Goal: Task Accomplishment & Management: Manage account settings

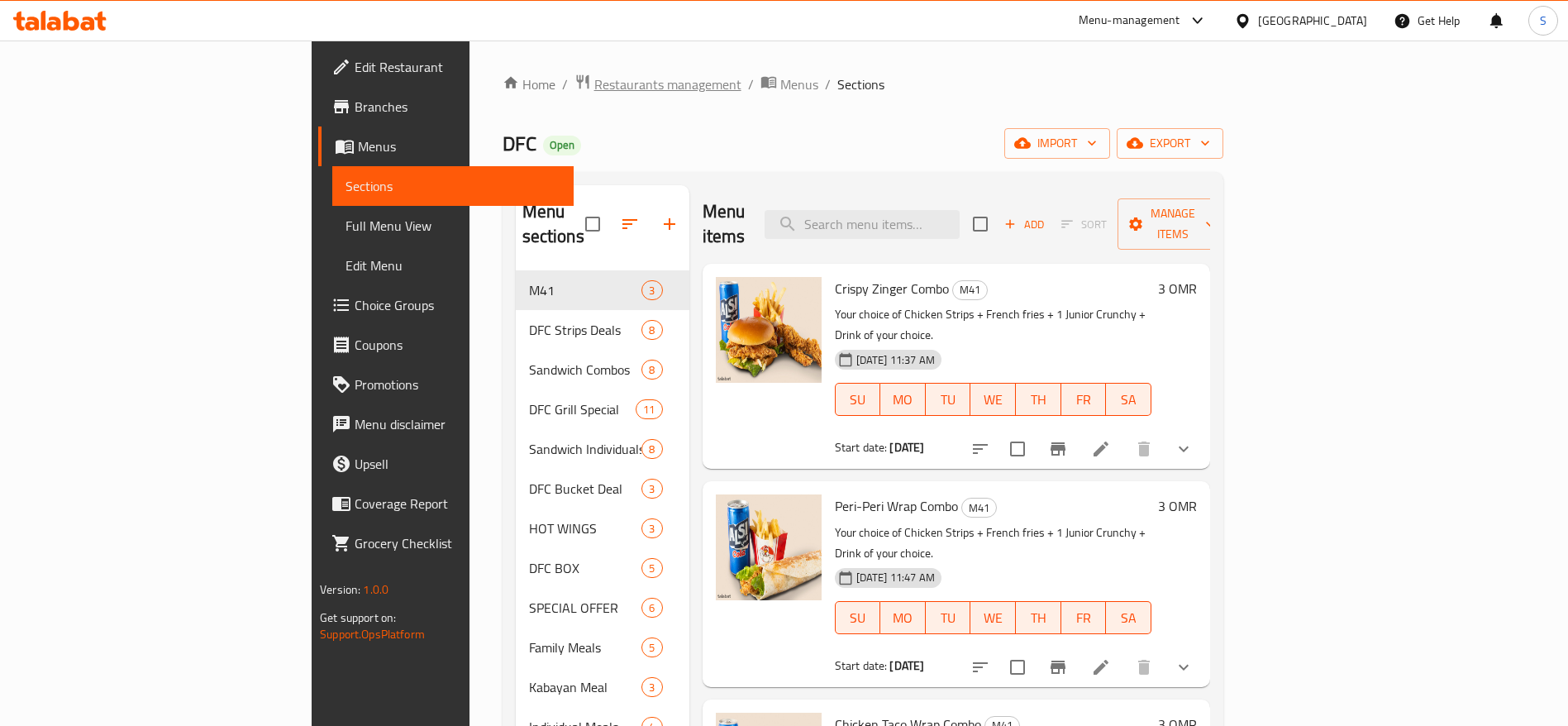
click at [594, 80] on span "Restaurants management" at bounding box center [668, 84] width 147 height 19
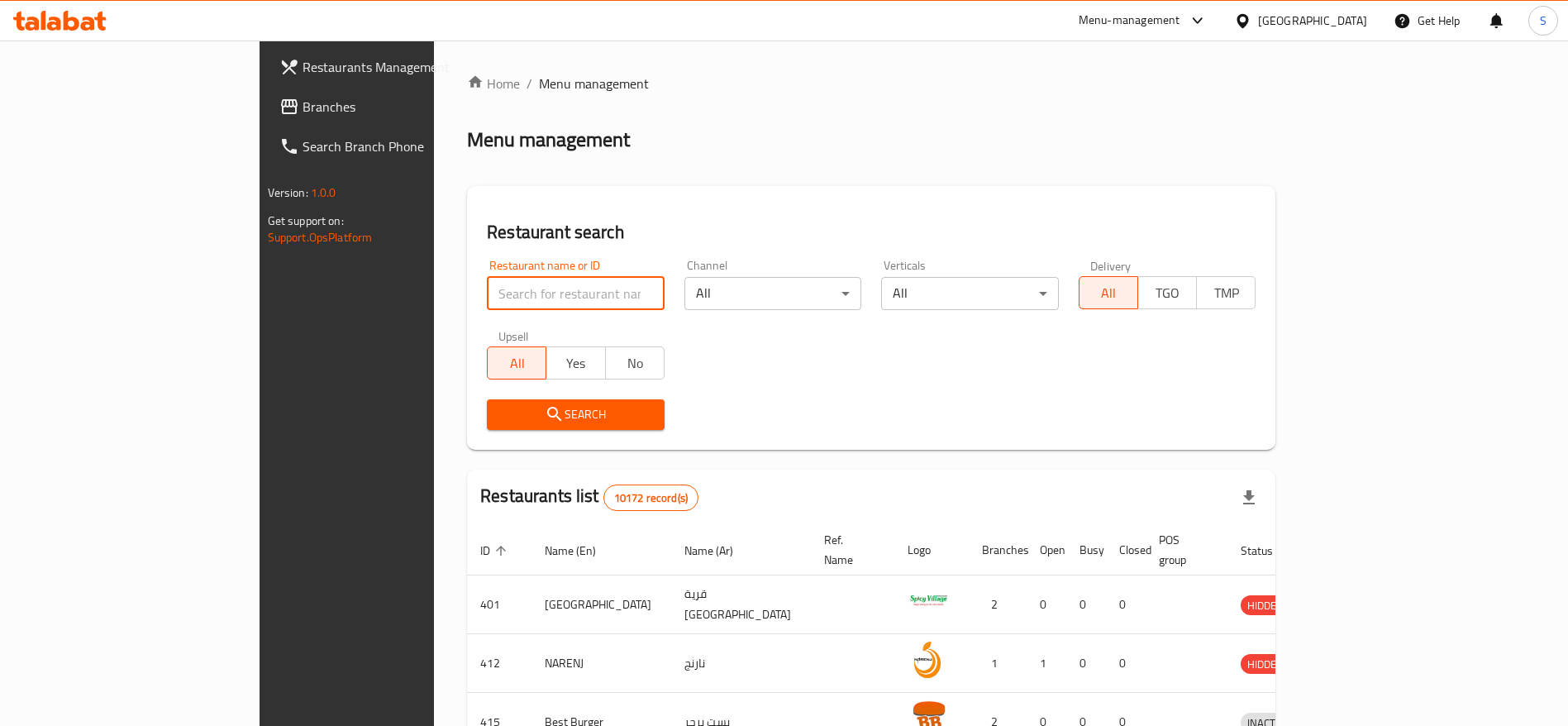
click at [487, 289] on input "search" at bounding box center [576, 293] width 178 height 33
type input "acaiholic"
click button "Search" at bounding box center [576, 414] width 178 height 30
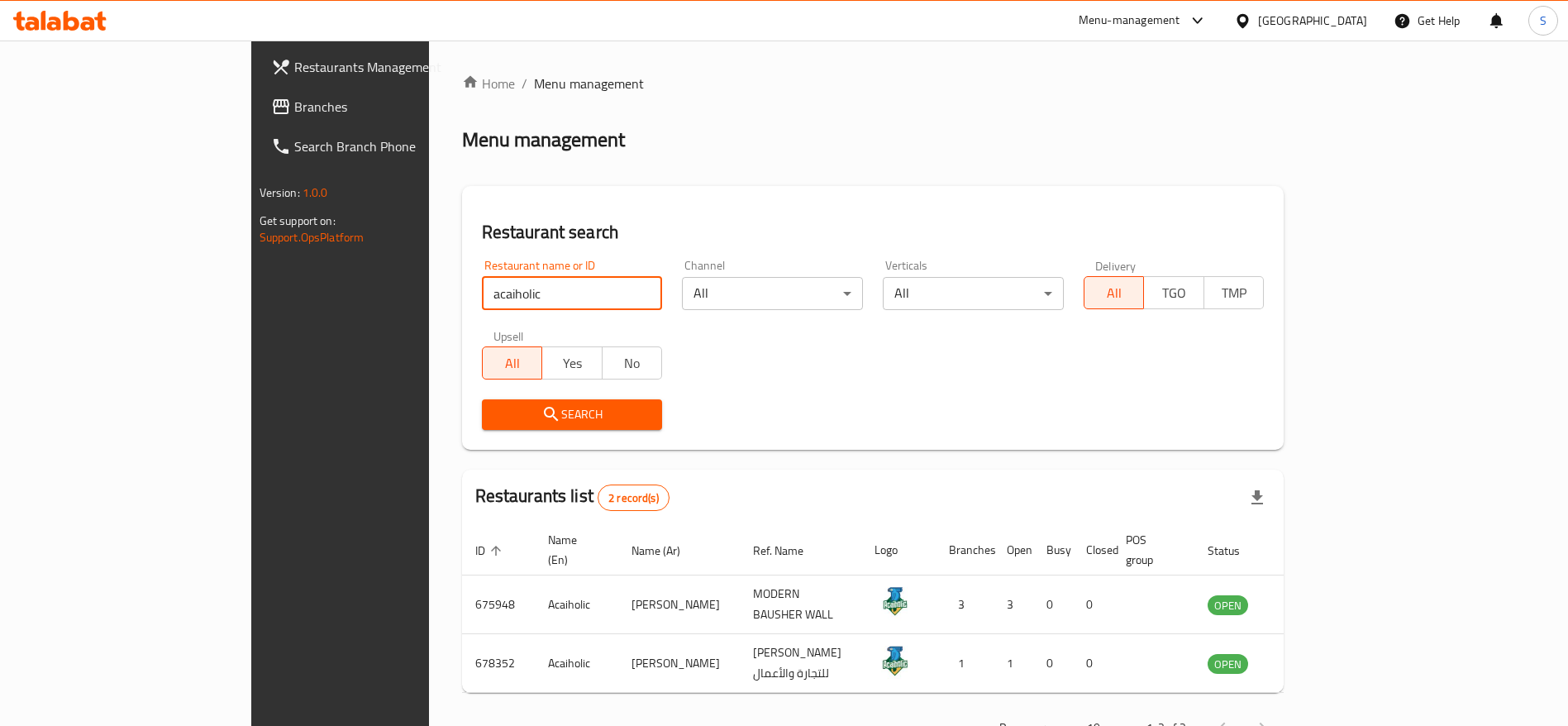
scroll to position [38, 0]
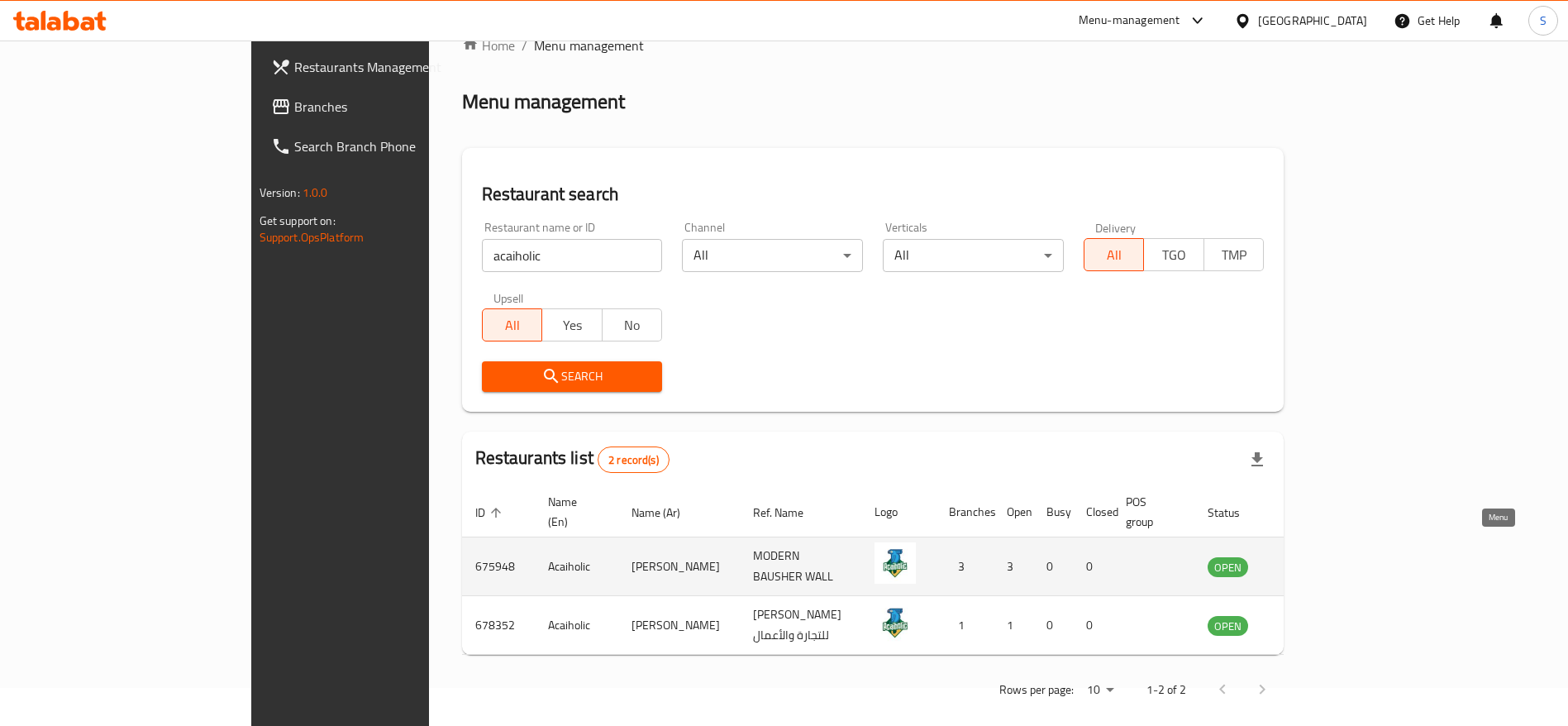
click at [1313, 561] on icon "enhanced table" at bounding box center [1304, 568] width 18 height 14
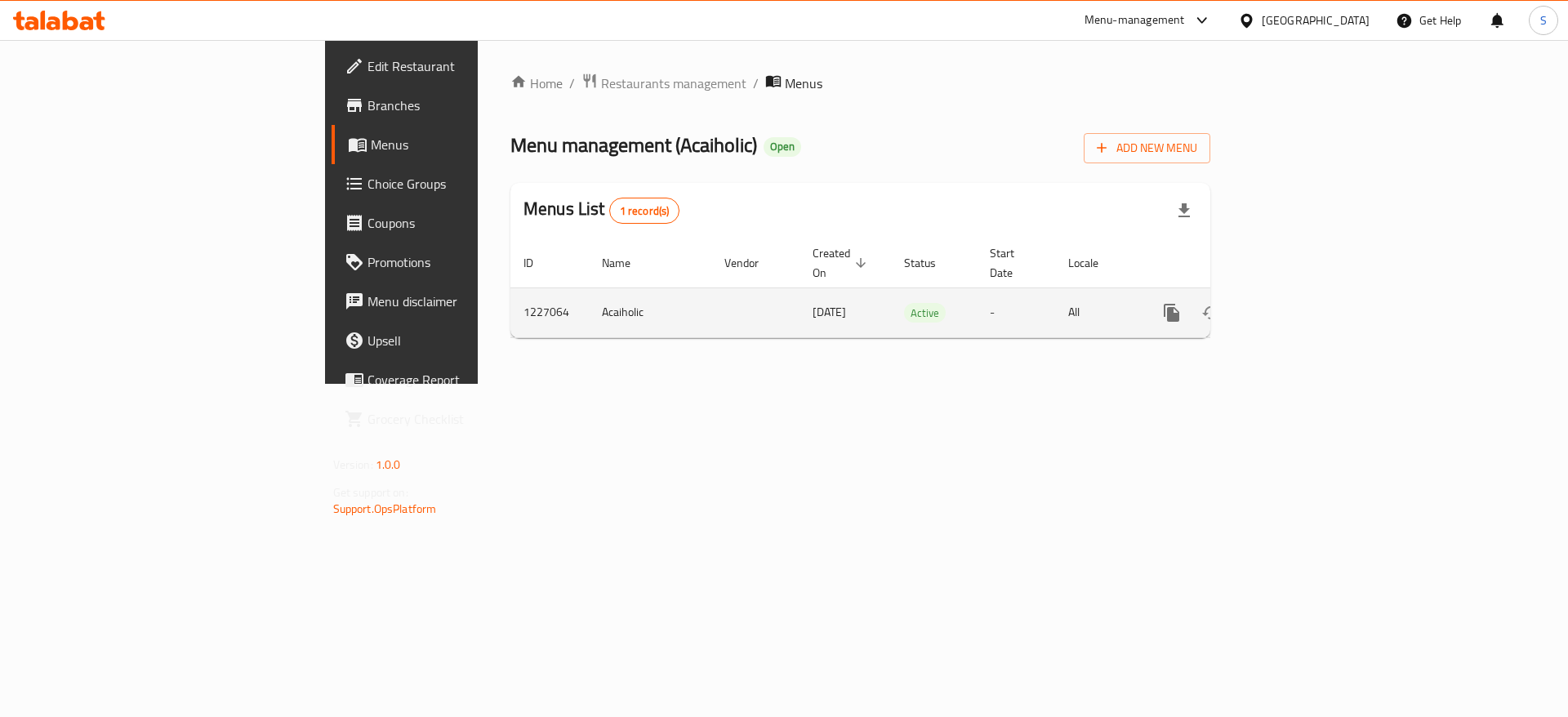
click at [1322, 316] on td "enhanced table" at bounding box center [1231, 313] width 183 height 50
click at [1299, 303] on icon "enhanced table" at bounding box center [1289, 312] width 19 height 19
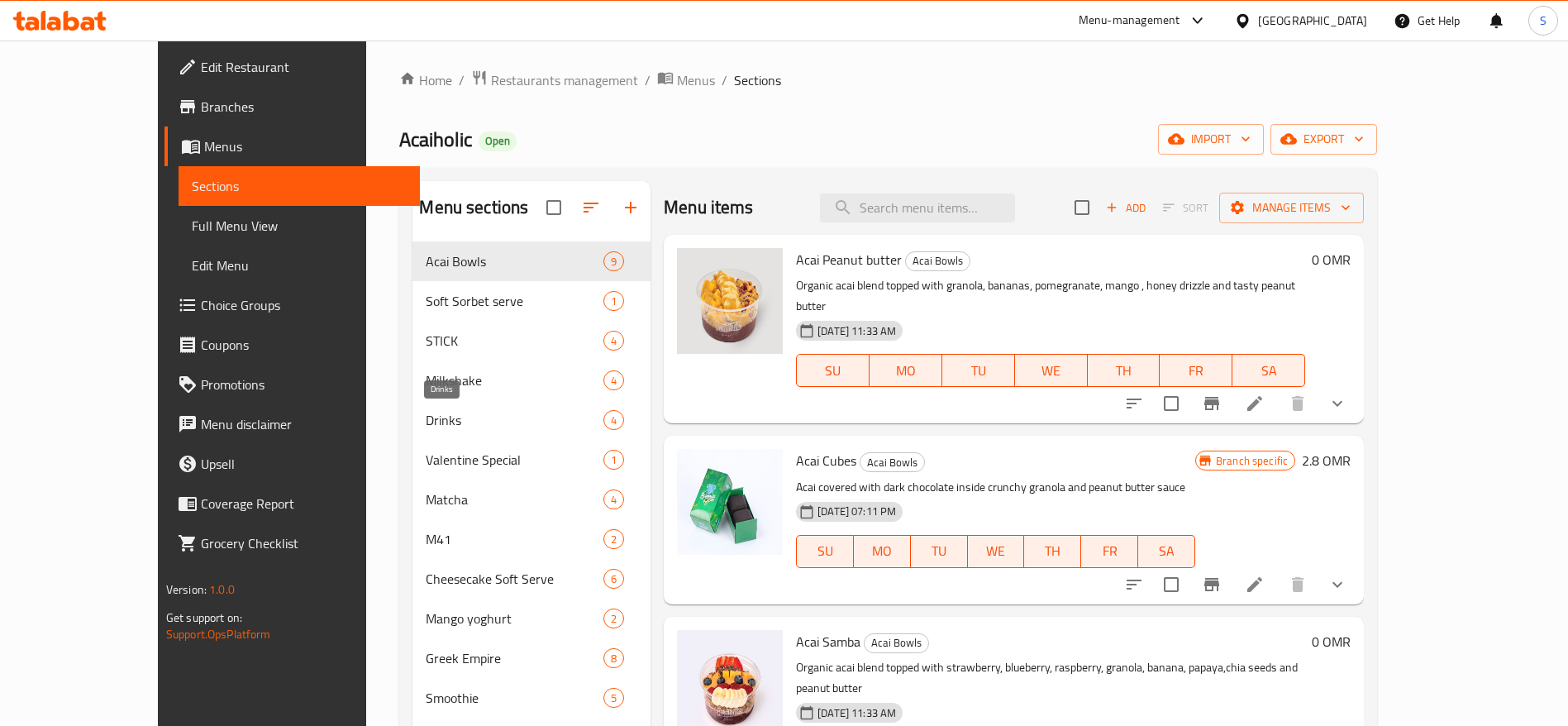
scroll to position [231, 0]
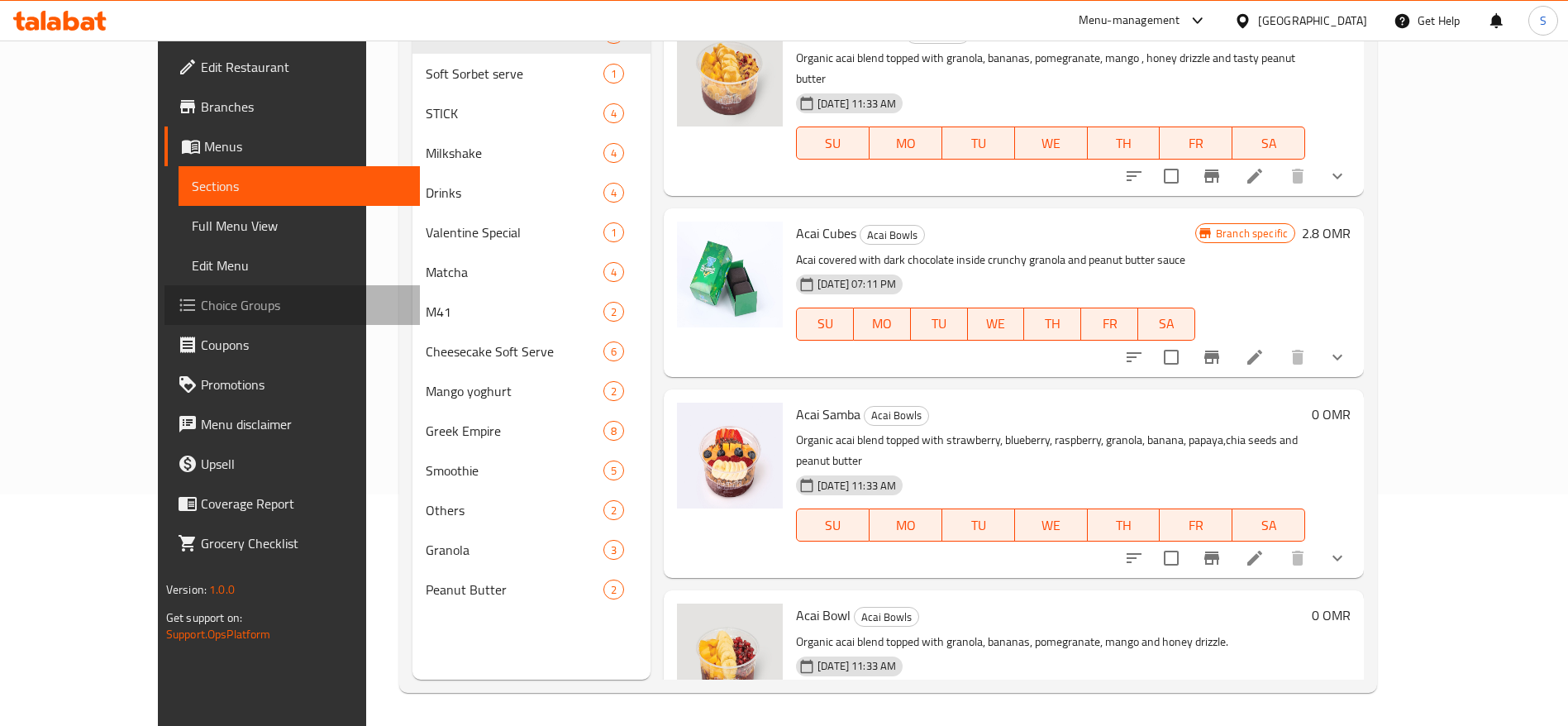
click at [201, 313] on span "Choice Groups" at bounding box center [303, 304] width 206 height 19
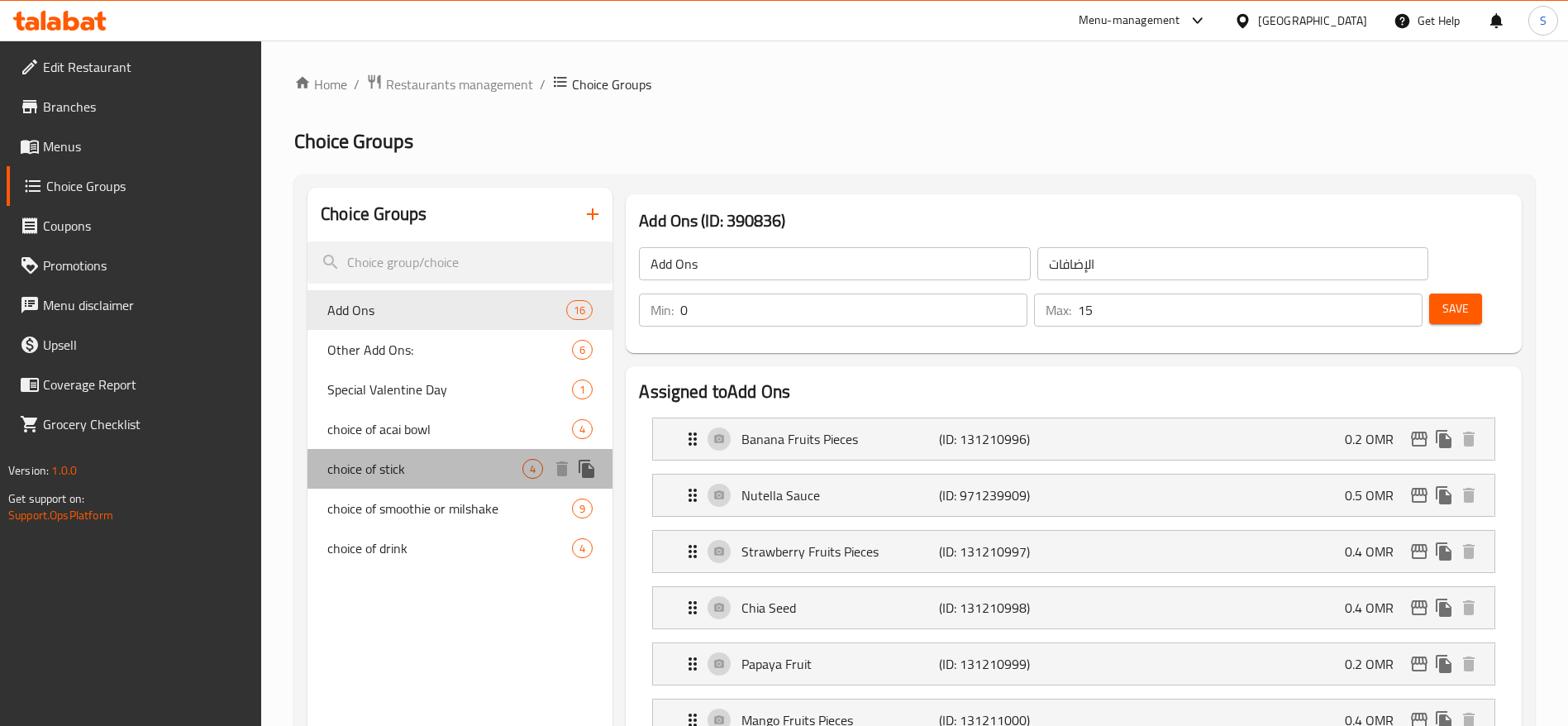
click at [411, 478] on span "choice of stick" at bounding box center [425, 468] width 195 height 19
type input "choice of stick"
type input "اختيار الستيك"
type input "1"
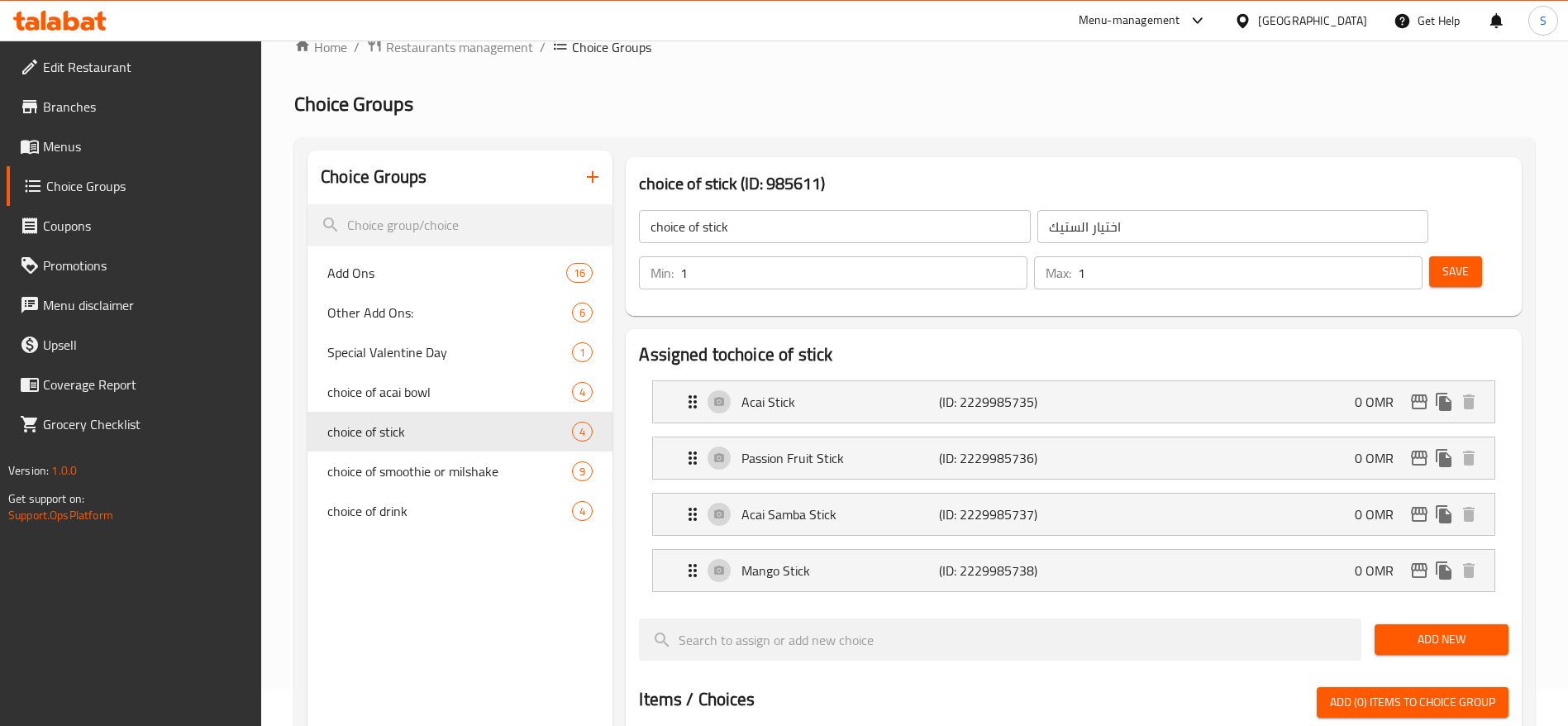
scroll to position [40, 0]
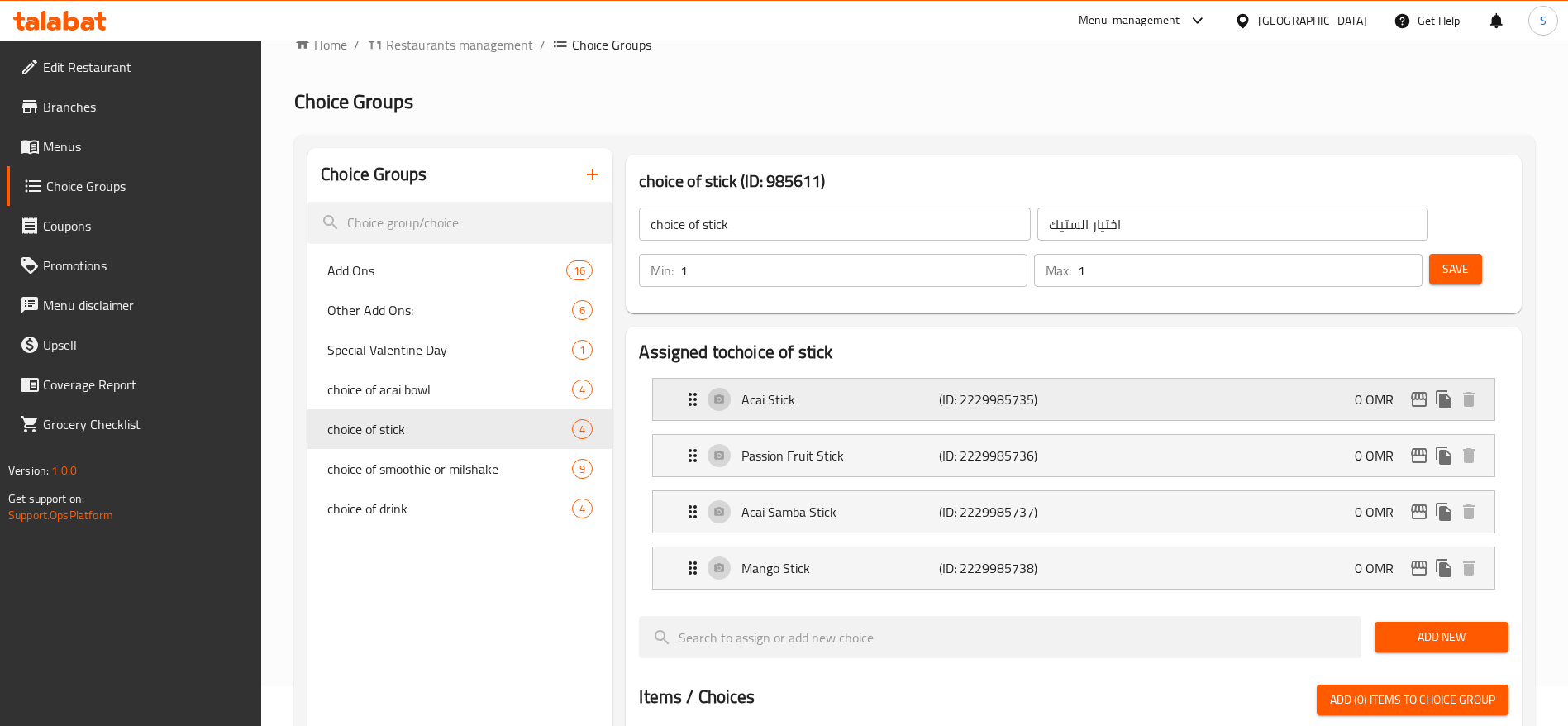
click at [1224, 379] on div "Acai Stick (ID: 2229985735) 0 OMR" at bounding box center [1078, 399] width 792 height 42
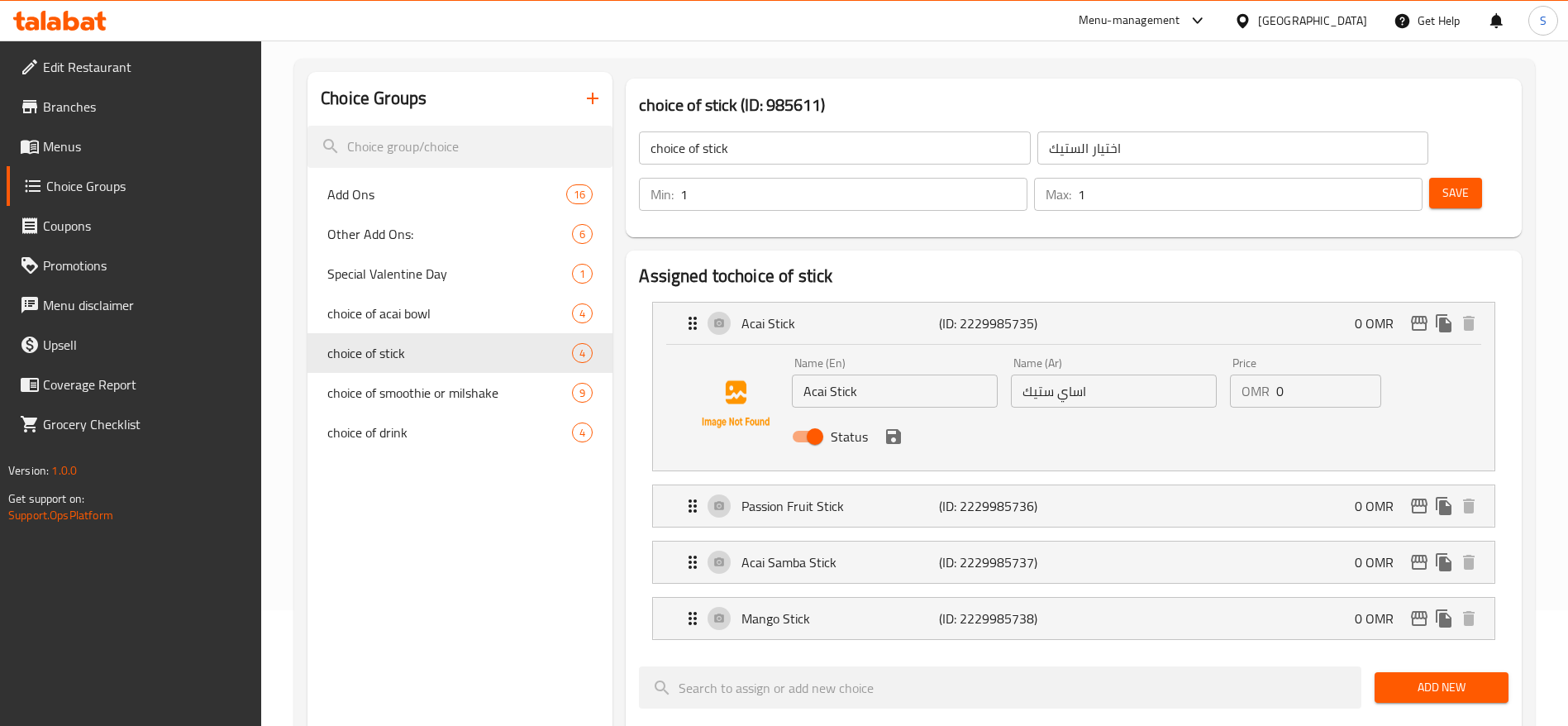
scroll to position [119, 0]
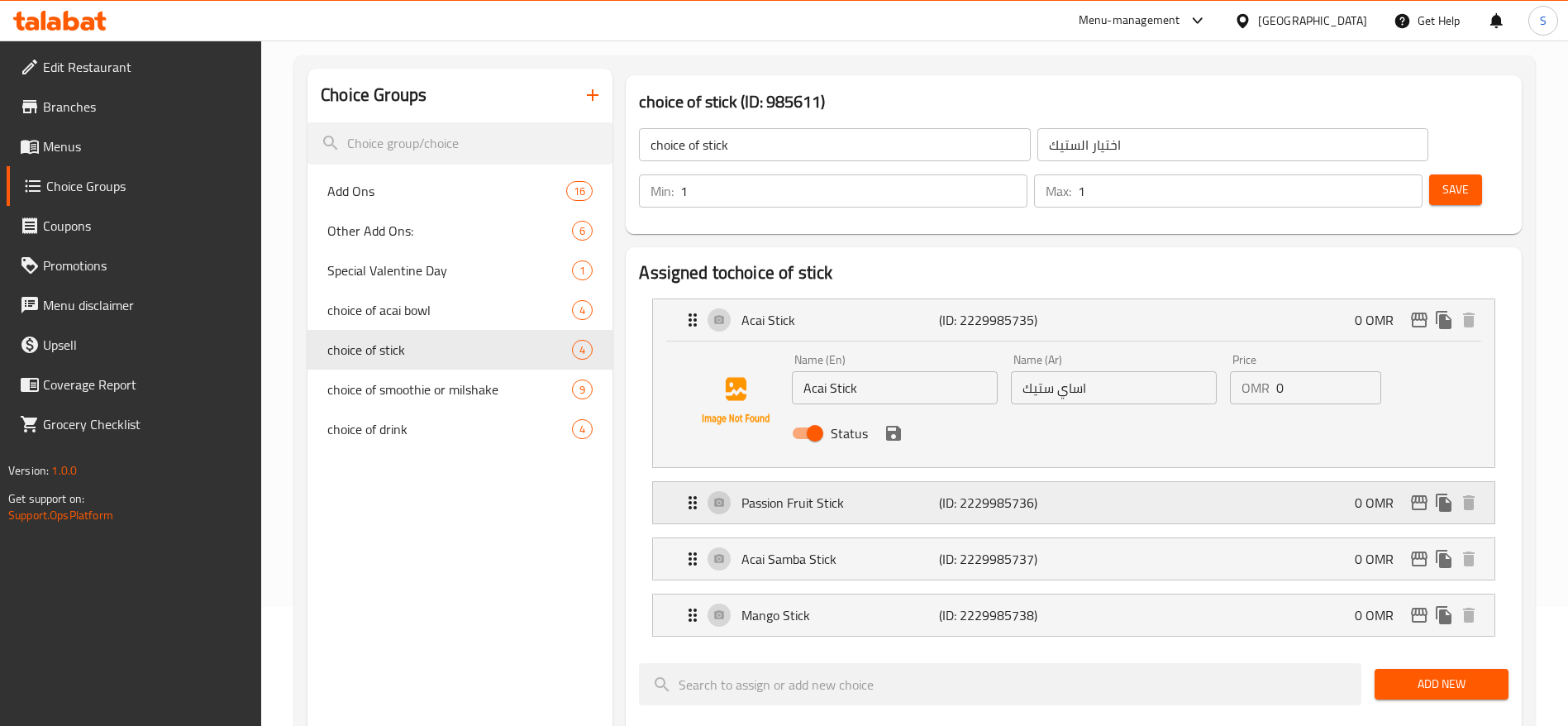
click at [1134, 482] on div "Passion Fruit Stick (ID: 2229985736) 0 OMR" at bounding box center [1078, 502] width 792 height 42
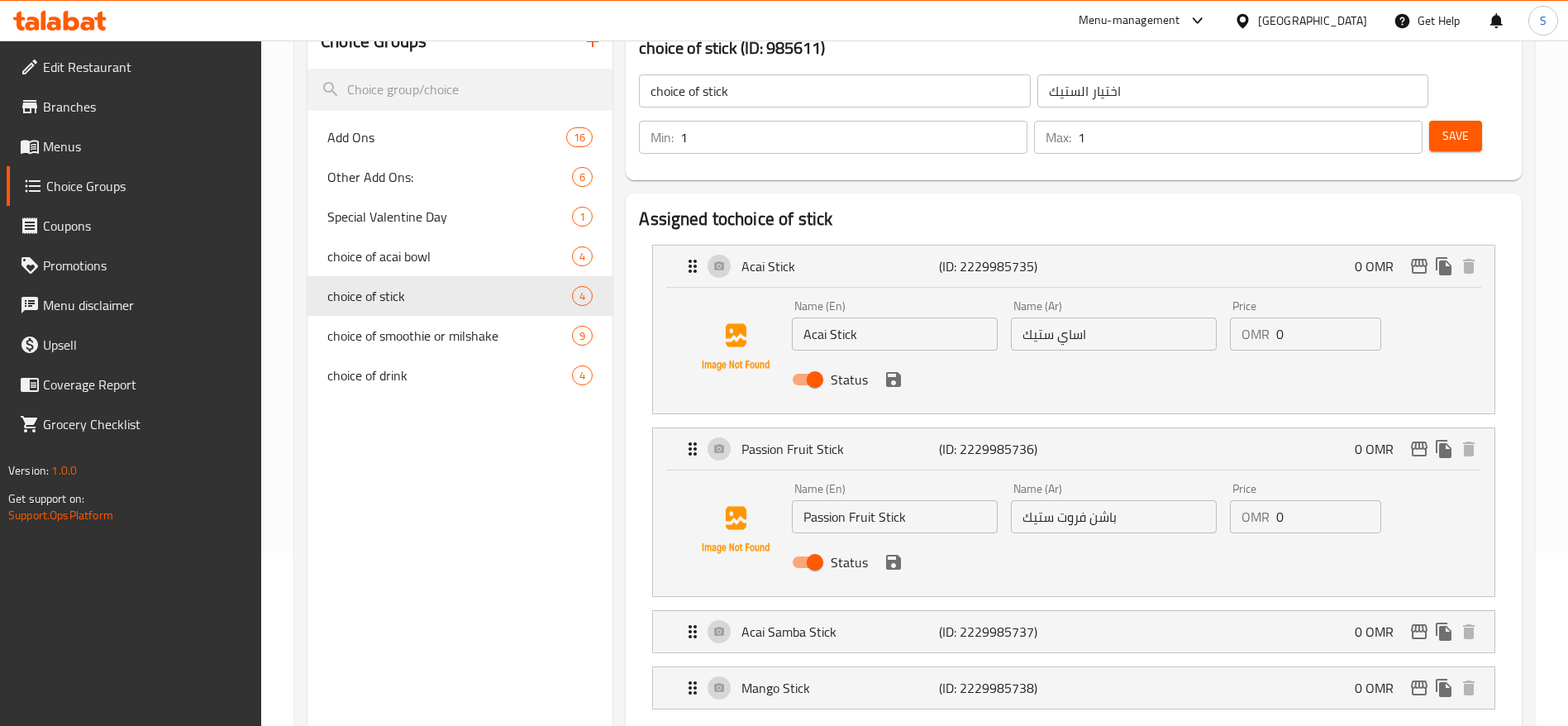
scroll to position [174, 0]
drag, startPoint x: 1177, startPoint y: 510, endPoint x: 470, endPoint y: 472, distance: 708.0
click at [470, 472] on div "Choice Groups Add Ons 16 Other Add Ons: 6 Special Valentine Day 1 choice of aca…" at bounding box center [460, 717] width 305 height 1405
click at [397, 341] on span "choice of smoothie or milshake" at bounding box center [425, 335] width 195 height 19
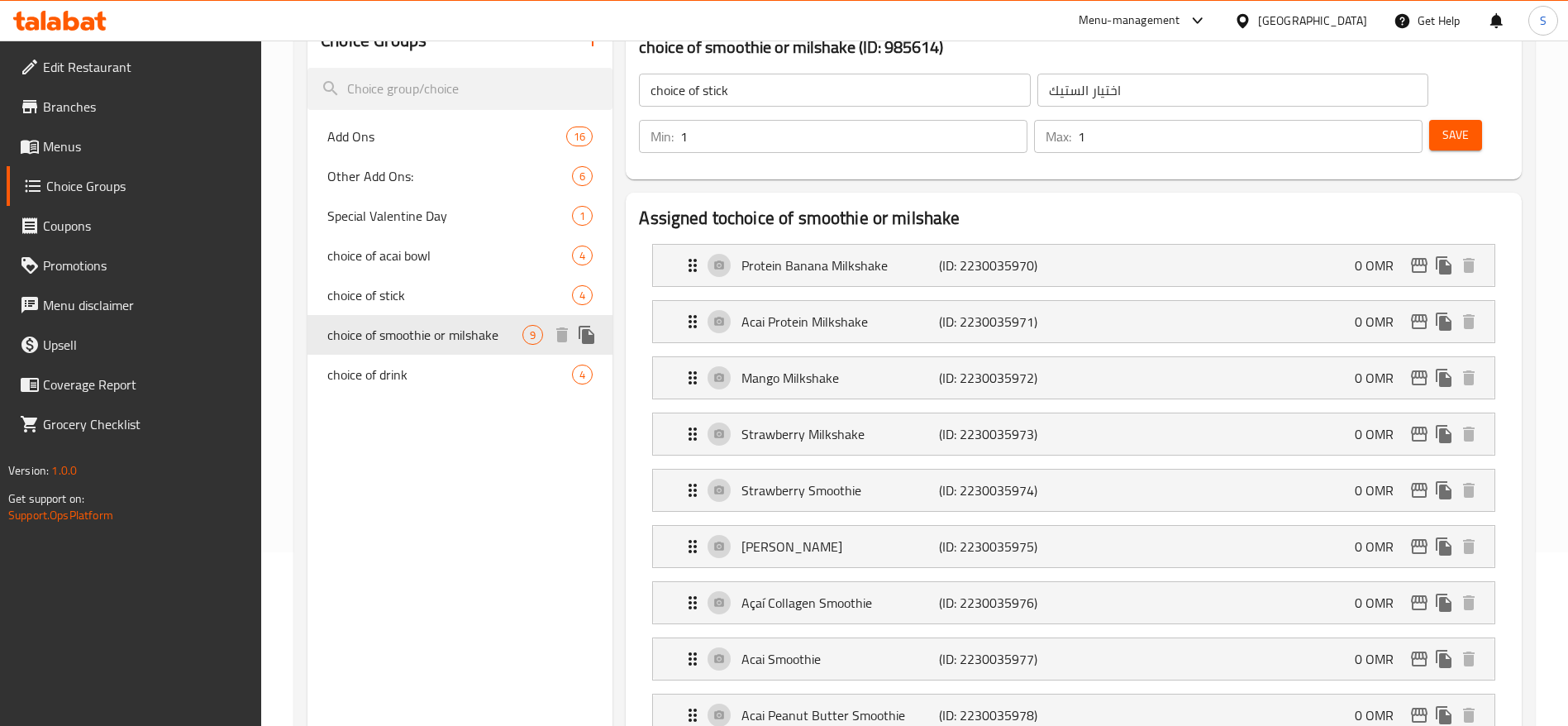
type input "choice of smoothie or milshake"
type input "خيارك من الميلك شيك او سموذي"
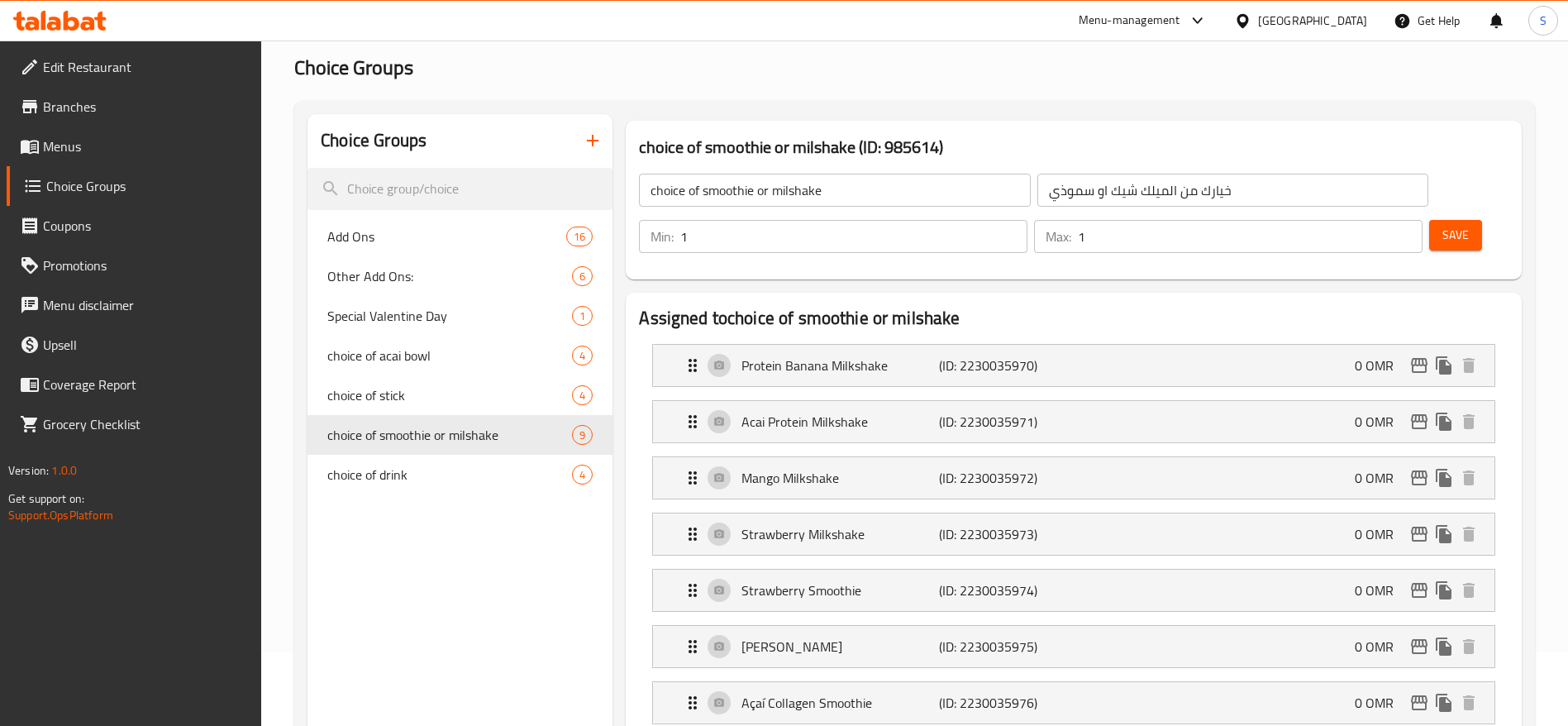
scroll to position [67, 0]
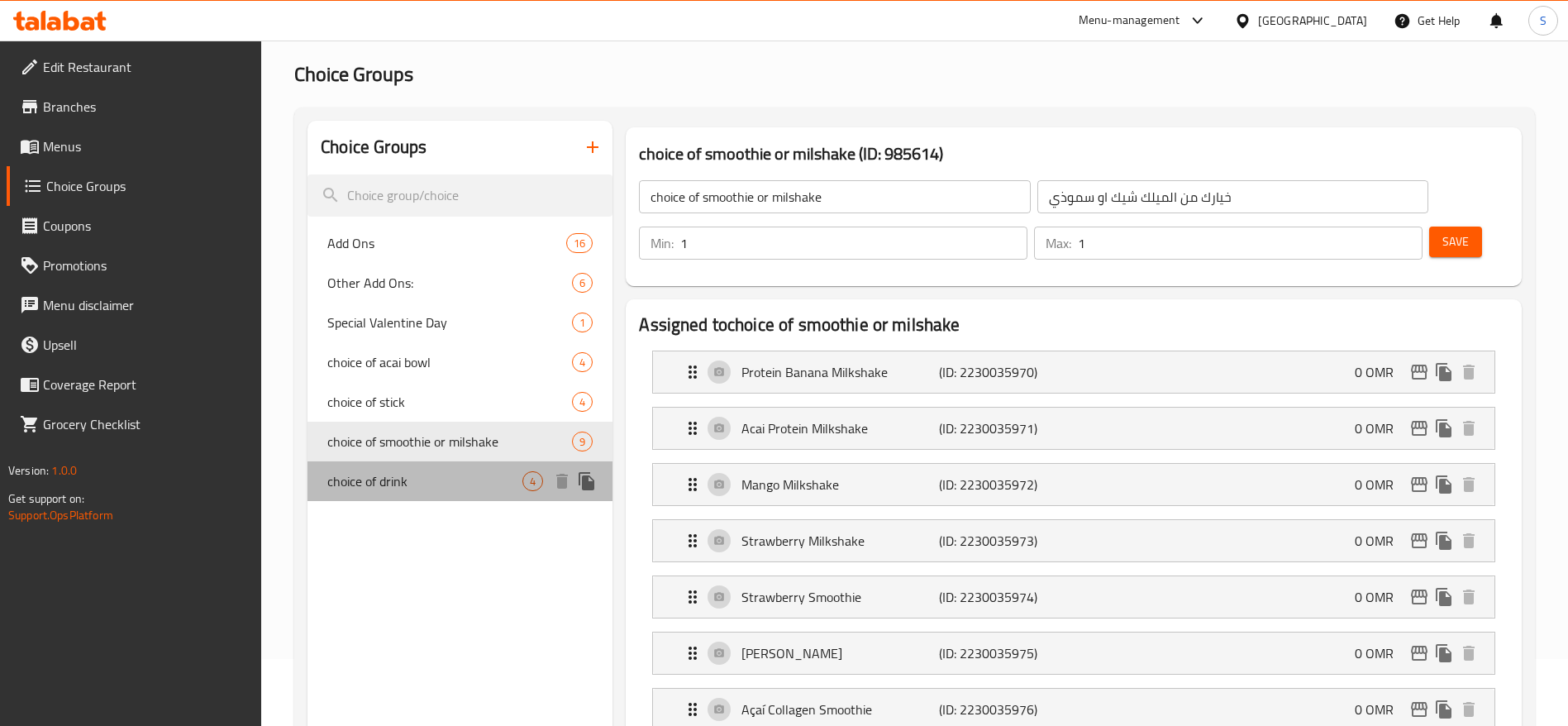
click at [467, 484] on span "choice of drink" at bounding box center [425, 480] width 195 height 19
type input "choice of drink"
type input "اختيار المشروب"
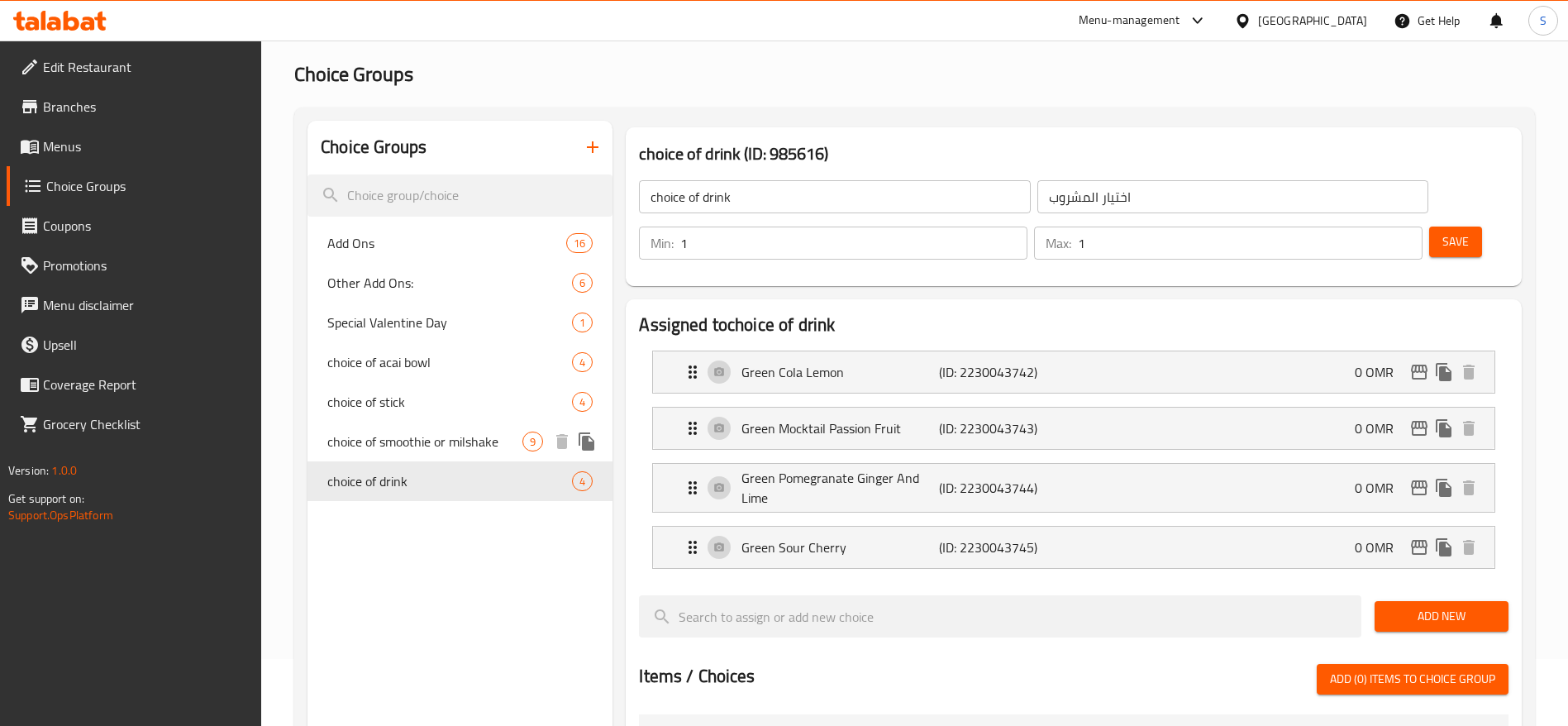
click at [448, 446] on span "choice of smoothie or milshake" at bounding box center [425, 441] width 195 height 19
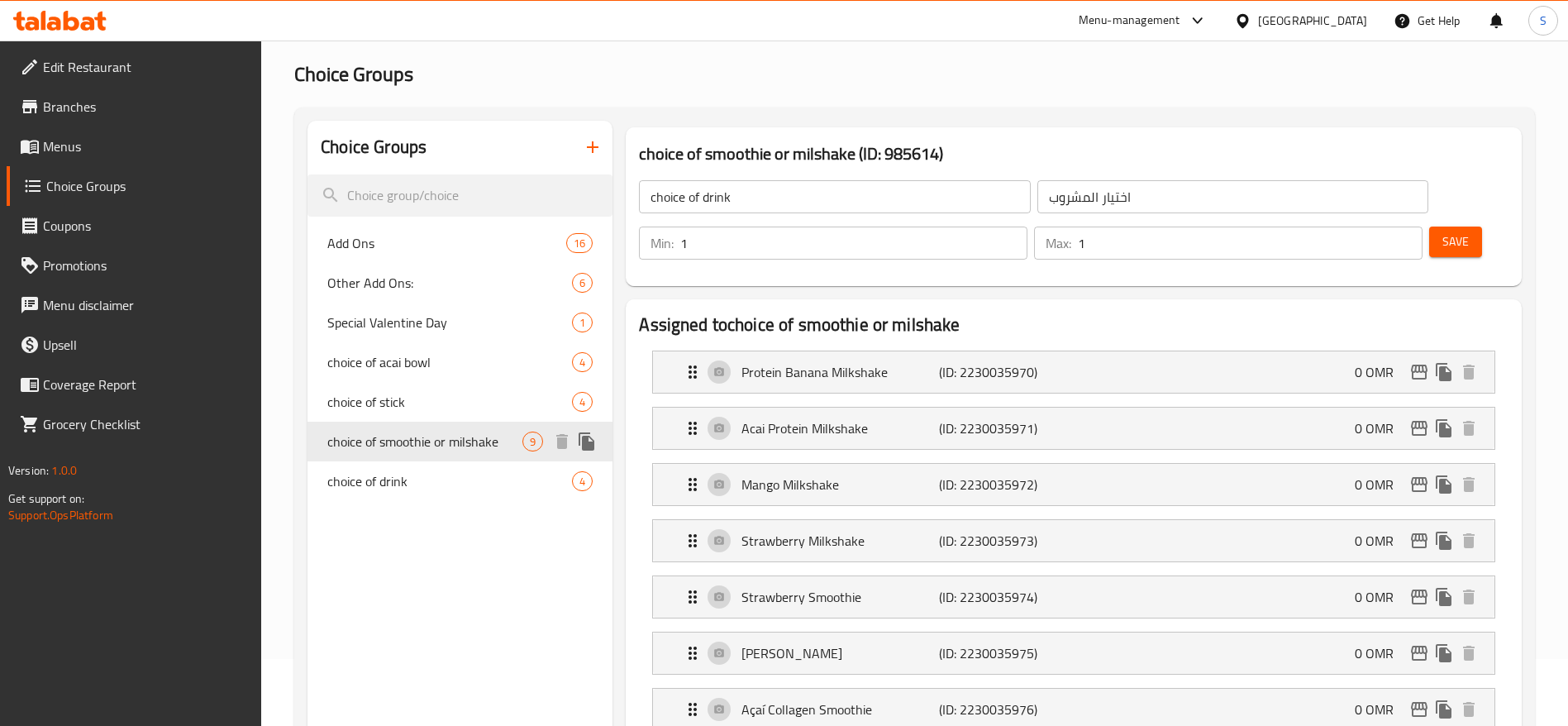
type input "choice of smoothie or milshake"
type input "خيارك من الميلك شيك او سموذي"
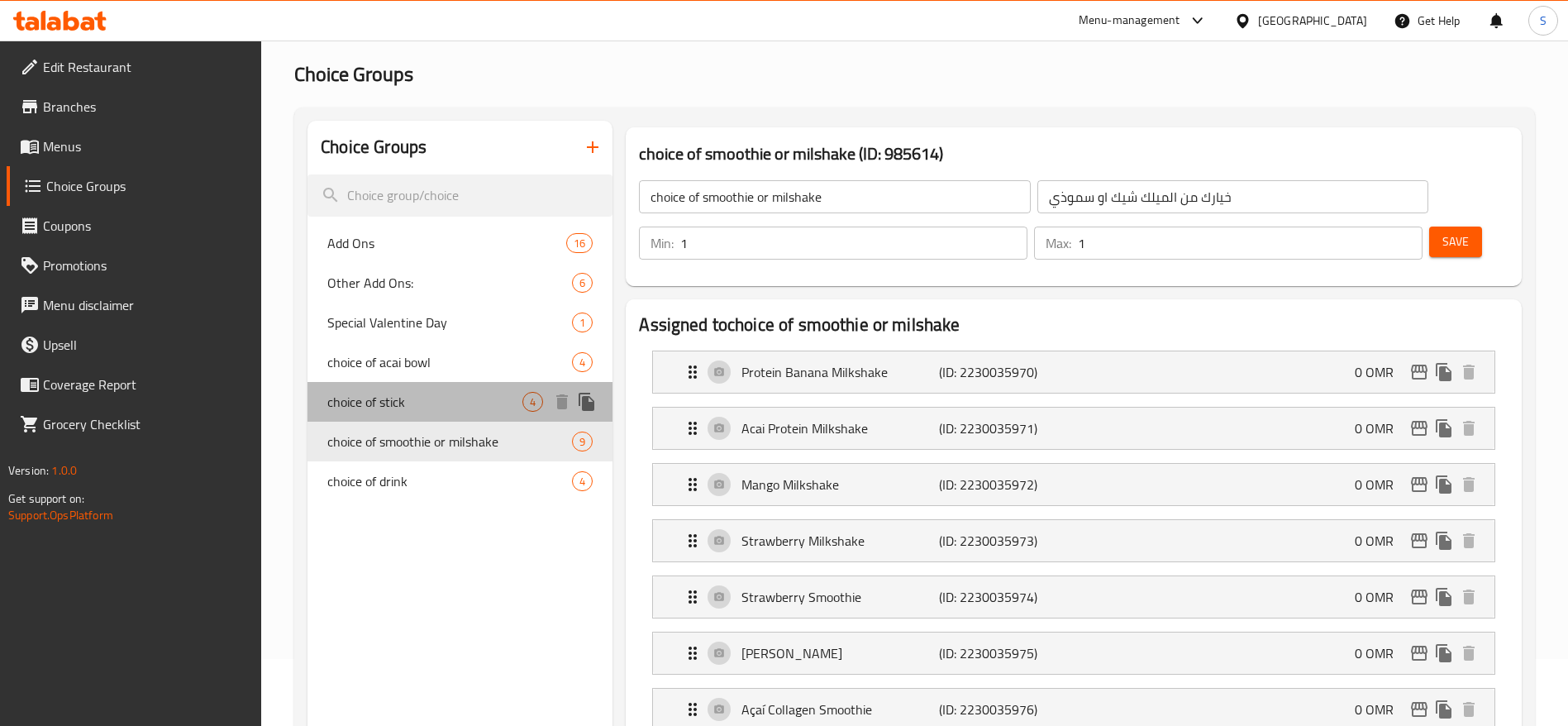
click at [415, 407] on span "choice of stick" at bounding box center [425, 402] width 195 height 19
type input "choice of stick"
type input "اختيار الستيك"
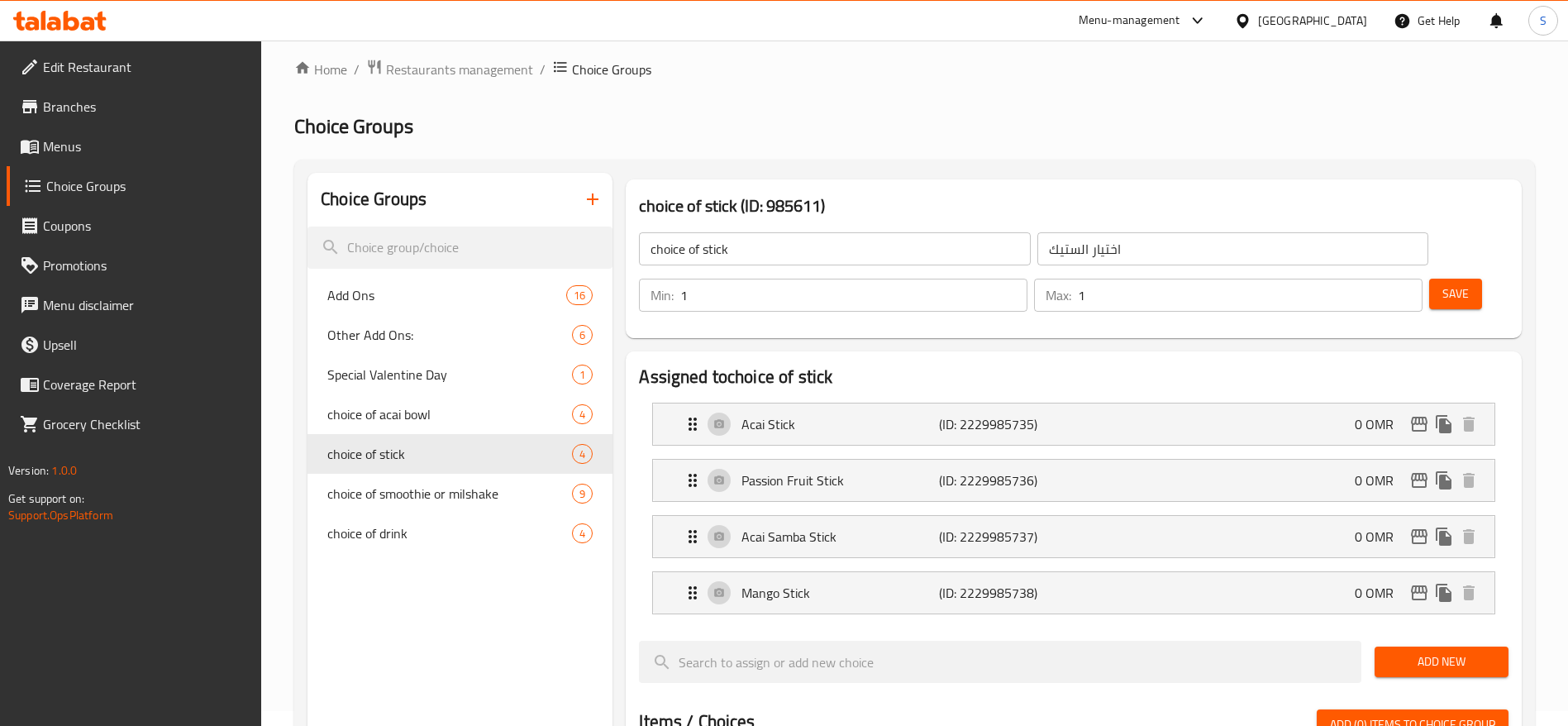
scroll to position [0, 0]
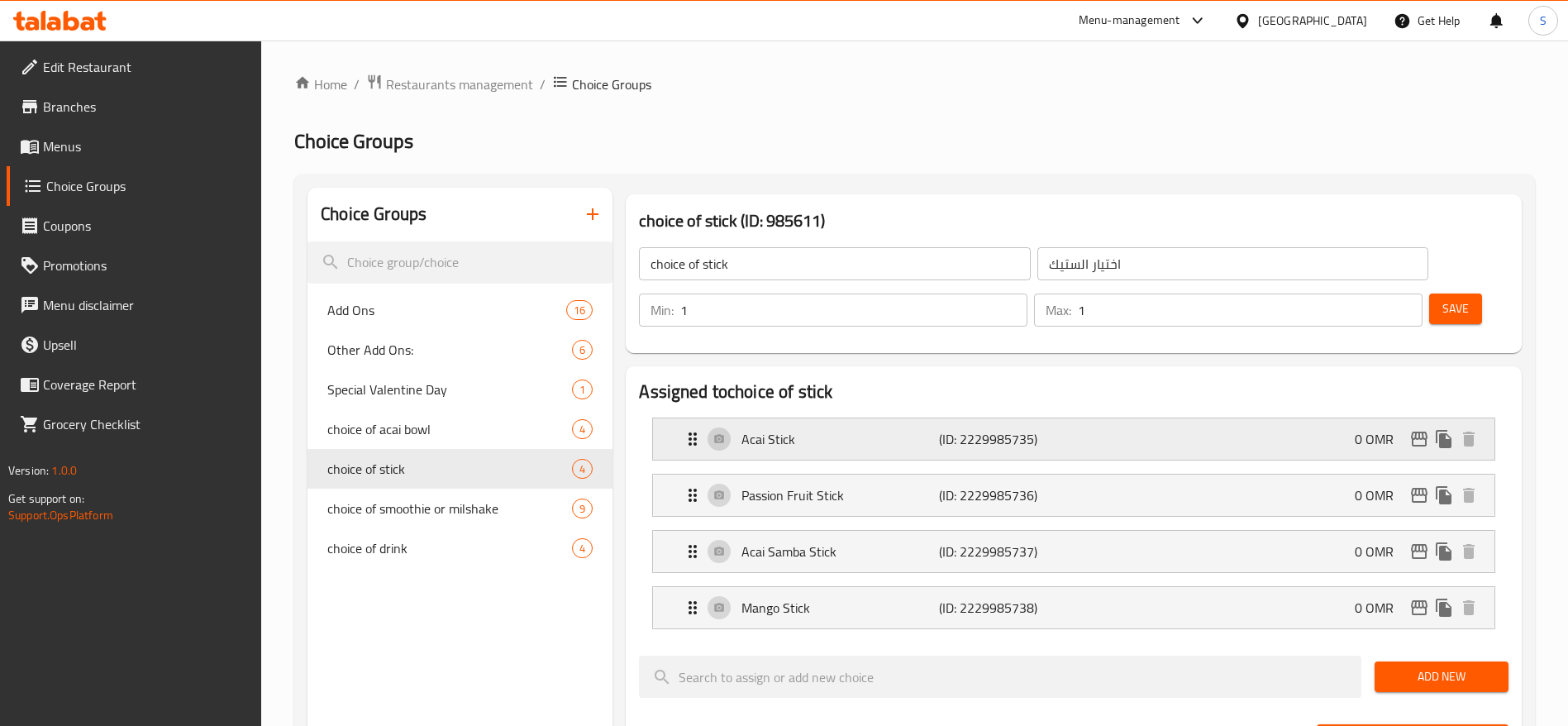
click at [1293, 418] on div "Acai Stick (ID: 2229985735) 0 OMR" at bounding box center [1078, 439] width 792 height 42
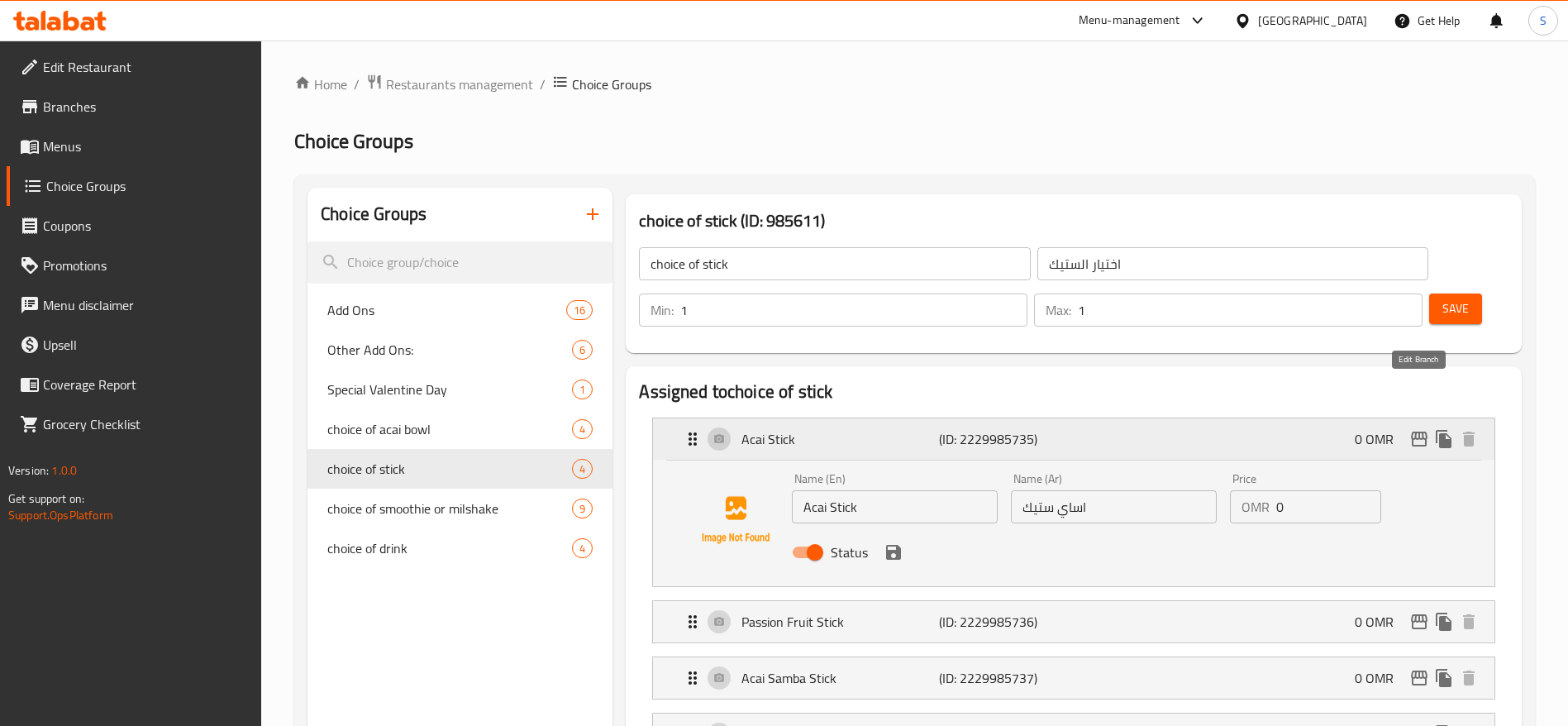
click at [1421, 430] on icon "edit" at bounding box center [1418, 439] width 19 height 19
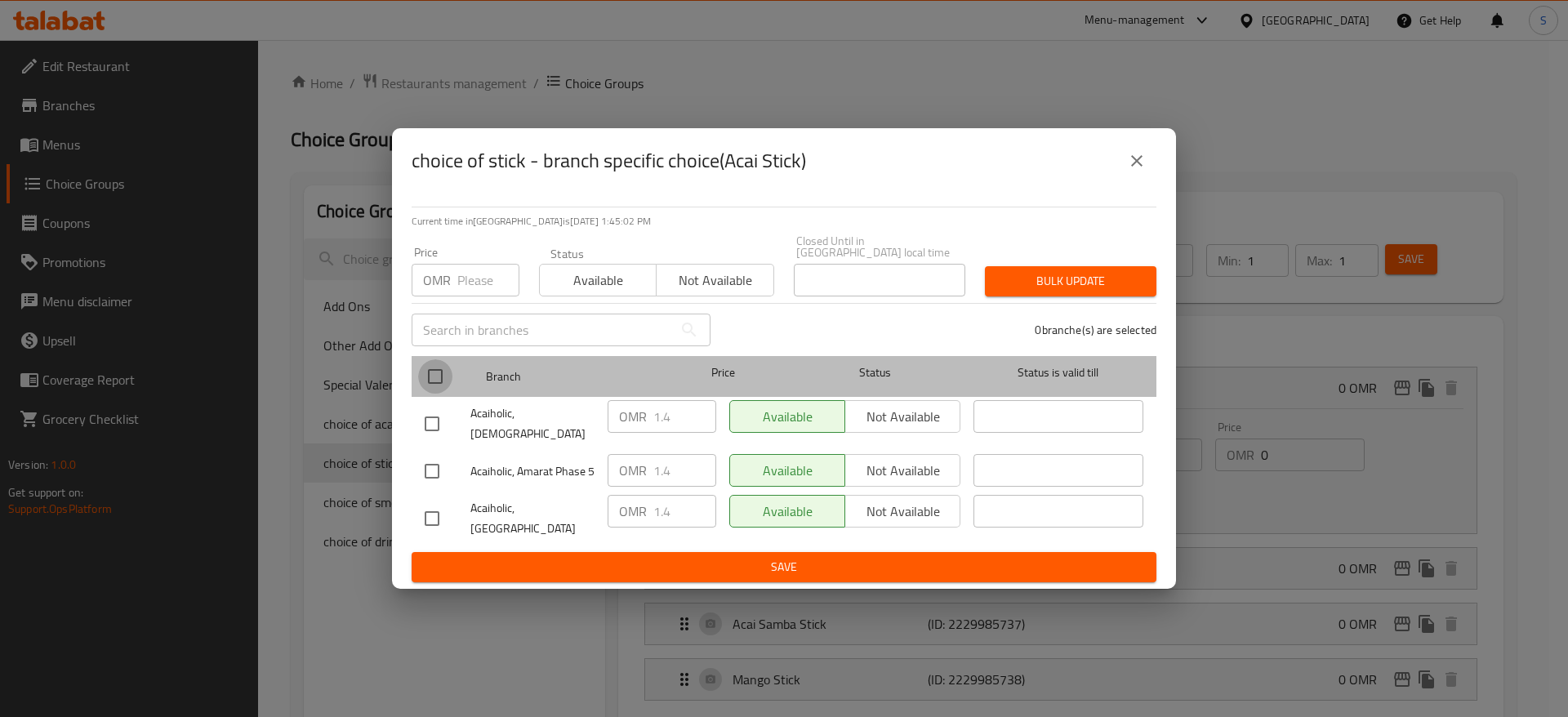
click at [443, 379] on input "checkbox" at bounding box center [435, 376] width 34 height 34
checkbox input "true"
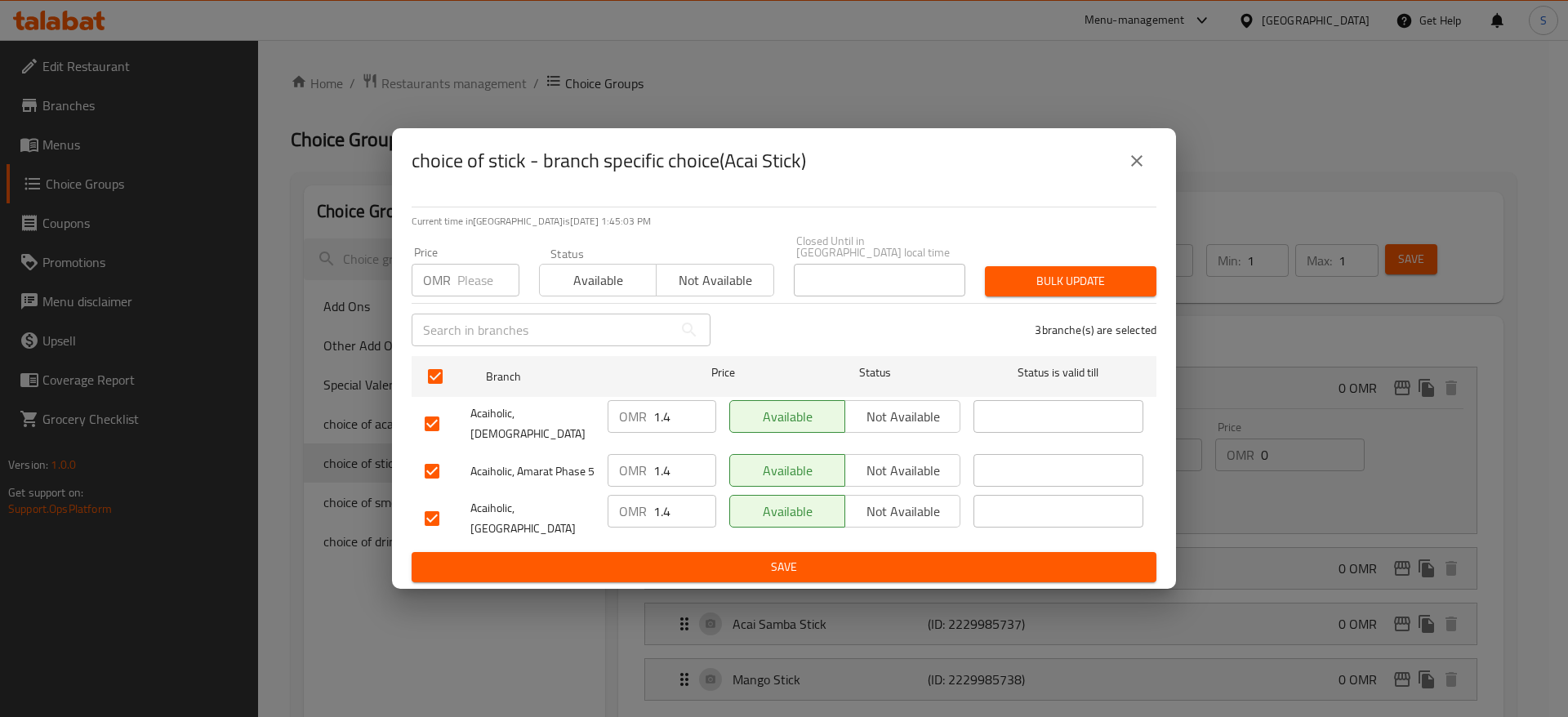
click at [681, 419] on input "1.4" at bounding box center [684, 416] width 63 height 33
click at [486, 276] on input "number" at bounding box center [489, 279] width 62 height 33
type input "0"
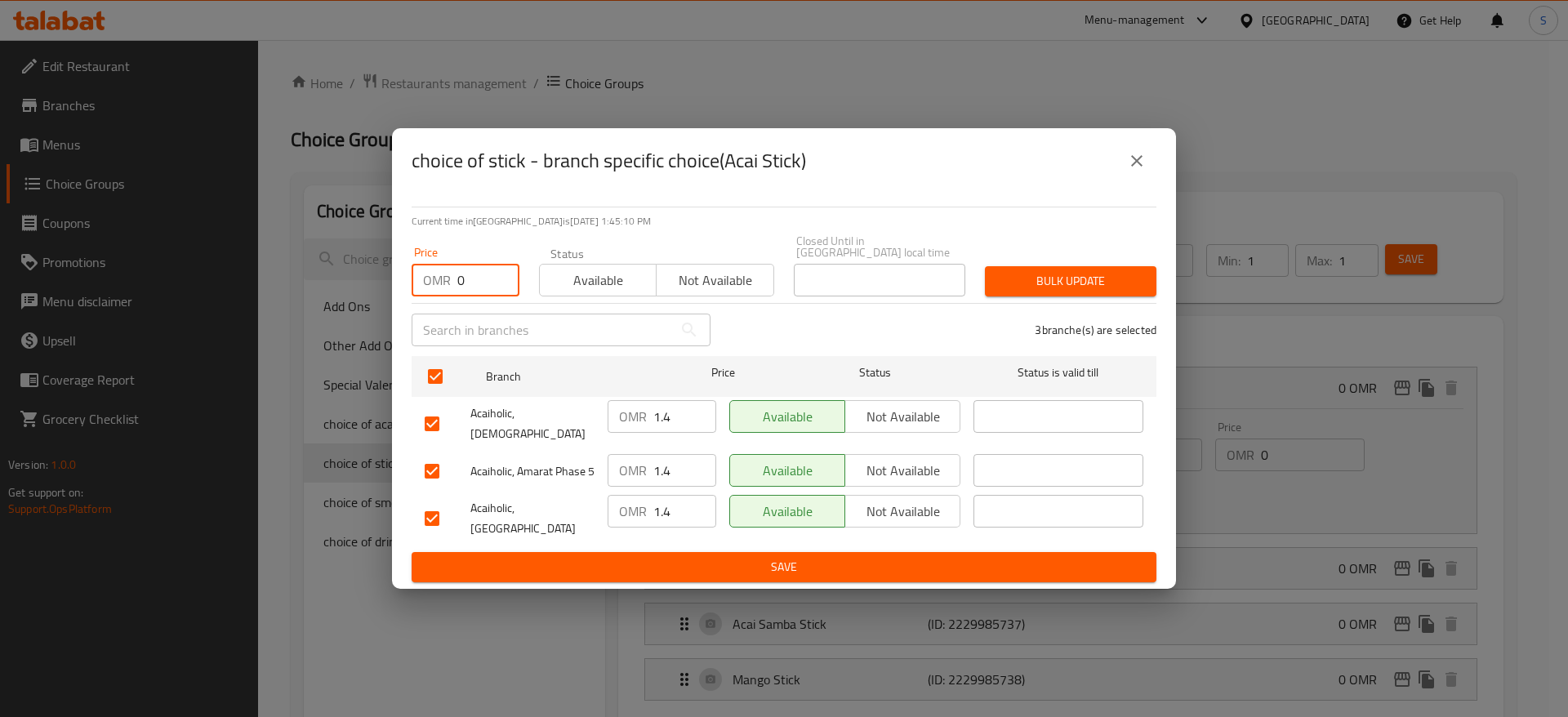
click at [1091, 284] on span "Bulk update" at bounding box center [1071, 281] width 146 height 20
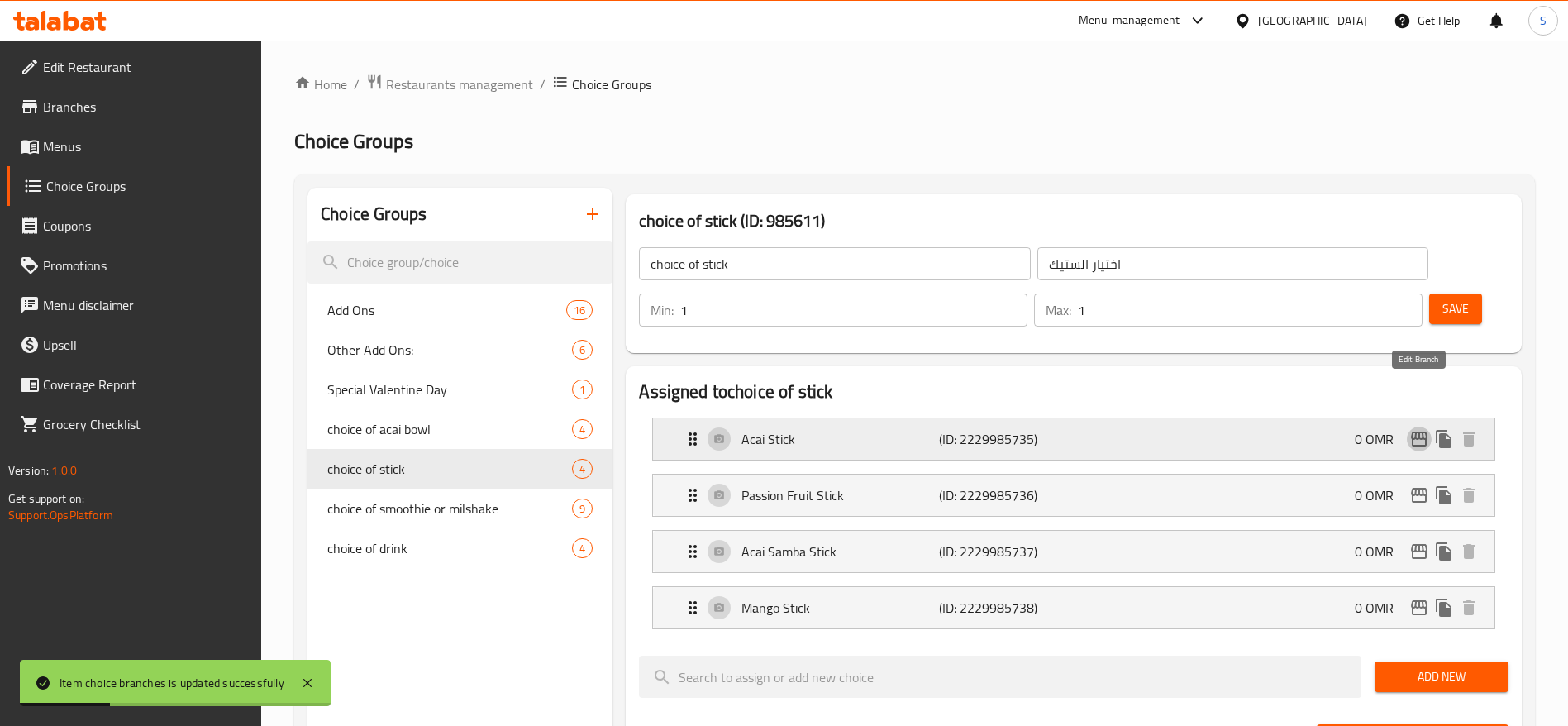
click at [1414, 430] on icon "edit" at bounding box center [1418, 439] width 19 height 19
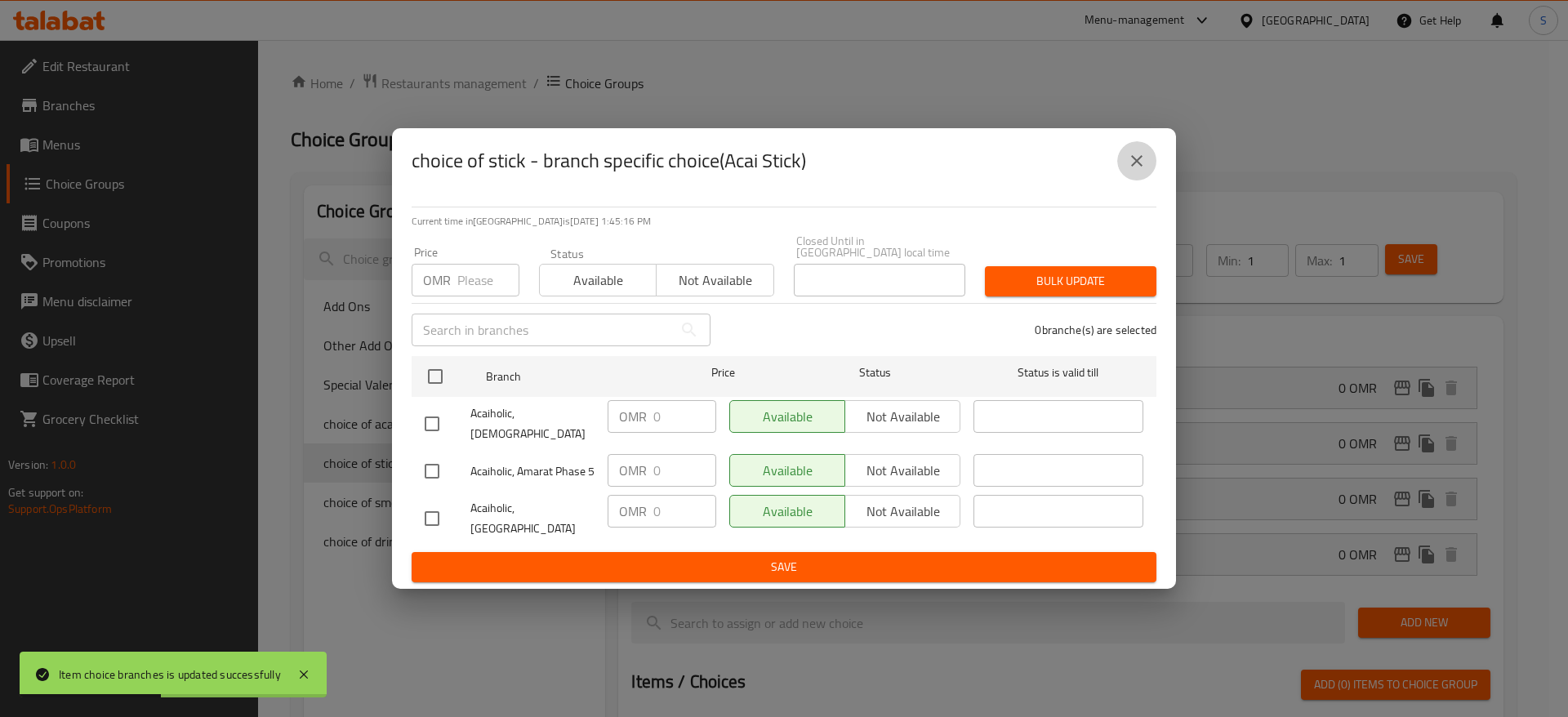
click at [1135, 170] on icon "close" at bounding box center [1136, 161] width 19 height 19
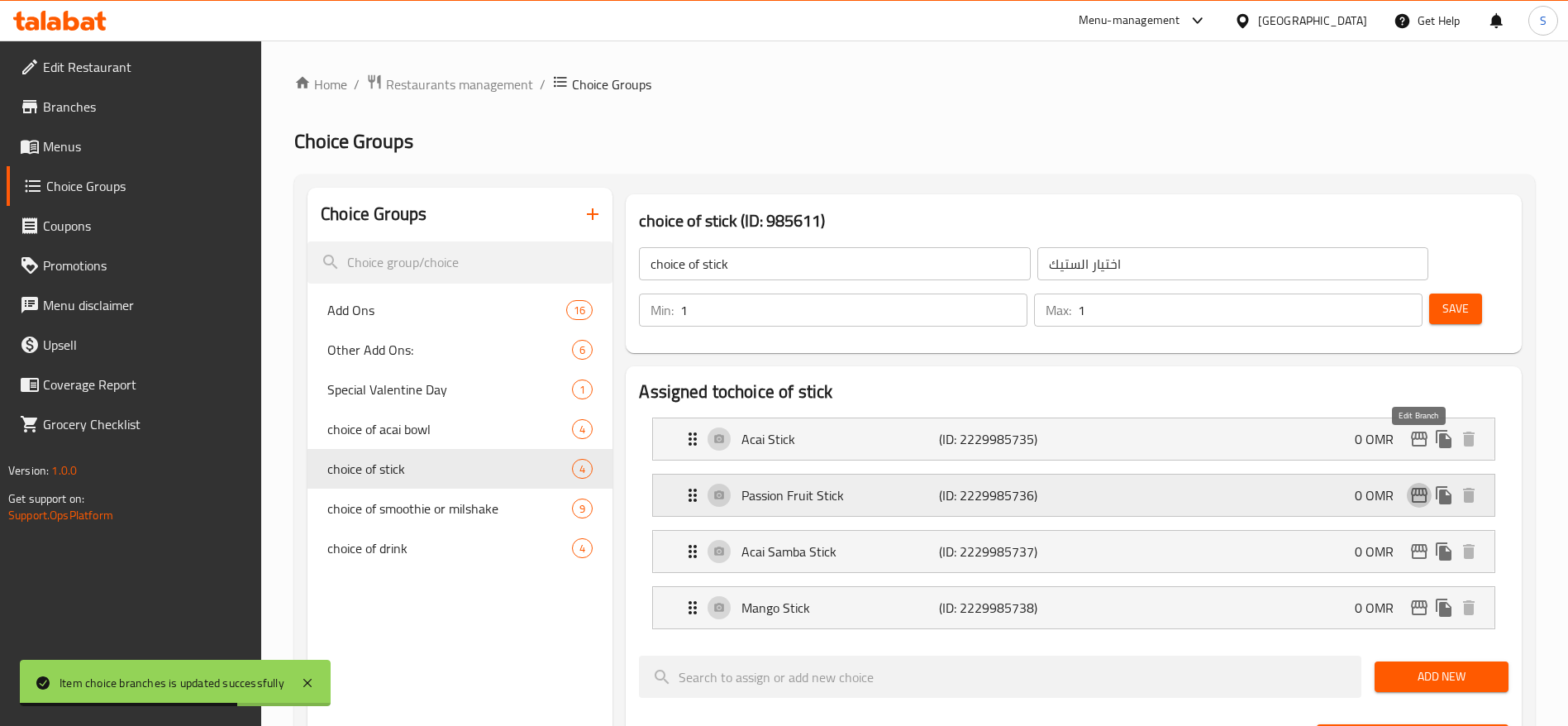
click at [1411, 488] on icon "edit" at bounding box center [1419, 496] width 17 height 15
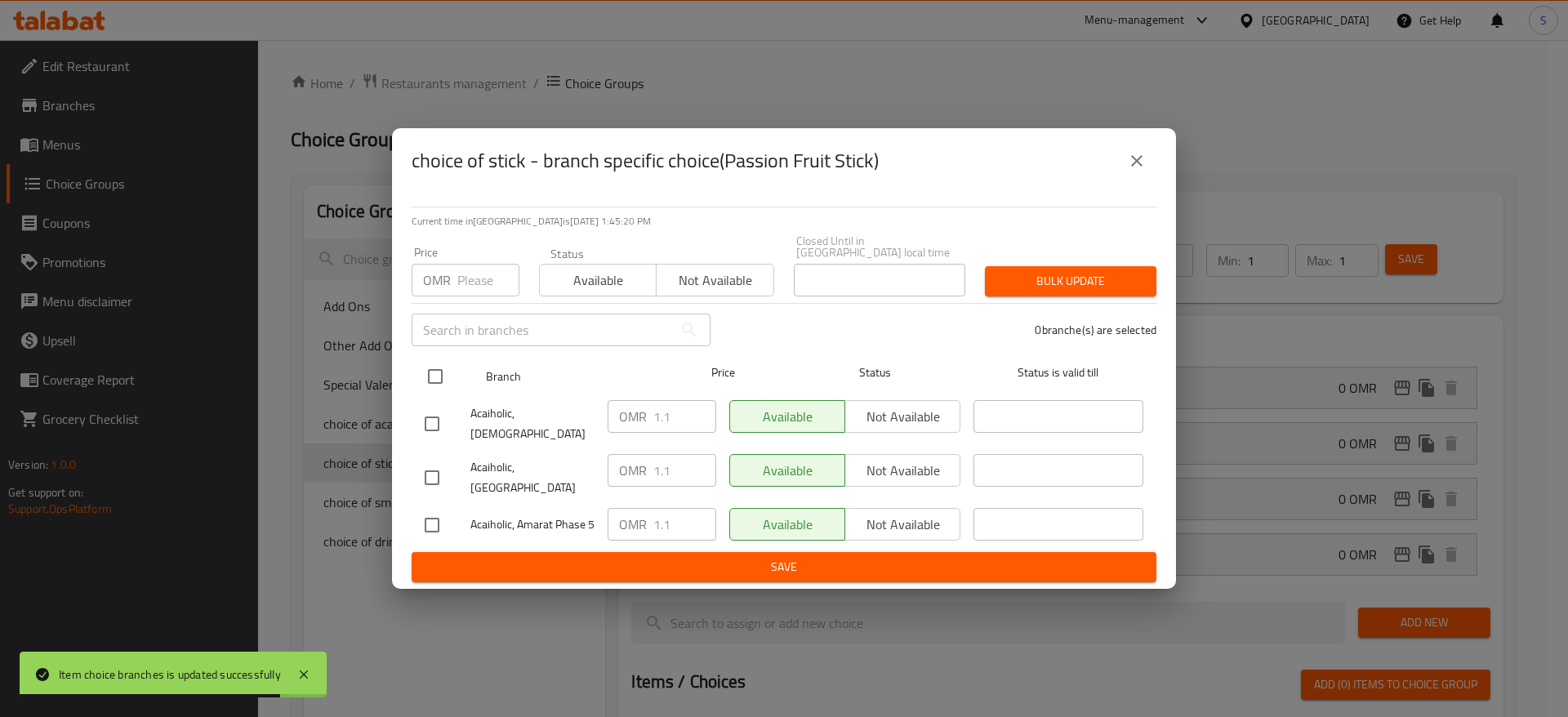
click at [433, 366] on input "checkbox" at bounding box center [435, 376] width 34 height 34
checkbox input "true"
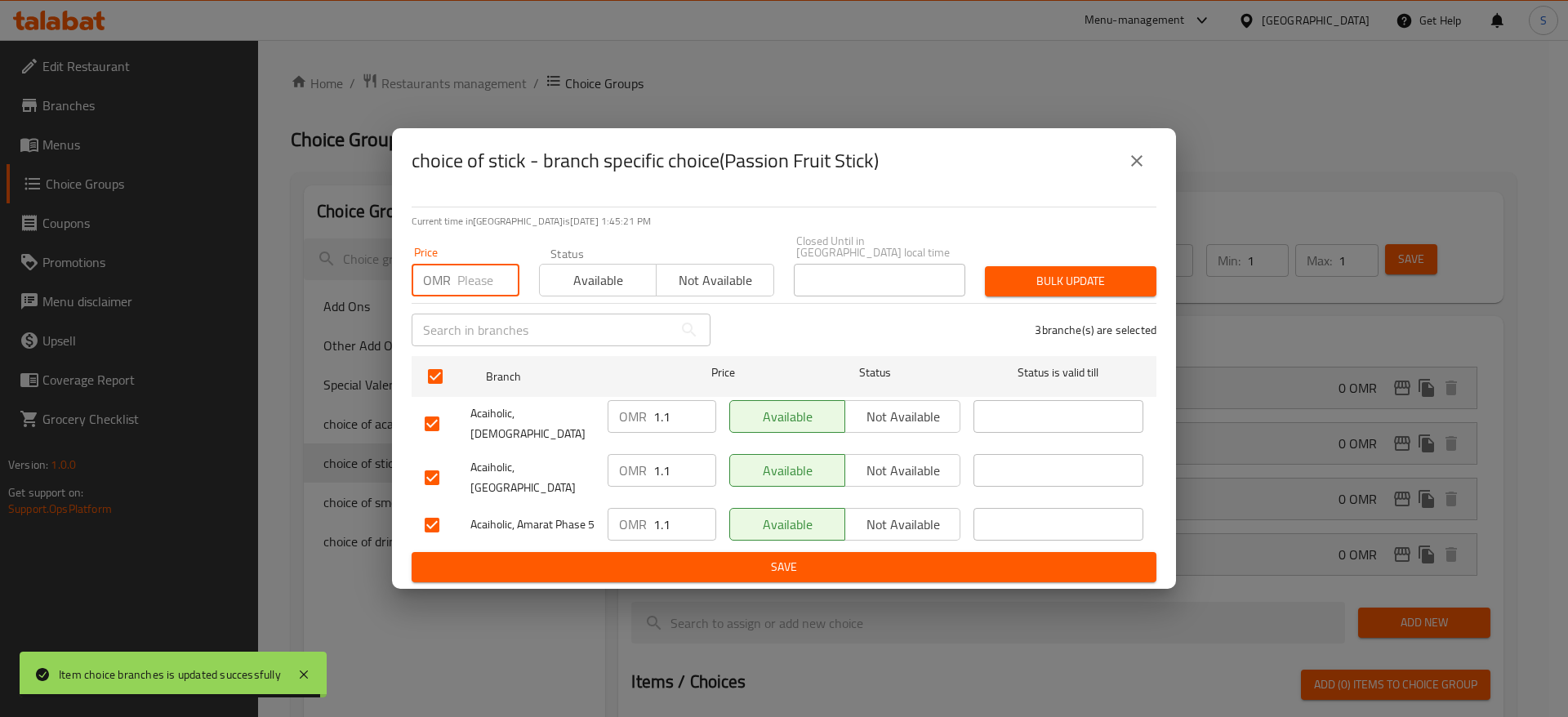
click at [476, 277] on input "number" at bounding box center [489, 279] width 62 height 33
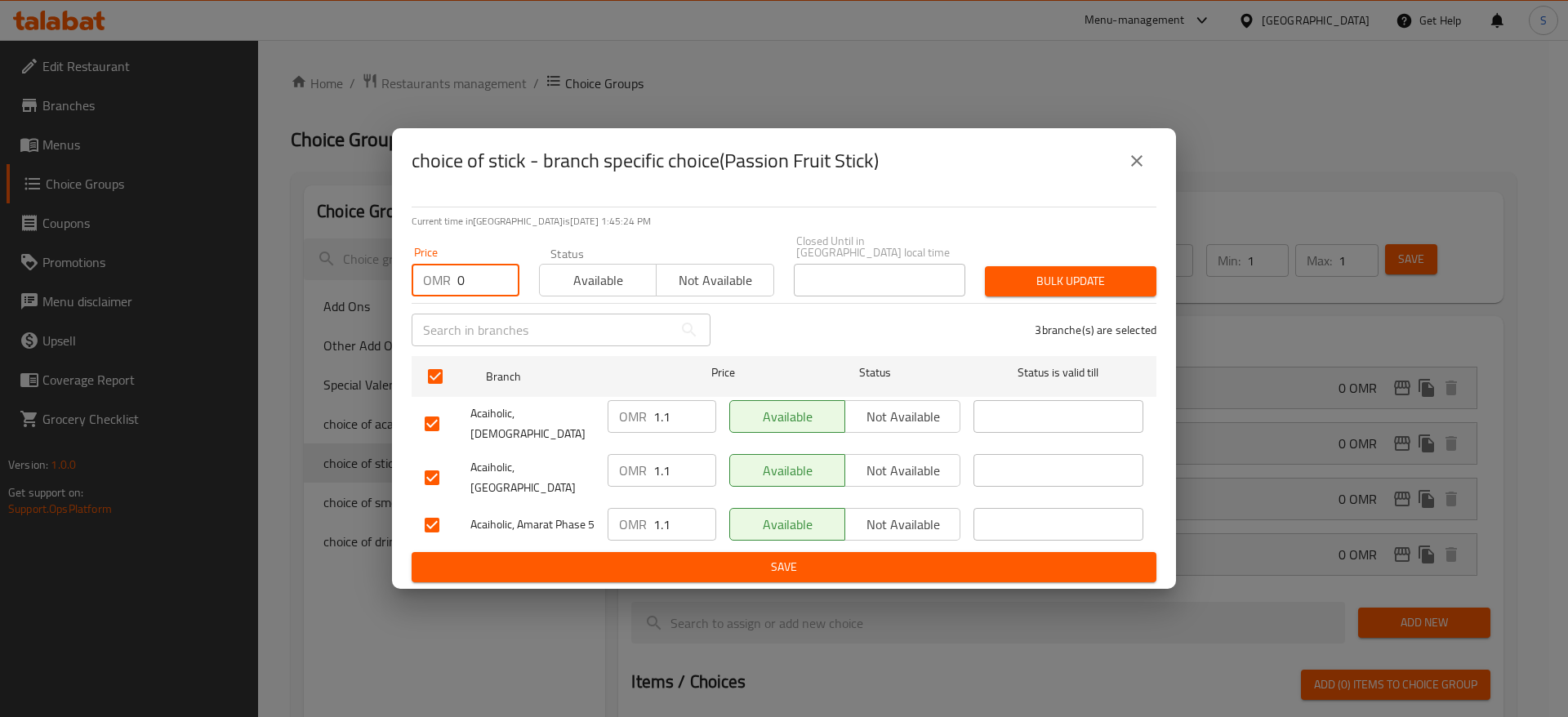
type input "0"
click at [1048, 279] on span "Bulk update" at bounding box center [1071, 281] width 146 height 20
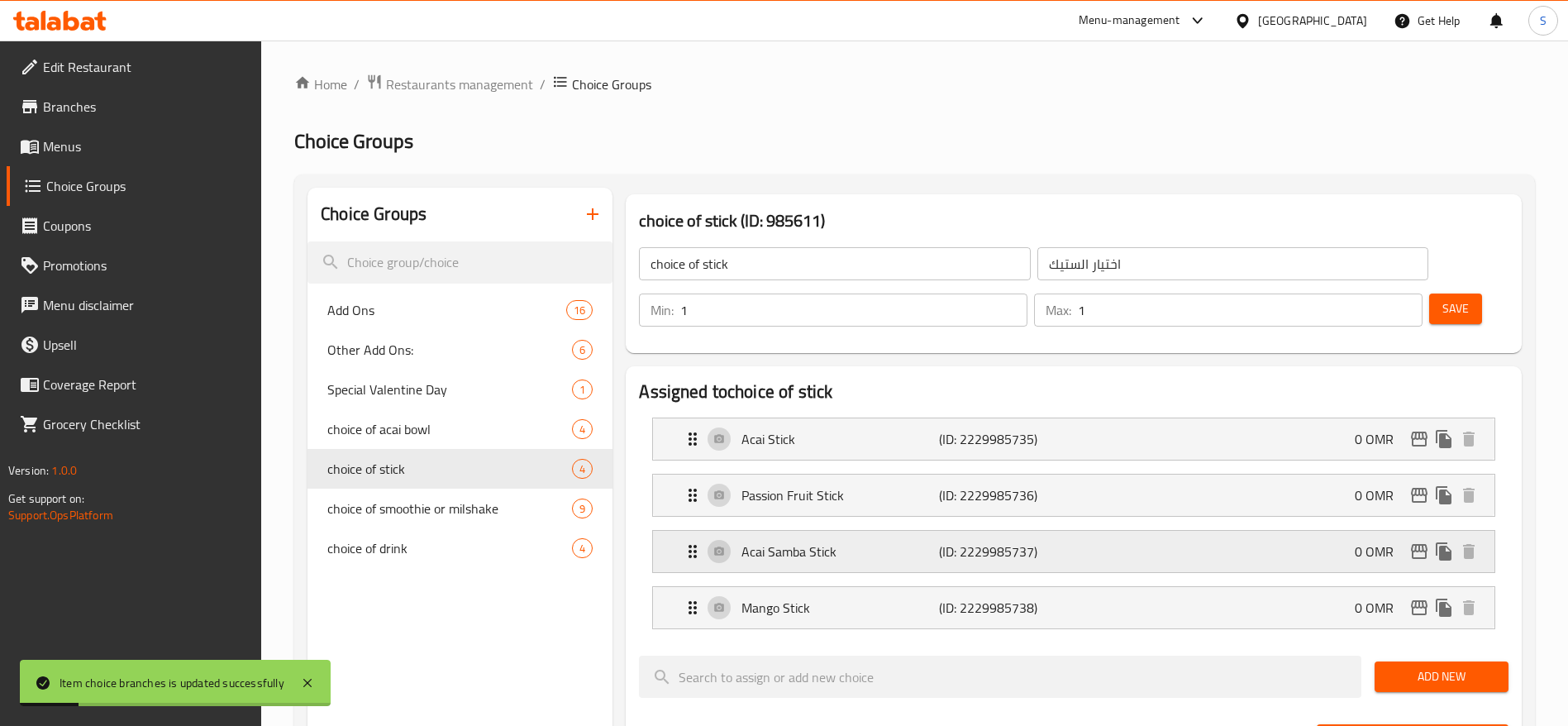
click at [1040, 541] on p "(ID: 2229985737)" at bounding box center [1004, 551] width 131 height 19
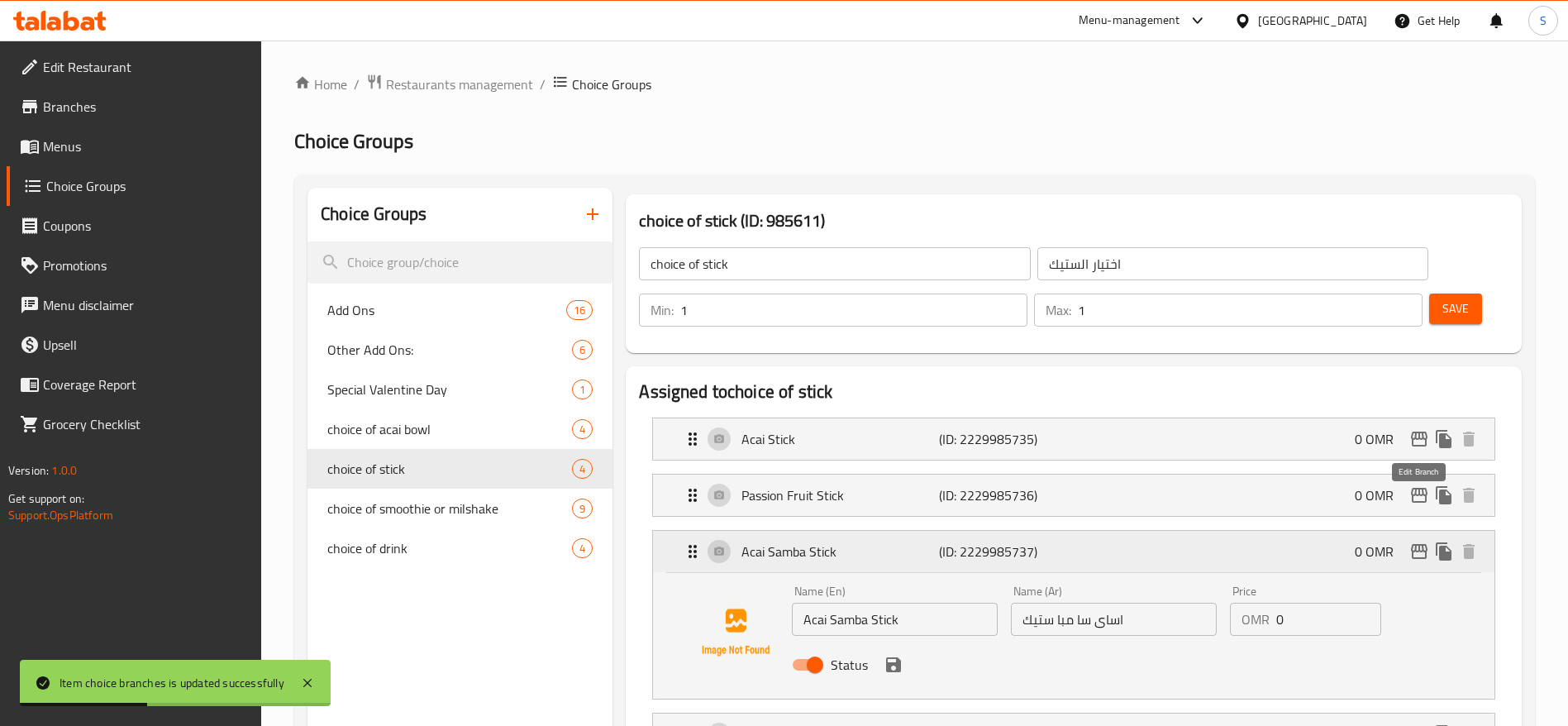
click at [1421, 544] on icon "edit" at bounding box center [1419, 551] width 17 height 15
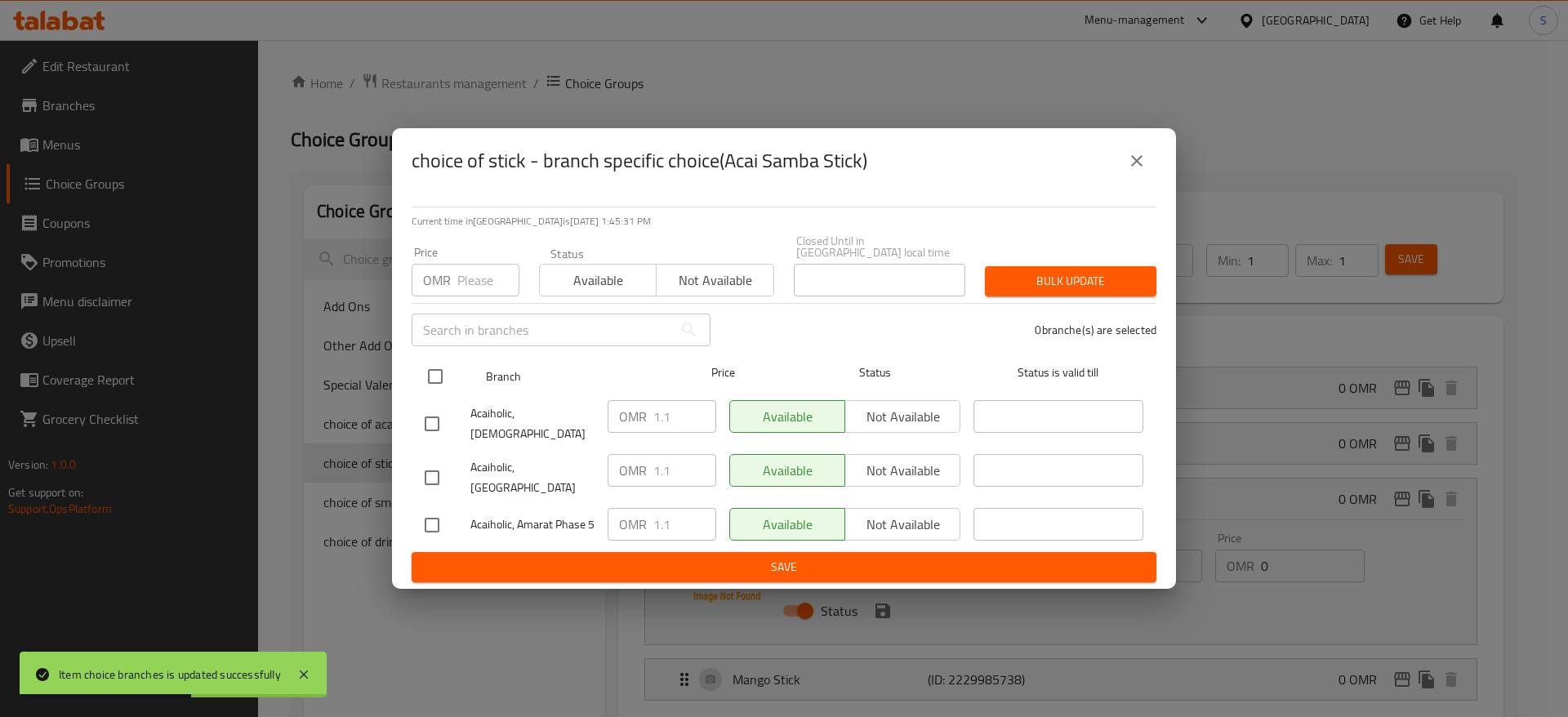
click at [440, 369] on input "checkbox" at bounding box center [435, 376] width 34 height 34
checkbox input "true"
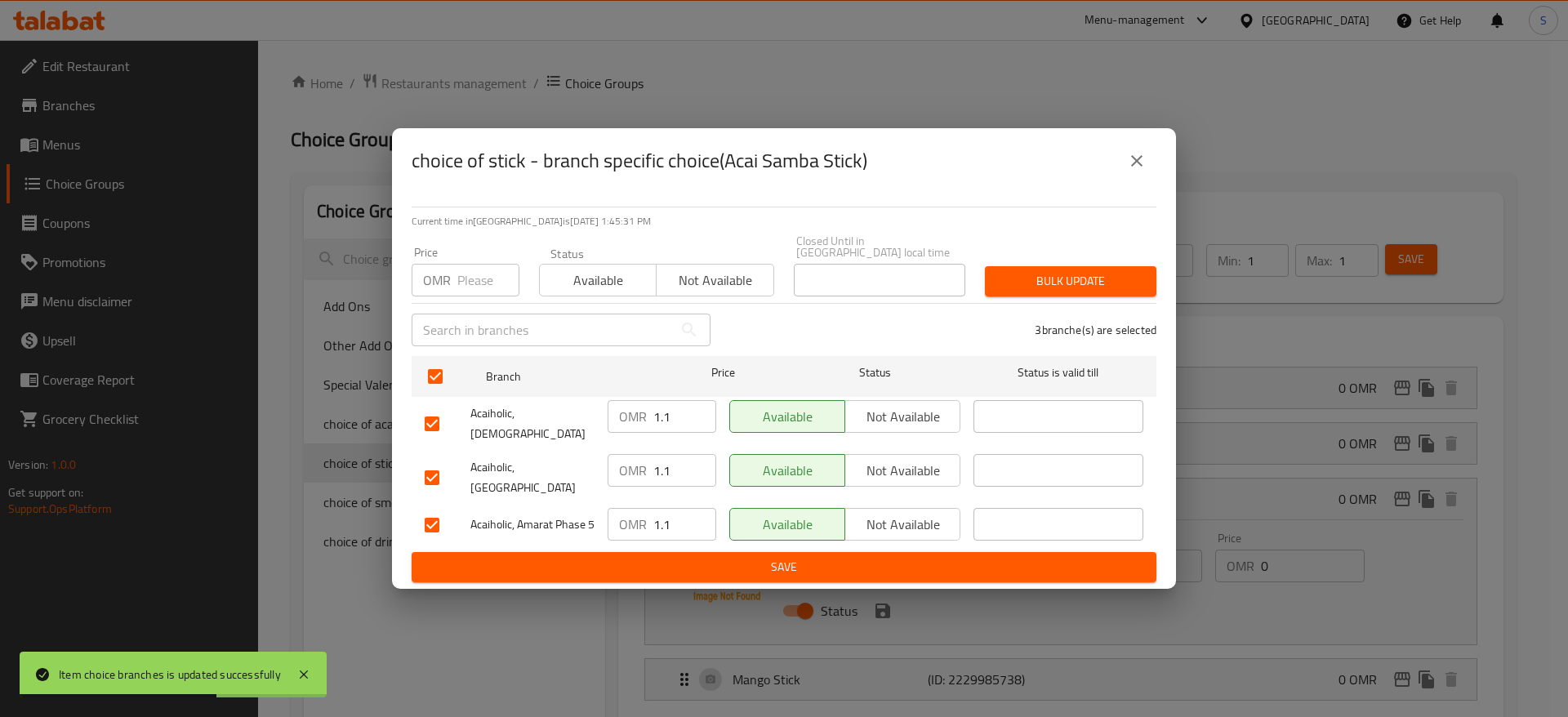
click at [458, 273] on input "number" at bounding box center [489, 279] width 62 height 33
type input "0"
click at [1063, 271] on span "Bulk update" at bounding box center [1071, 281] width 146 height 20
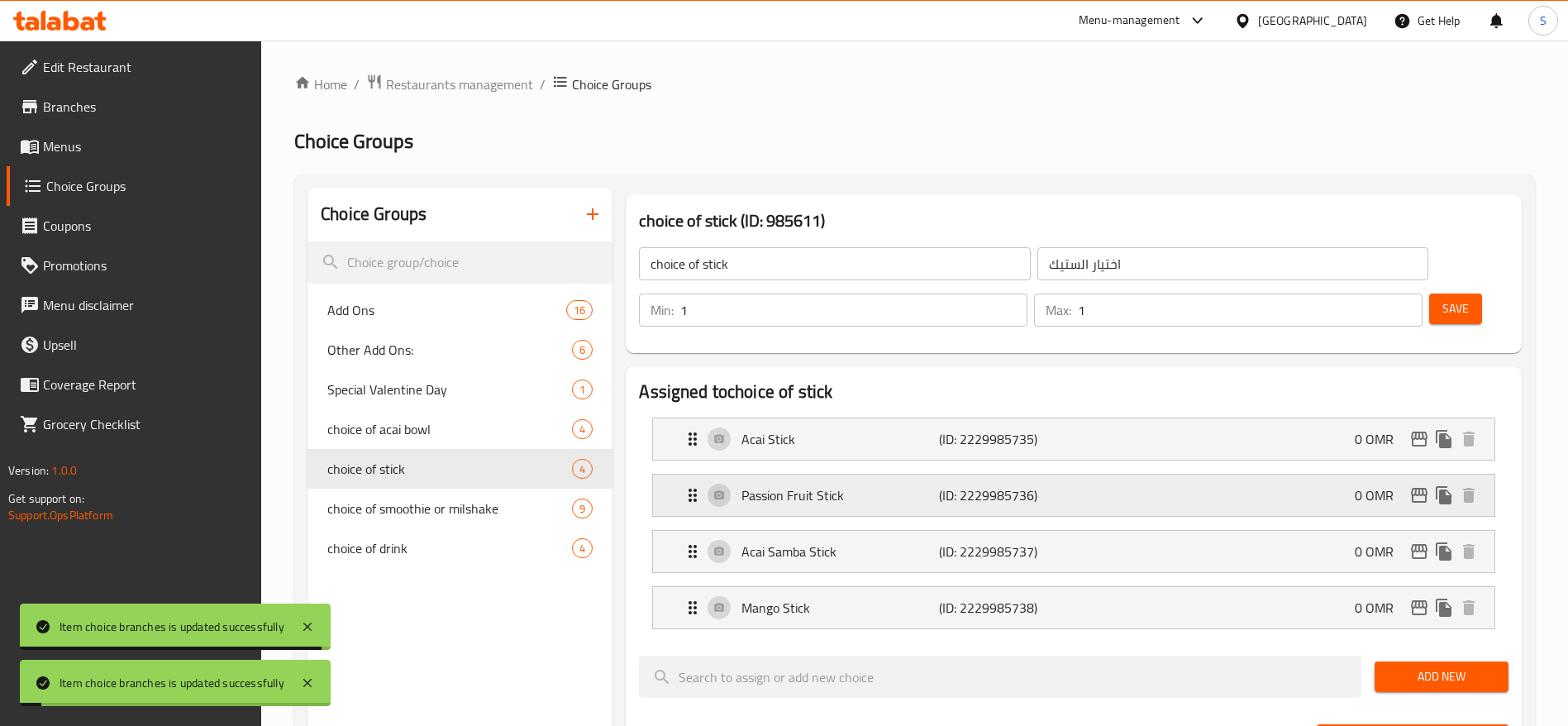
scroll to position [77, 0]
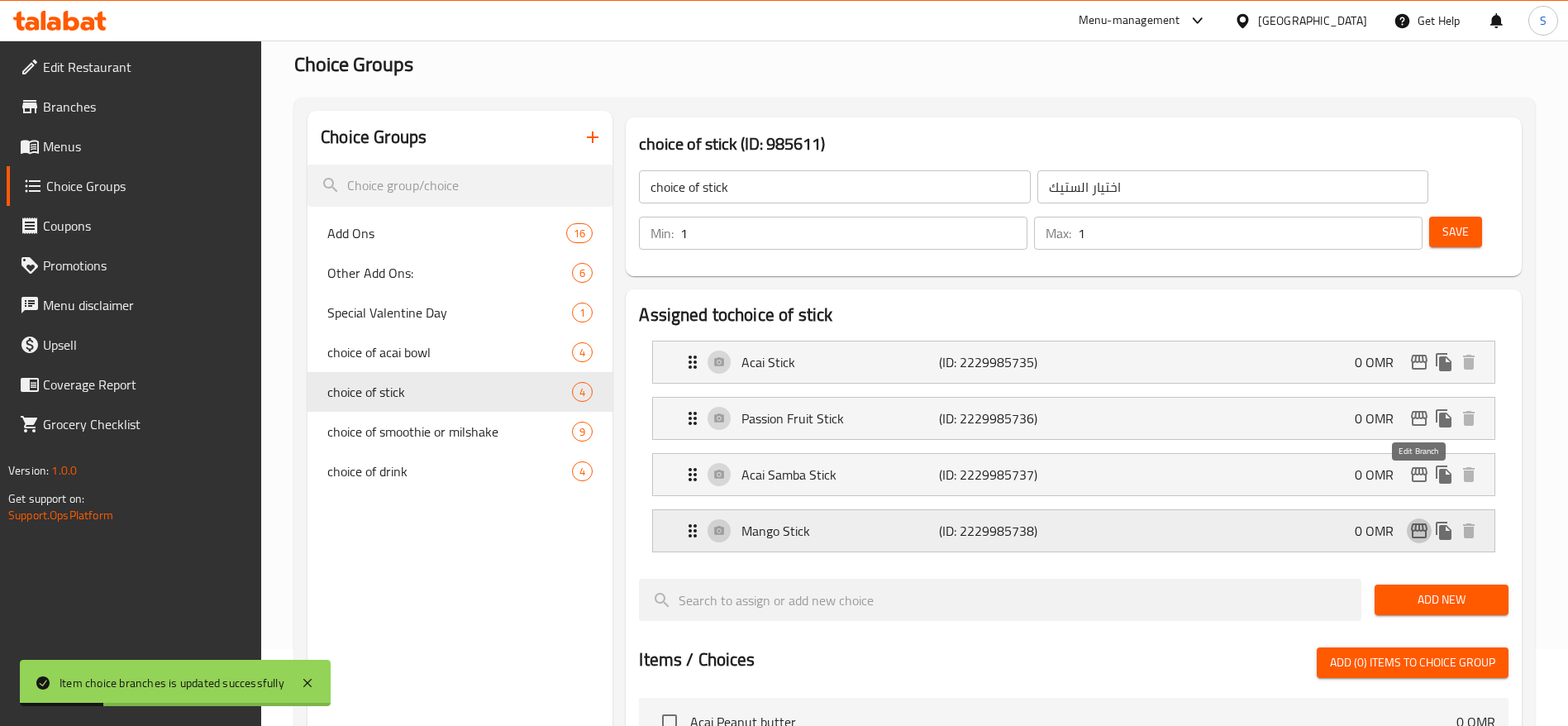
click at [1416, 521] on icon "edit" at bounding box center [1418, 530] width 19 height 19
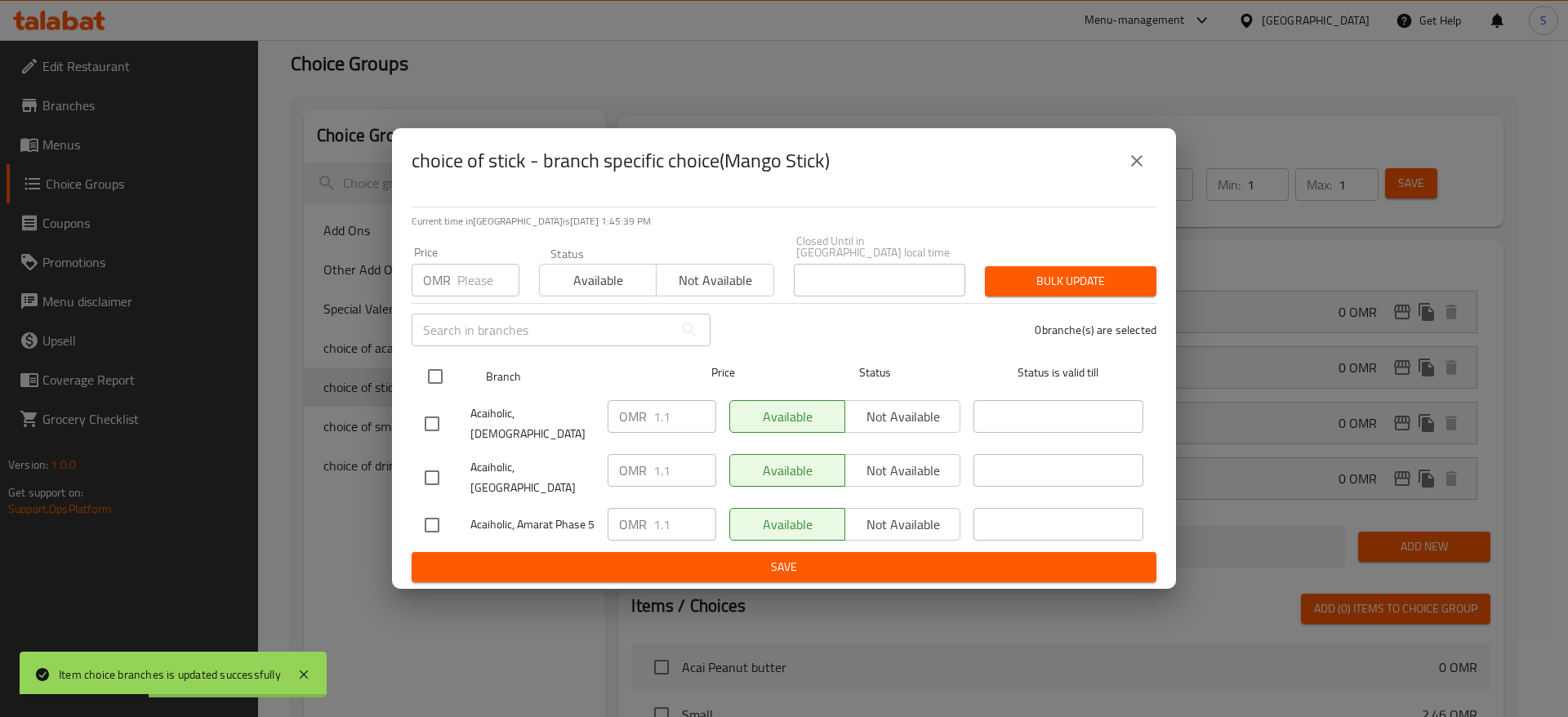
click at [433, 366] on input "checkbox" at bounding box center [435, 376] width 34 height 34
checkbox input "true"
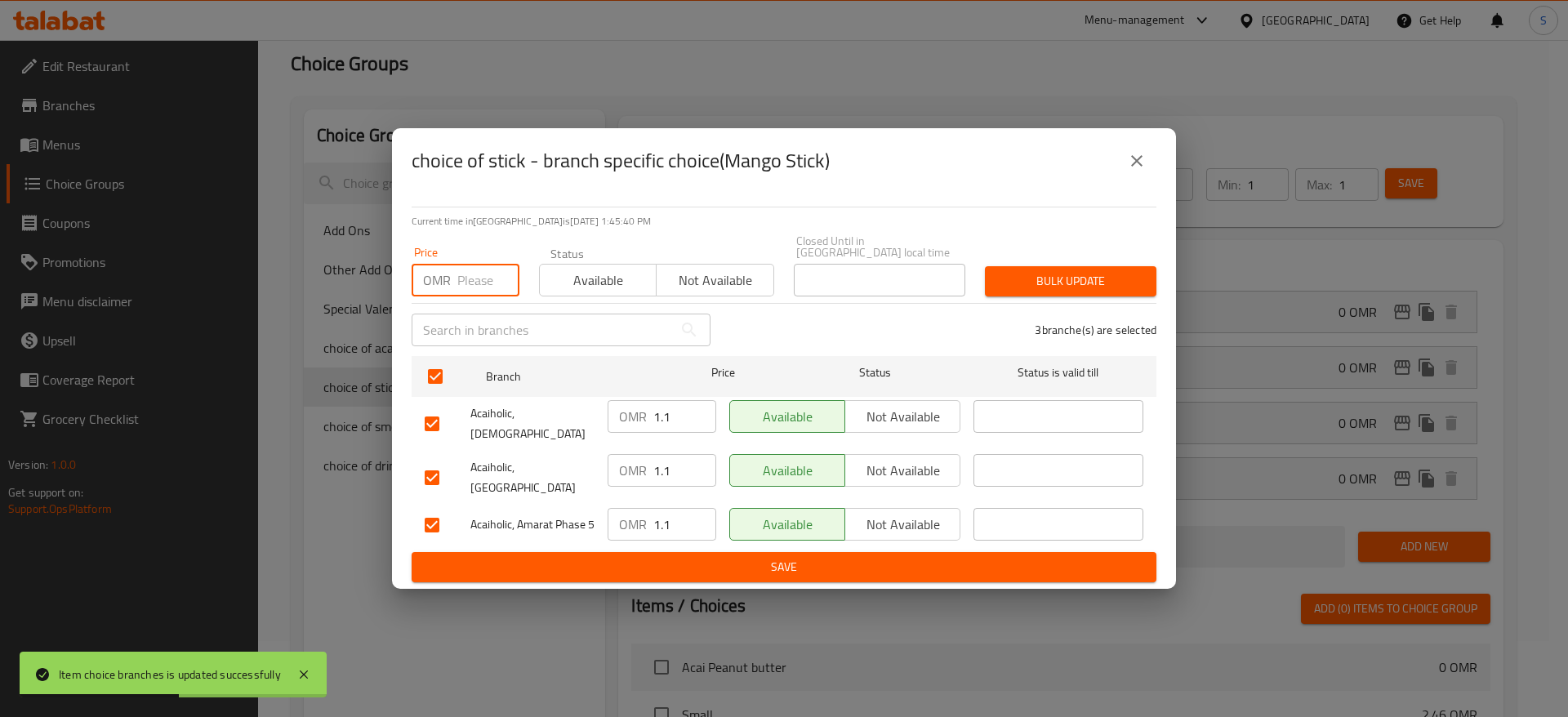
click at [462, 286] on input "number" at bounding box center [489, 279] width 62 height 33
type input "0"
click at [1132, 276] on span "Bulk update" at bounding box center [1071, 281] width 146 height 20
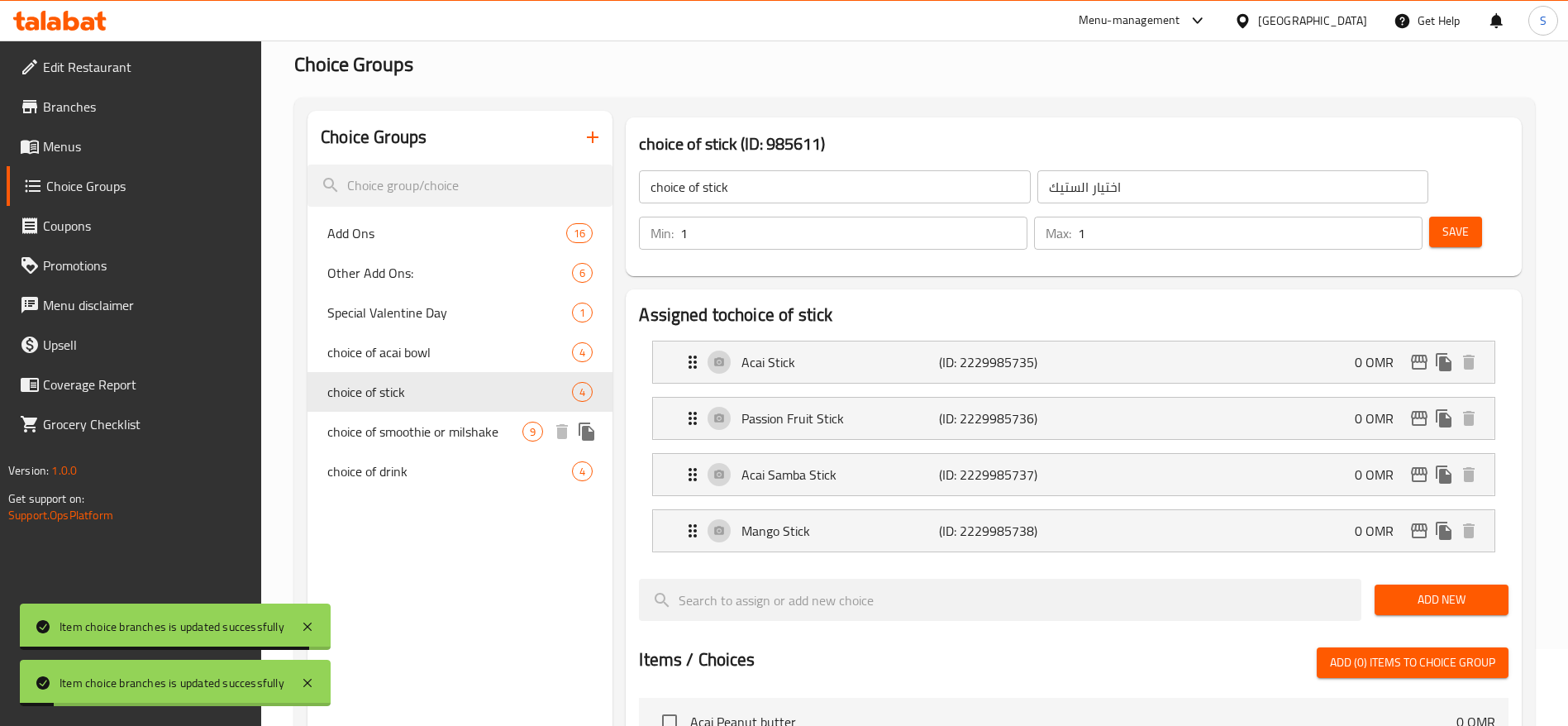
click at [417, 439] on span "choice of smoothie or milshake" at bounding box center [425, 431] width 195 height 19
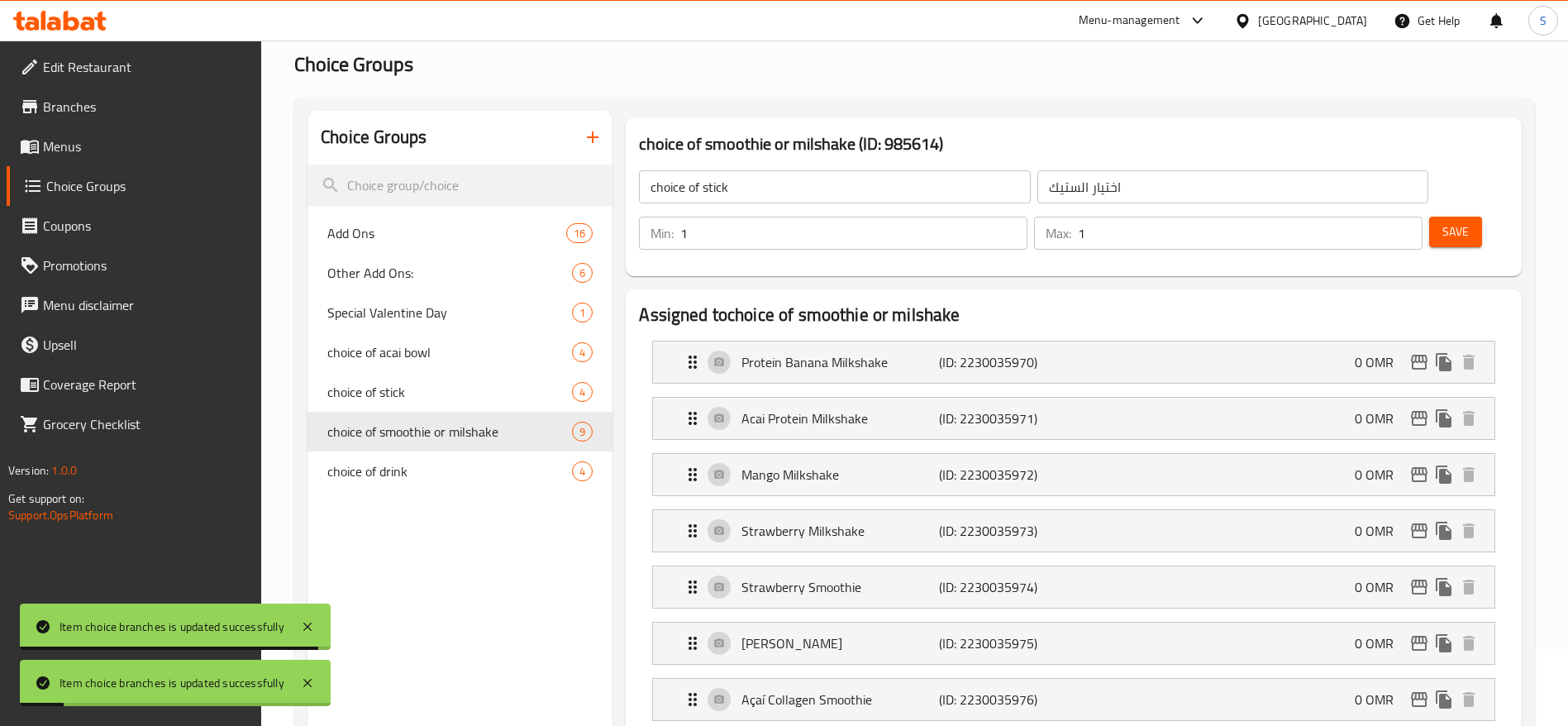
type input "choice of smoothie or milshake"
type input "خيارك من الميلك شيك او سموذي"
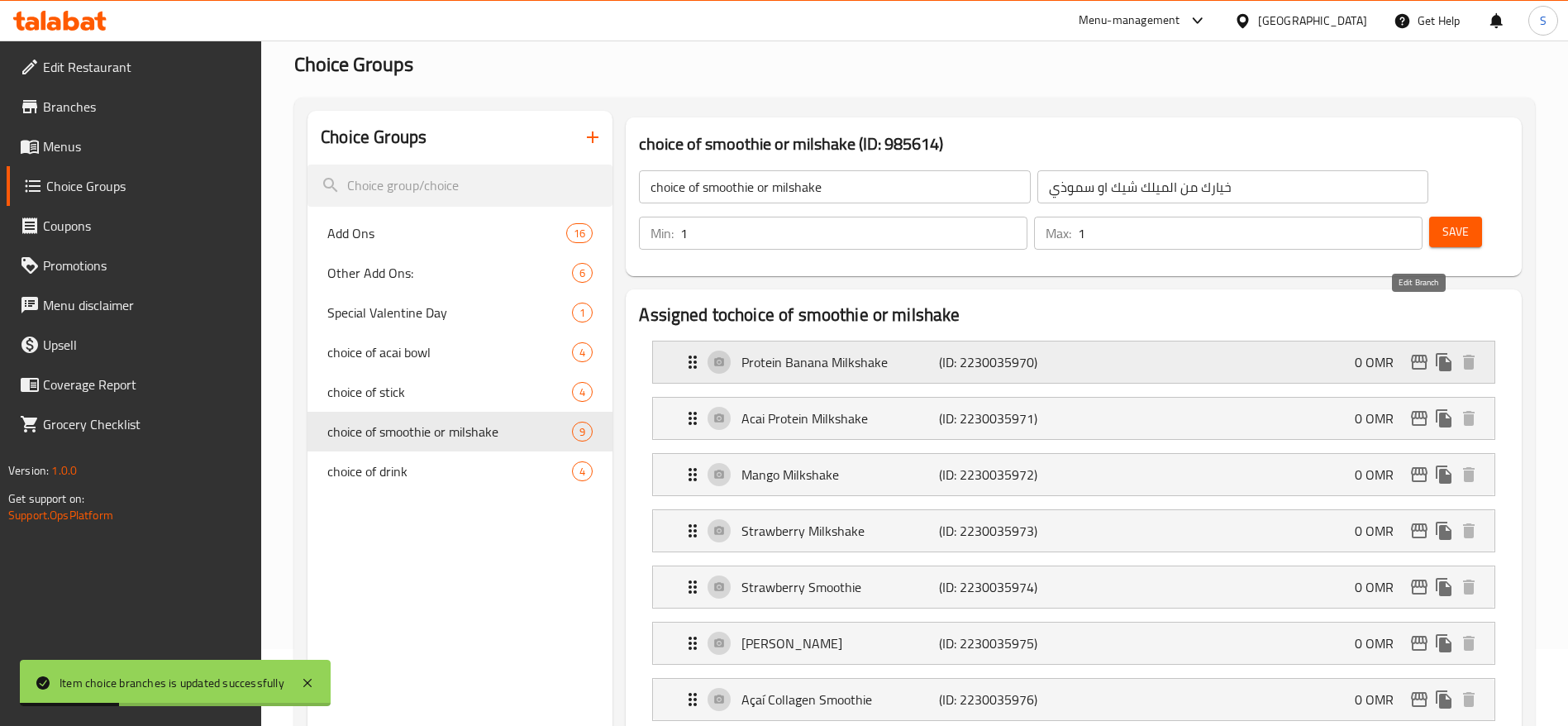
click at [1420, 355] on icon "edit" at bounding box center [1419, 363] width 17 height 15
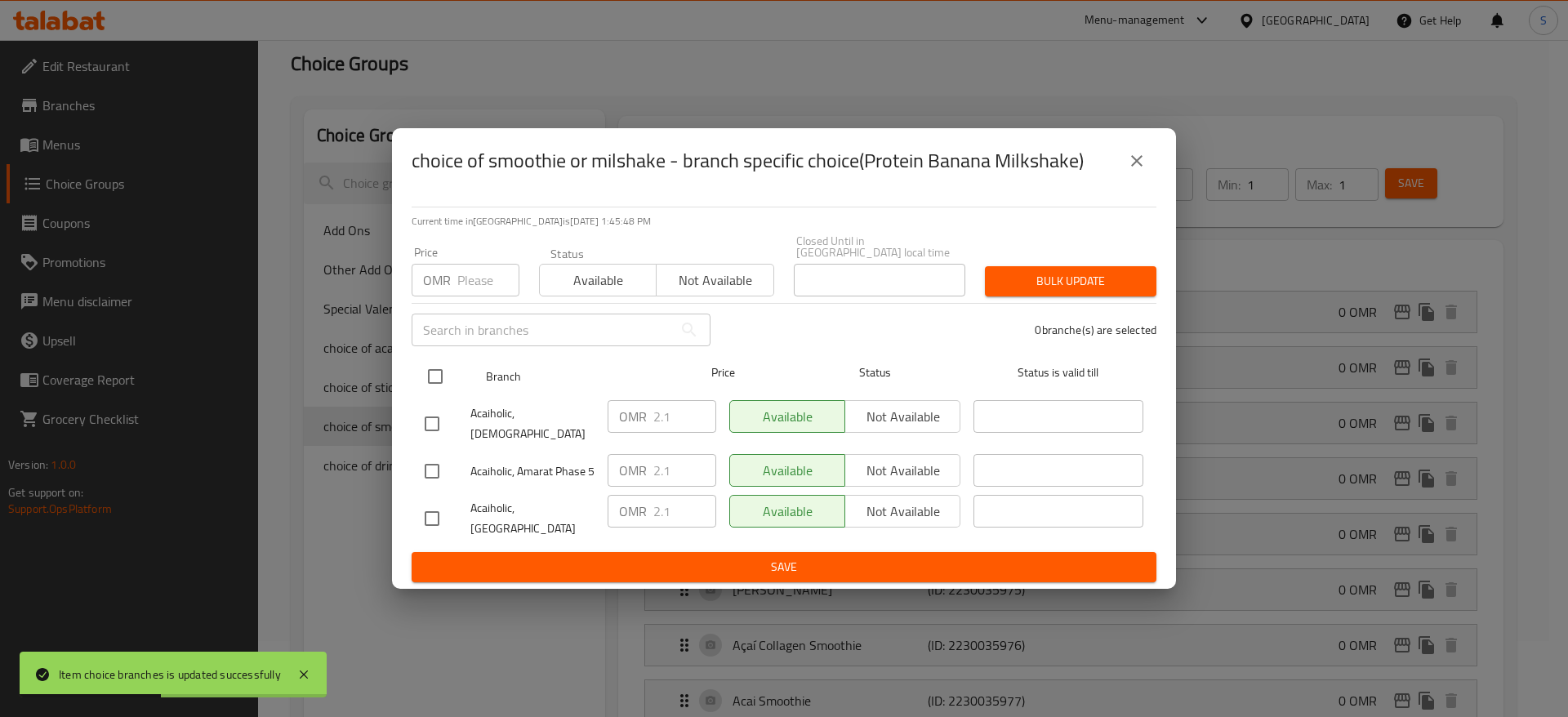
click at [433, 370] on input "checkbox" at bounding box center [435, 376] width 34 height 34
checkbox input "true"
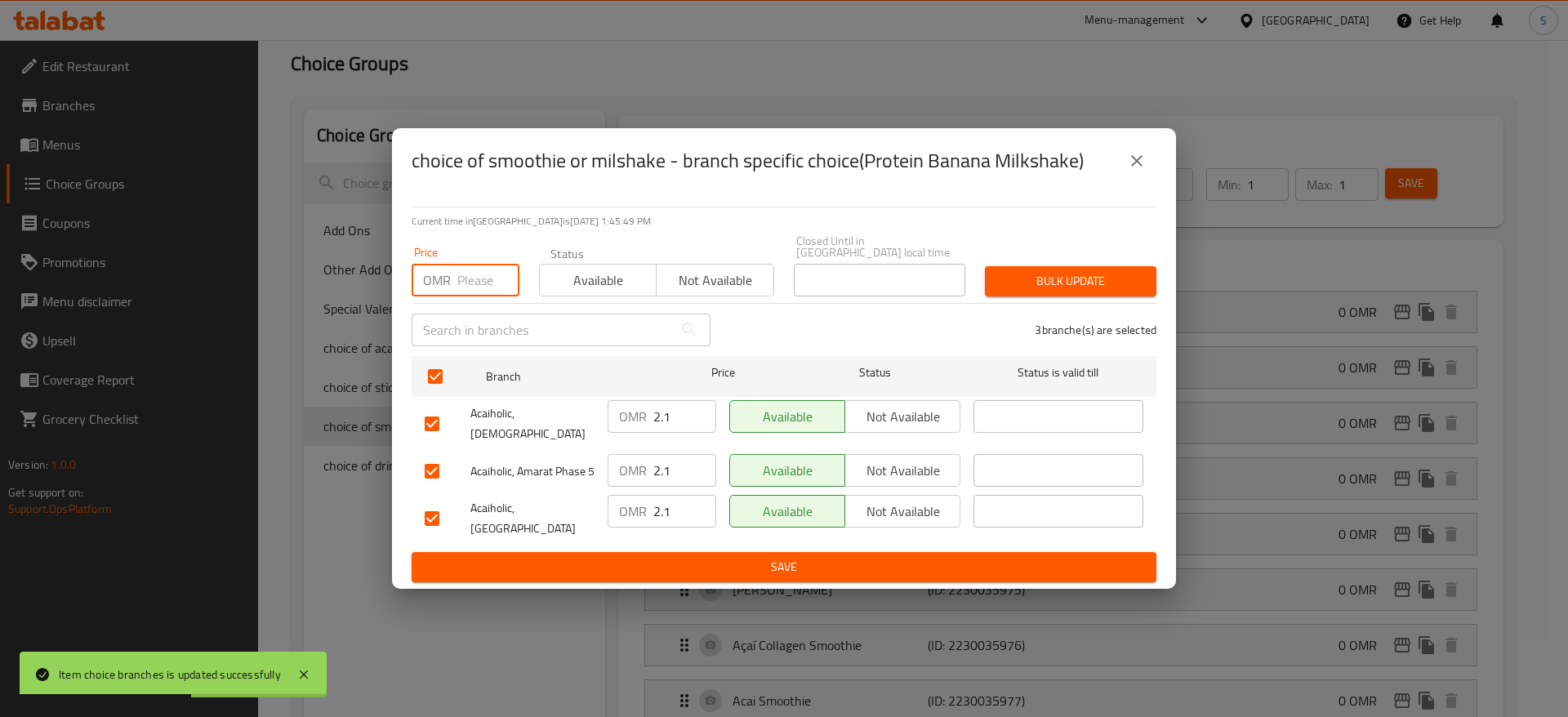
click at [459, 279] on input "number" at bounding box center [489, 279] width 62 height 33
type input "0"
click at [1109, 271] on span "Bulk update" at bounding box center [1071, 281] width 146 height 20
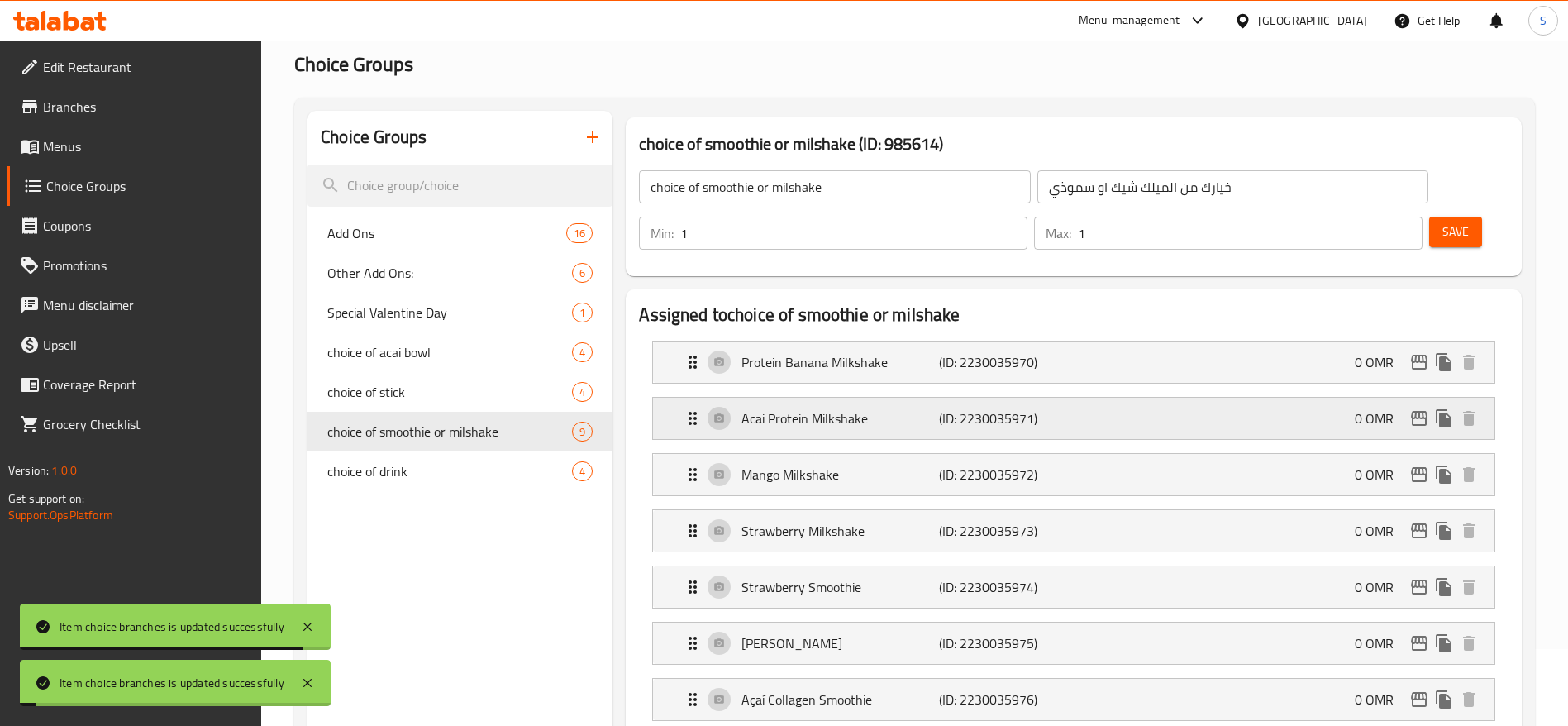
click at [1273, 397] on div "Acai Protein Milkshake (ID: 2230035971) 0 OMR" at bounding box center [1078, 418] width 792 height 42
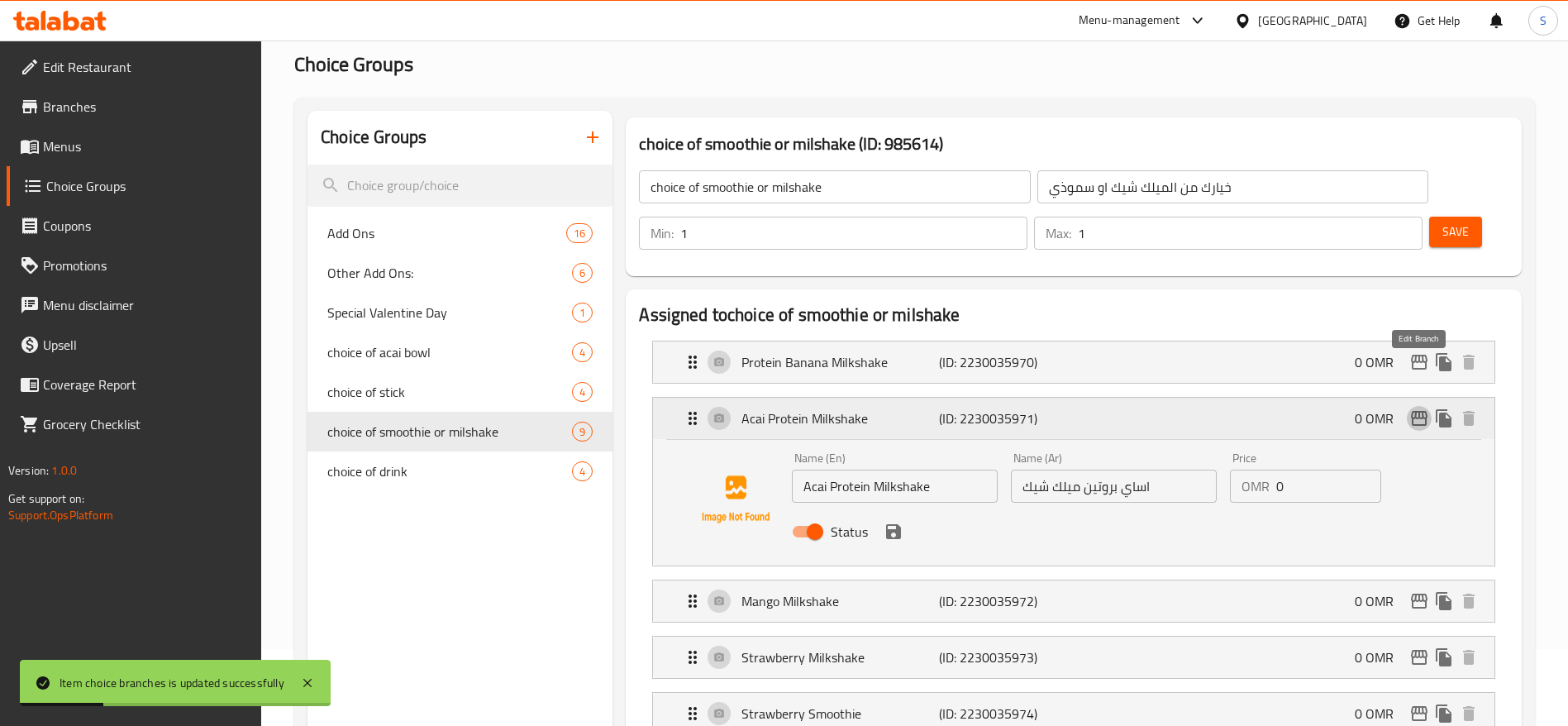
click at [1415, 408] on icon "edit" at bounding box center [1418, 418] width 19 height 19
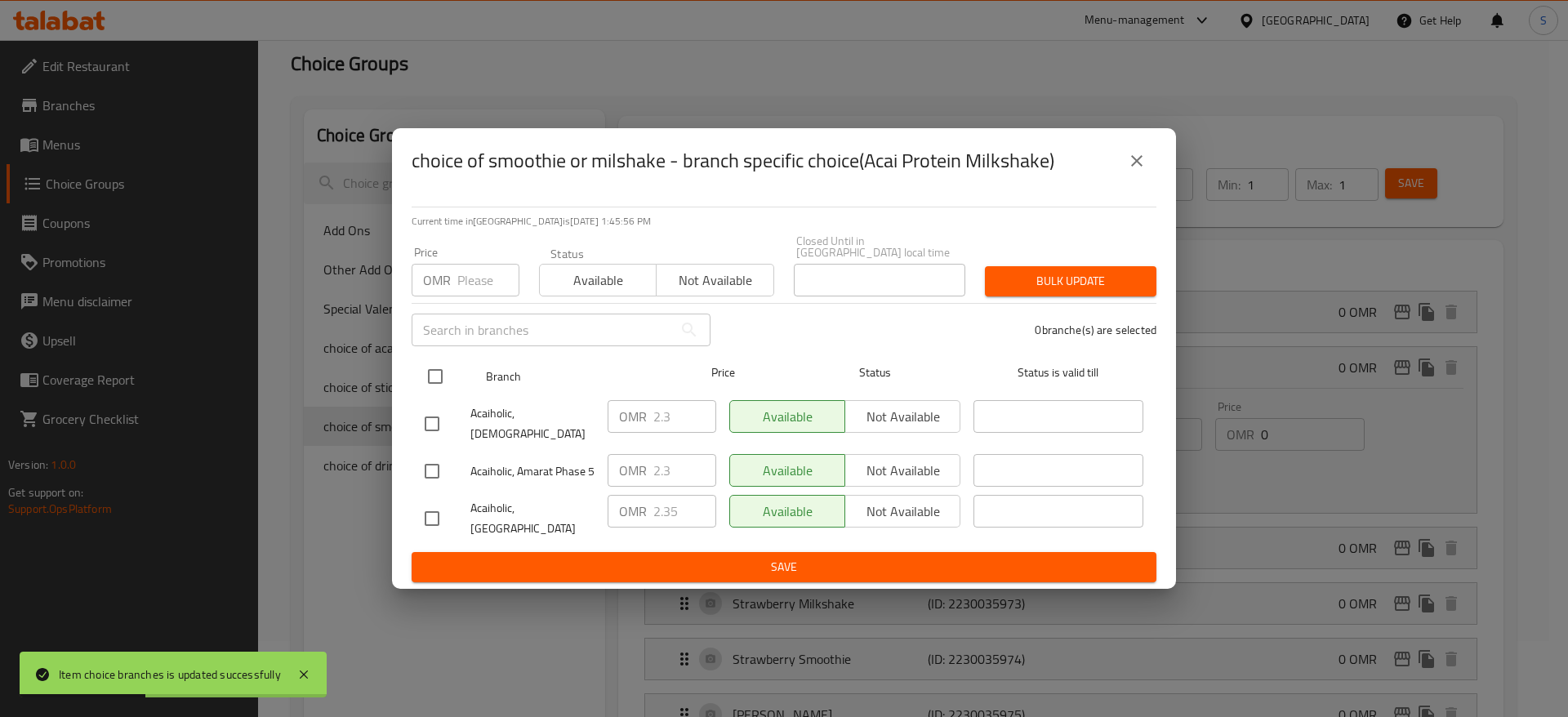
click at [432, 366] on input "checkbox" at bounding box center [435, 376] width 34 height 34
checkbox input "true"
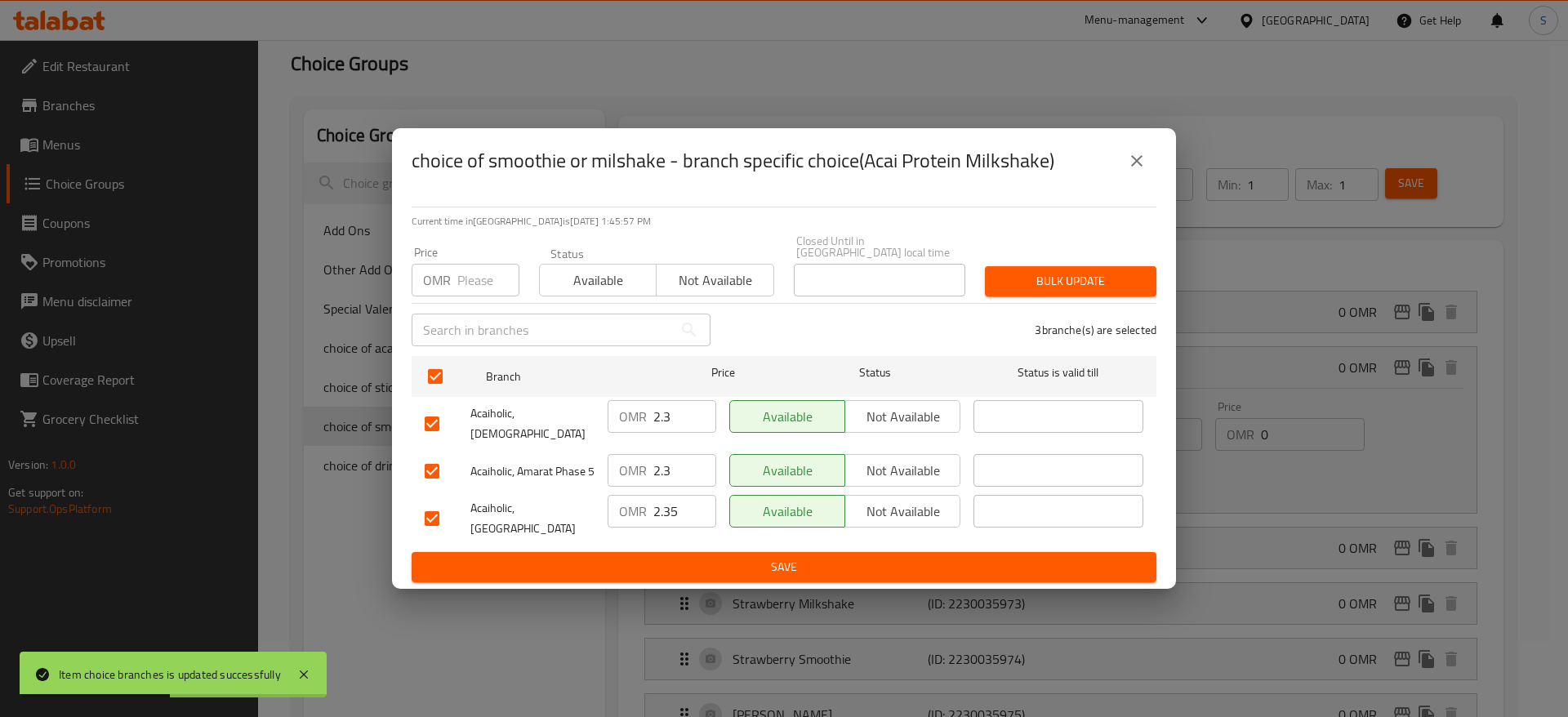
click at [453, 281] on div "OMR Price" at bounding box center [465, 279] width 108 height 33
type input "0"
click at [1010, 271] on span "Bulk update" at bounding box center [1071, 281] width 146 height 20
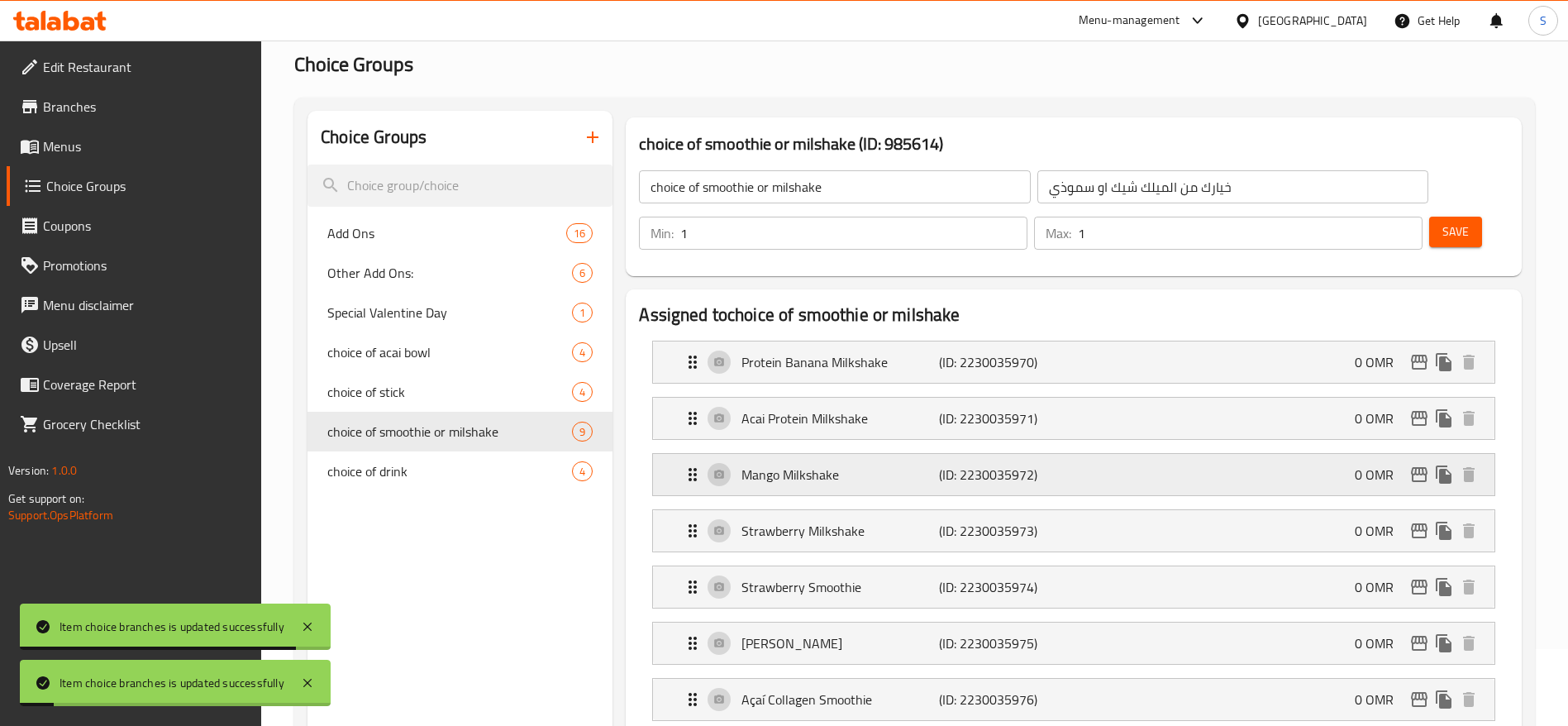
click at [1005, 465] on p "(ID: 2230035972)" at bounding box center [1004, 474] width 131 height 19
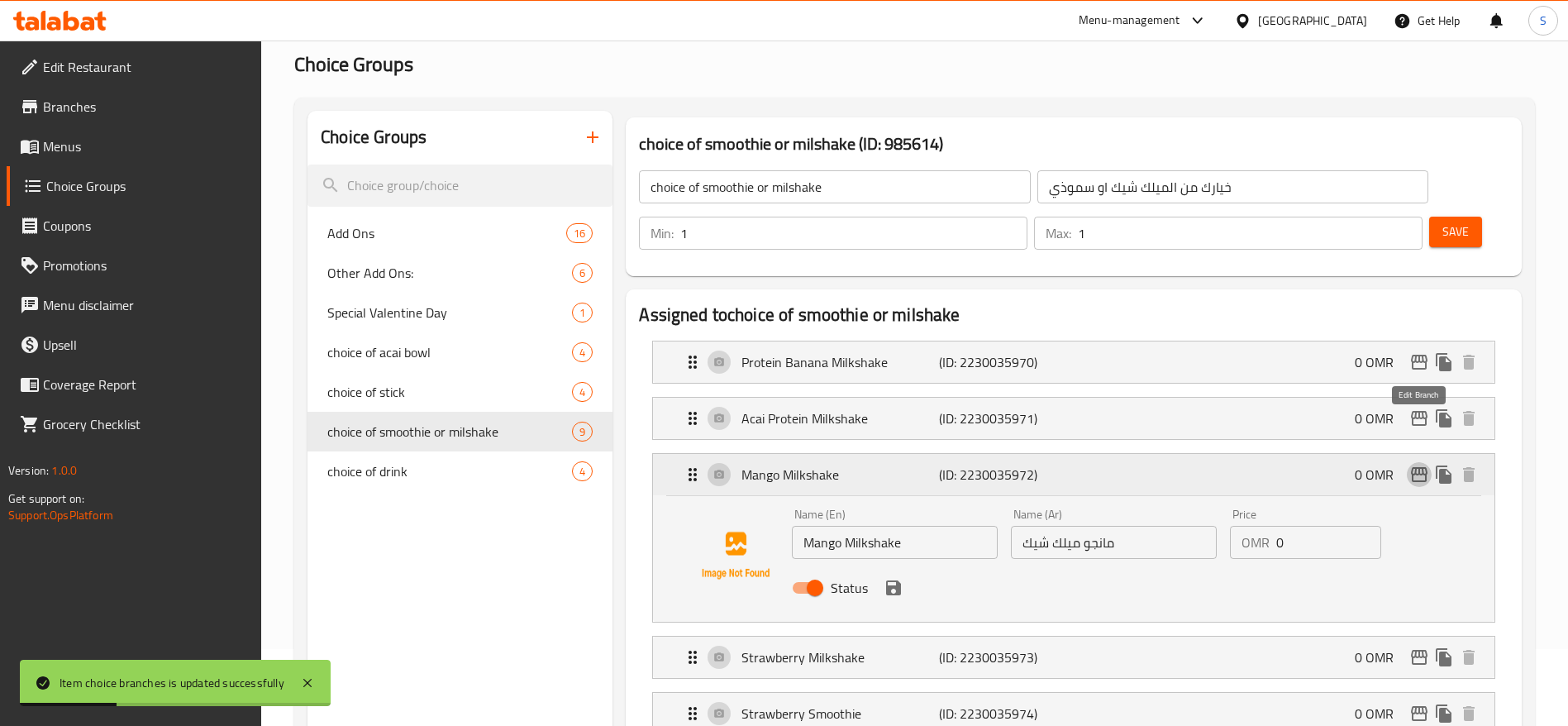
click at [1418, 467] on icon "edit" at bounding box center [1419, 474] width 17 height 15
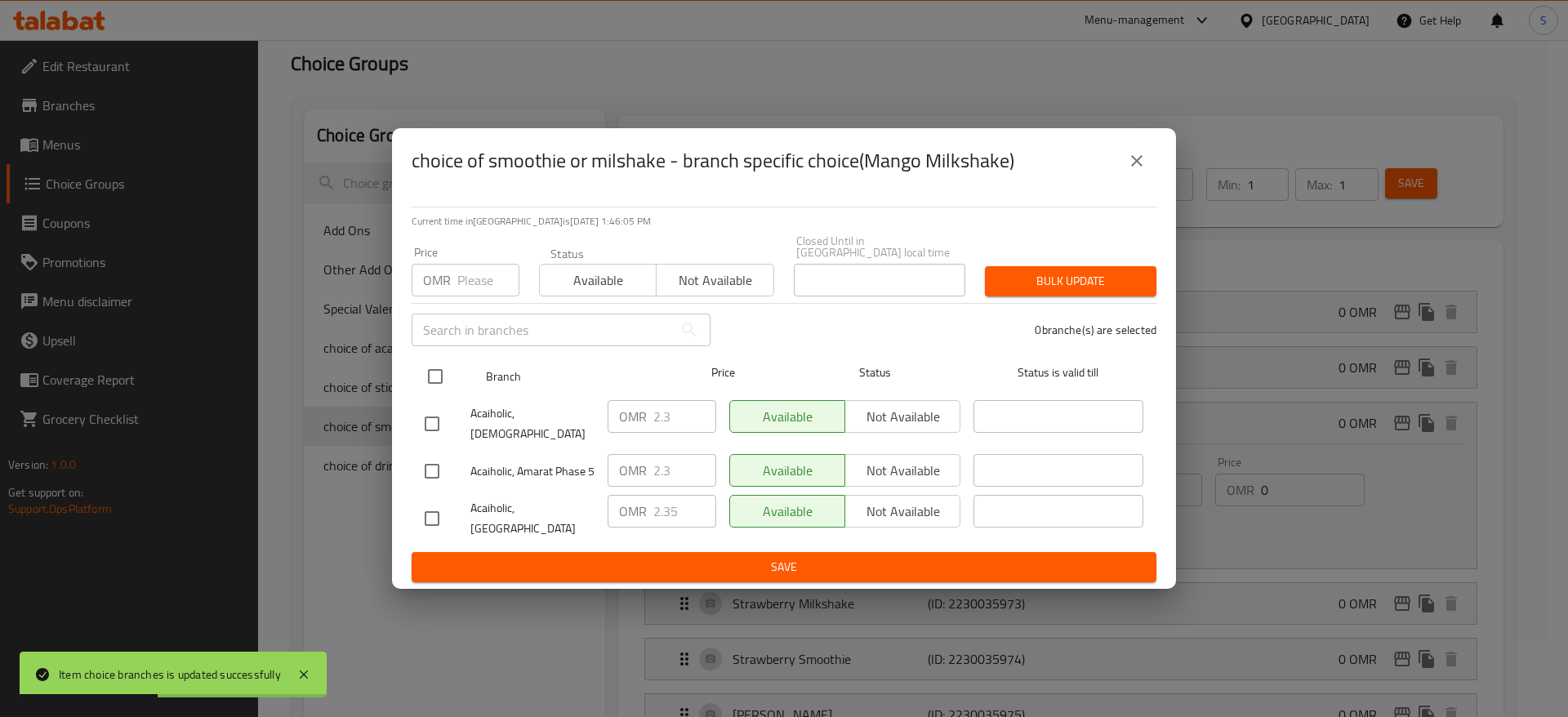
click at [438, 375] on input "checkbox" at bounding box center [435, 376] width 34 height 34
checkbox input "true"
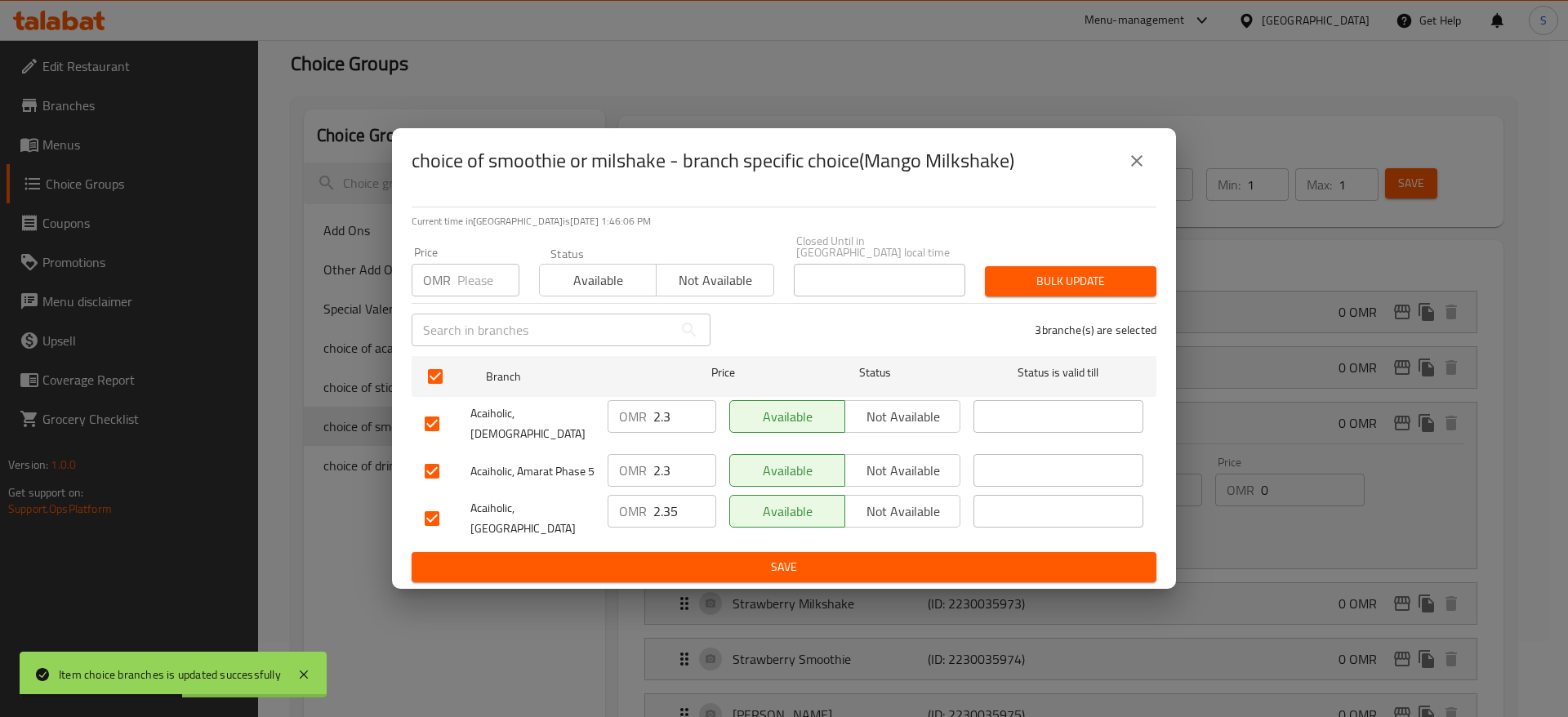
click at [449, 274] on p "OMR" at bounding box center [437, 279] width 28 height 19
click at [469, 276] on input "number" at bounding box center [489, 279] width 62 height 33
type input "0"
click at [1046, 276] on span "Bulk update" at bounding box center [1071, 281] width 146 height 20
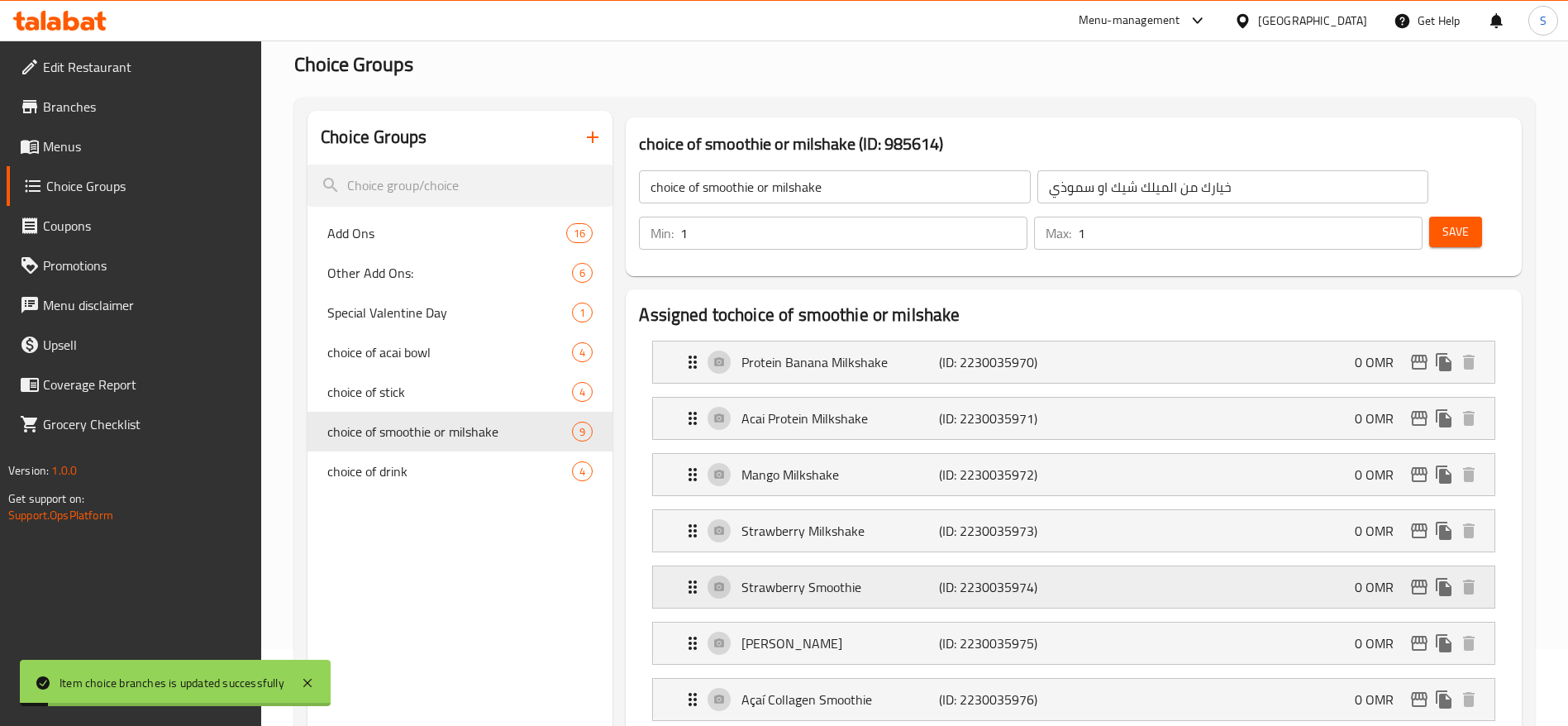
scroll to position [85, 0]
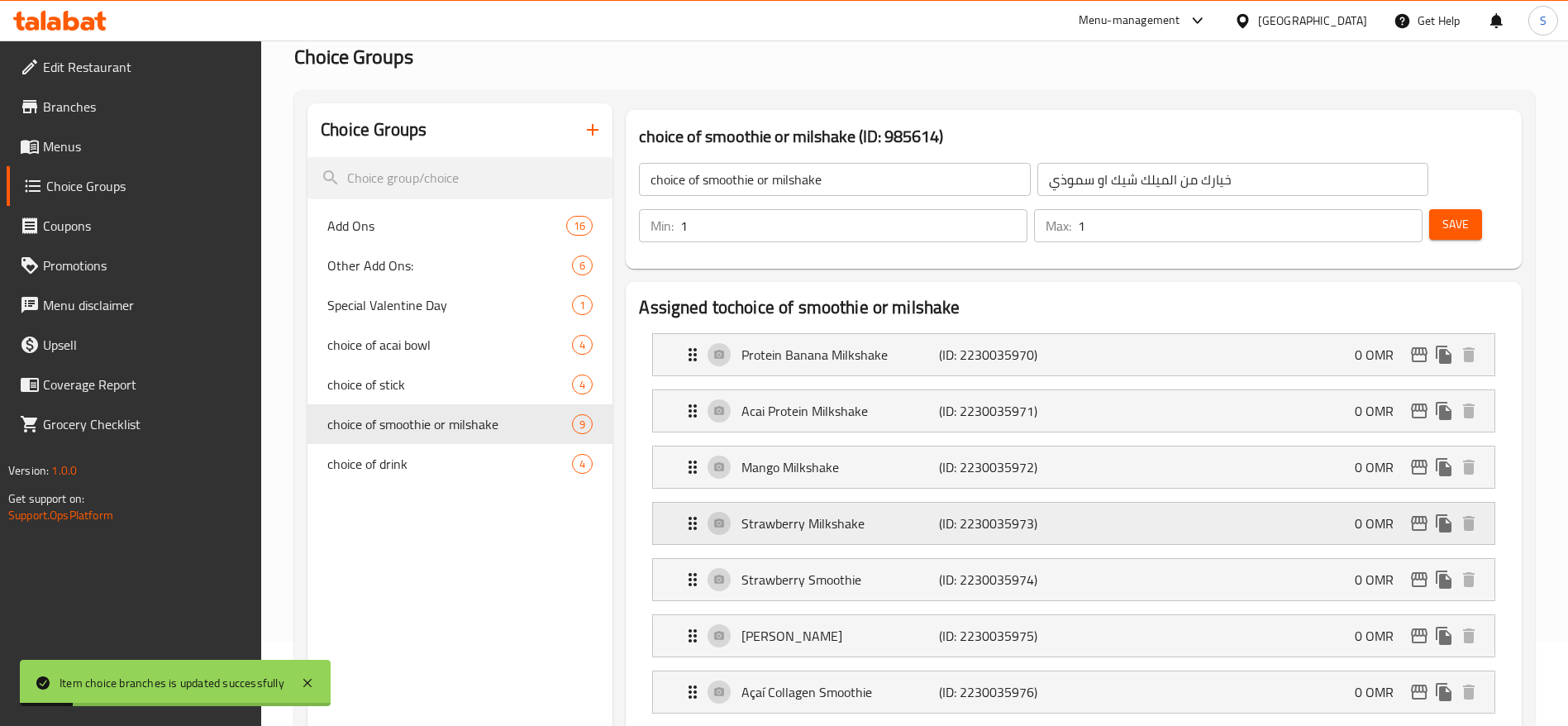
click at [907, 502] on div "Strawberry Milkshake (ID: 2230035973) 0 OMR" at bounding box center [1078, 523] width 792 height 42
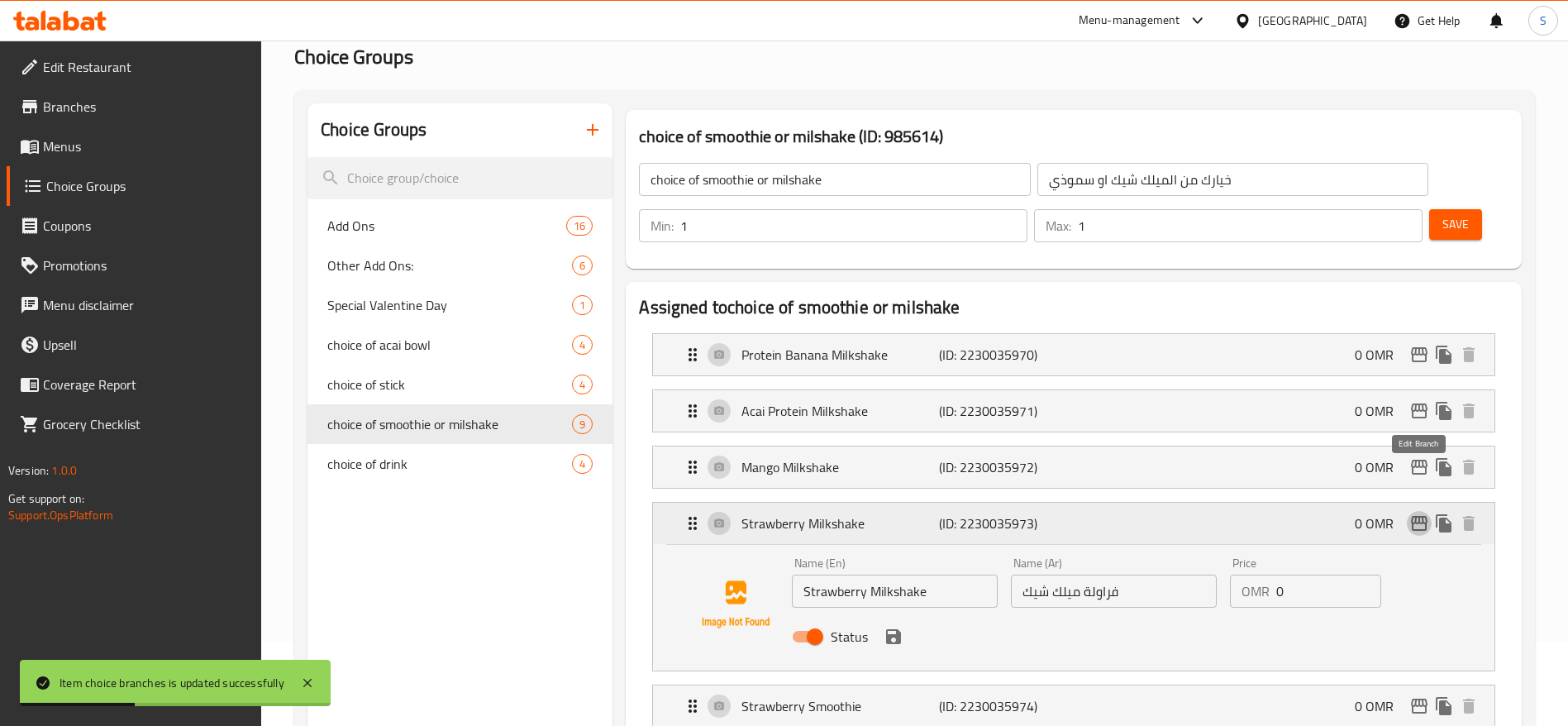
click at [1422, 513] on icon "edit" at bounding box center [1418, 523] width 19 height 19
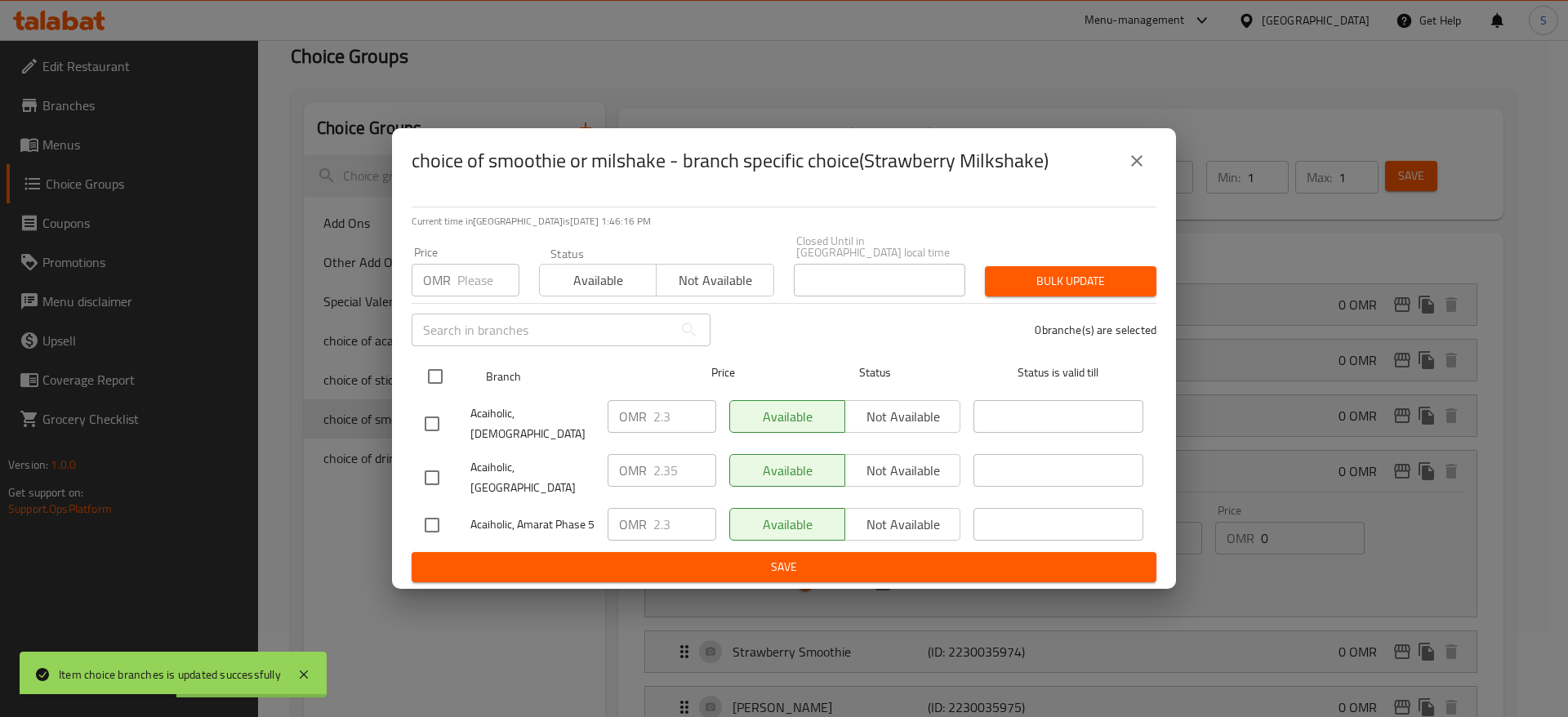
click at [433, 364] on input "checkbox" at bounding box center [435, 376] width 34 height 34
checkbox input "true"
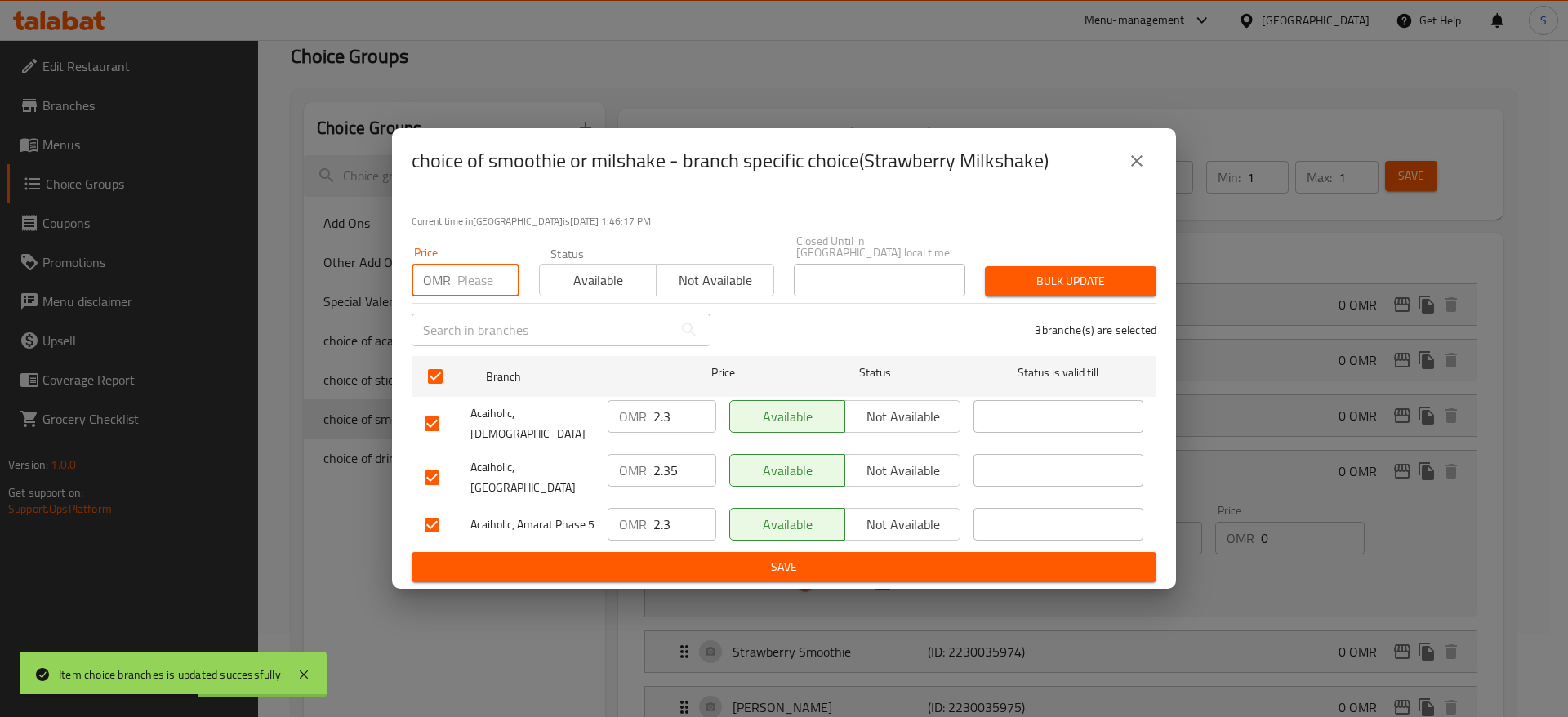
click at [464, 276] on input "number" at bounding box center [489, 279] width 62 height 33
type input "0"
click at [1056, 271] on span "Bulk update" at bounding box center [1071, 281] width 146 height 20
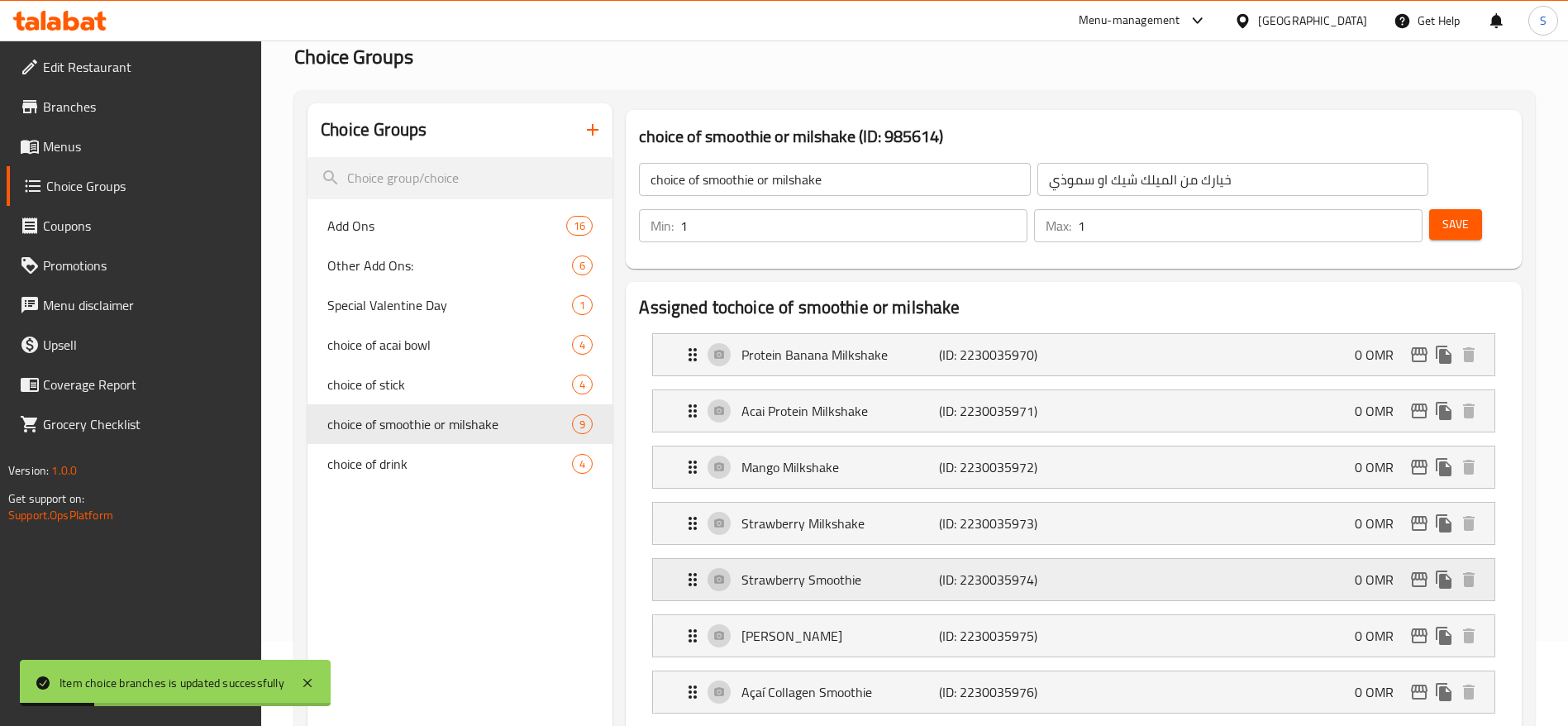
click at [795, 570] on p "Strawberry Smoothie" at bounding box center [840, 579] width 196 height 19
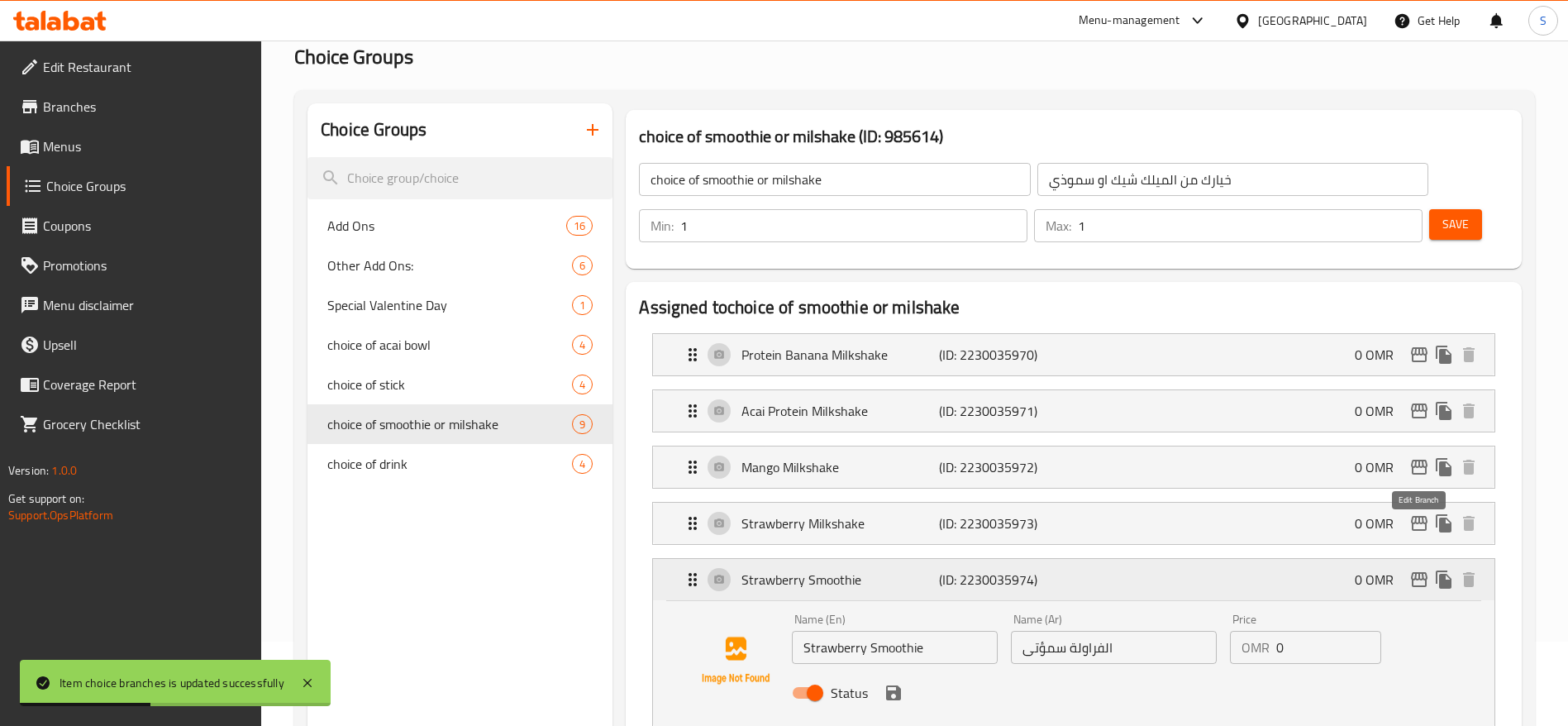
click at [1419, 570] on icon "edit" at bounding box center [1418, 579] width 19 height 19
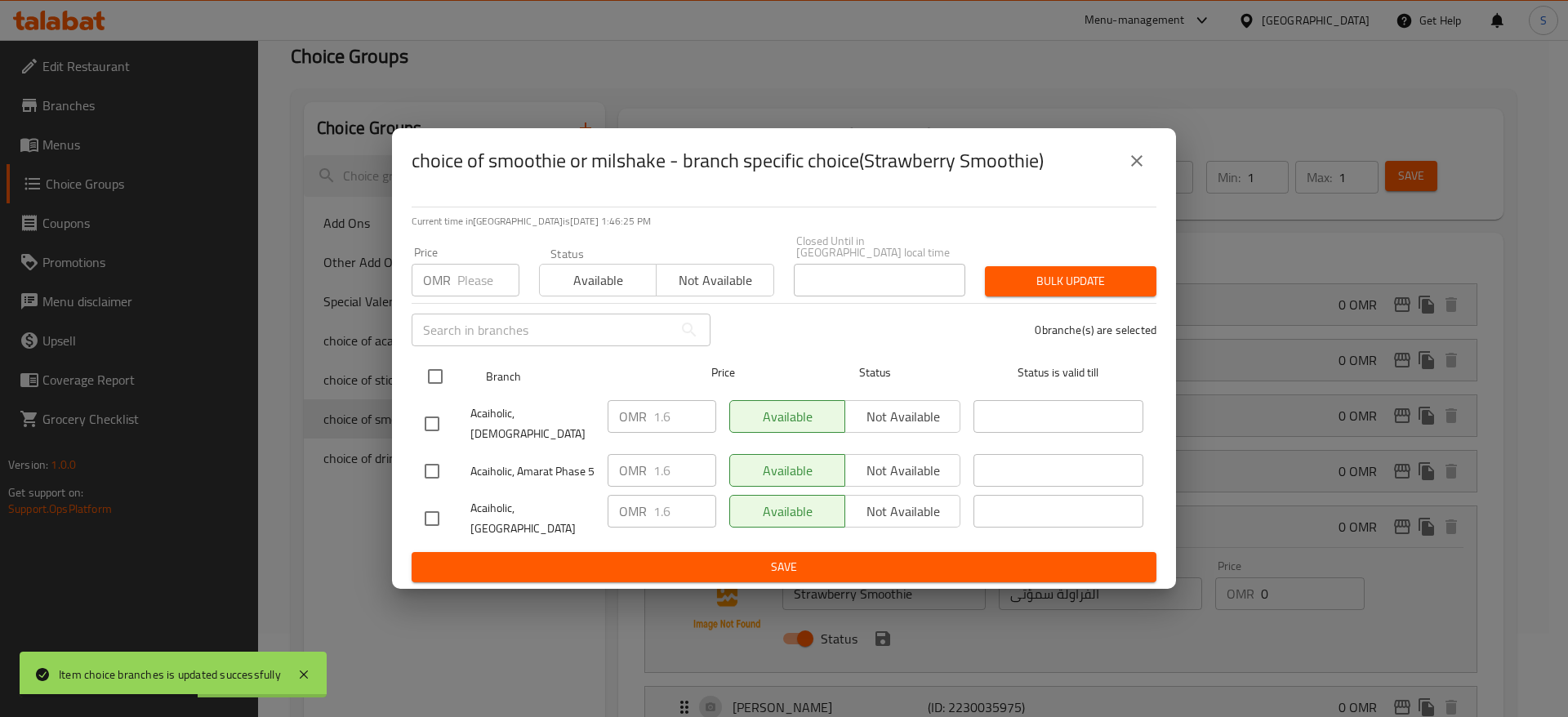
click at [433, 371] on input "checkbox" at bounding box center [435, 376] width 34 height 34
checkbox input "true"
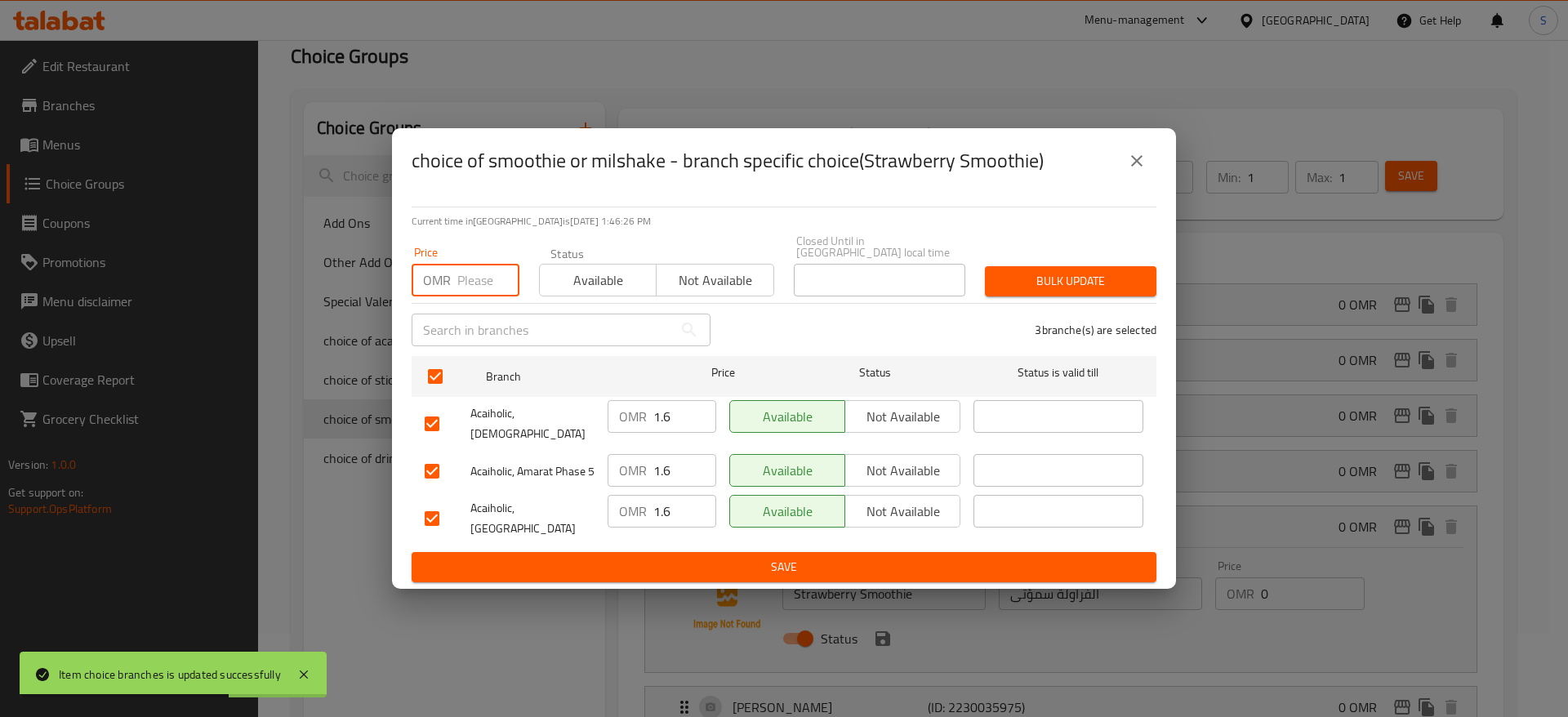
click at [464, 274] on input "number" at bounding box center [489, 279] width 62 height 33
type input "0"
click at [1048, 275] on span "Bulk update" at bounding box center [1071, 281] width 146 height 20
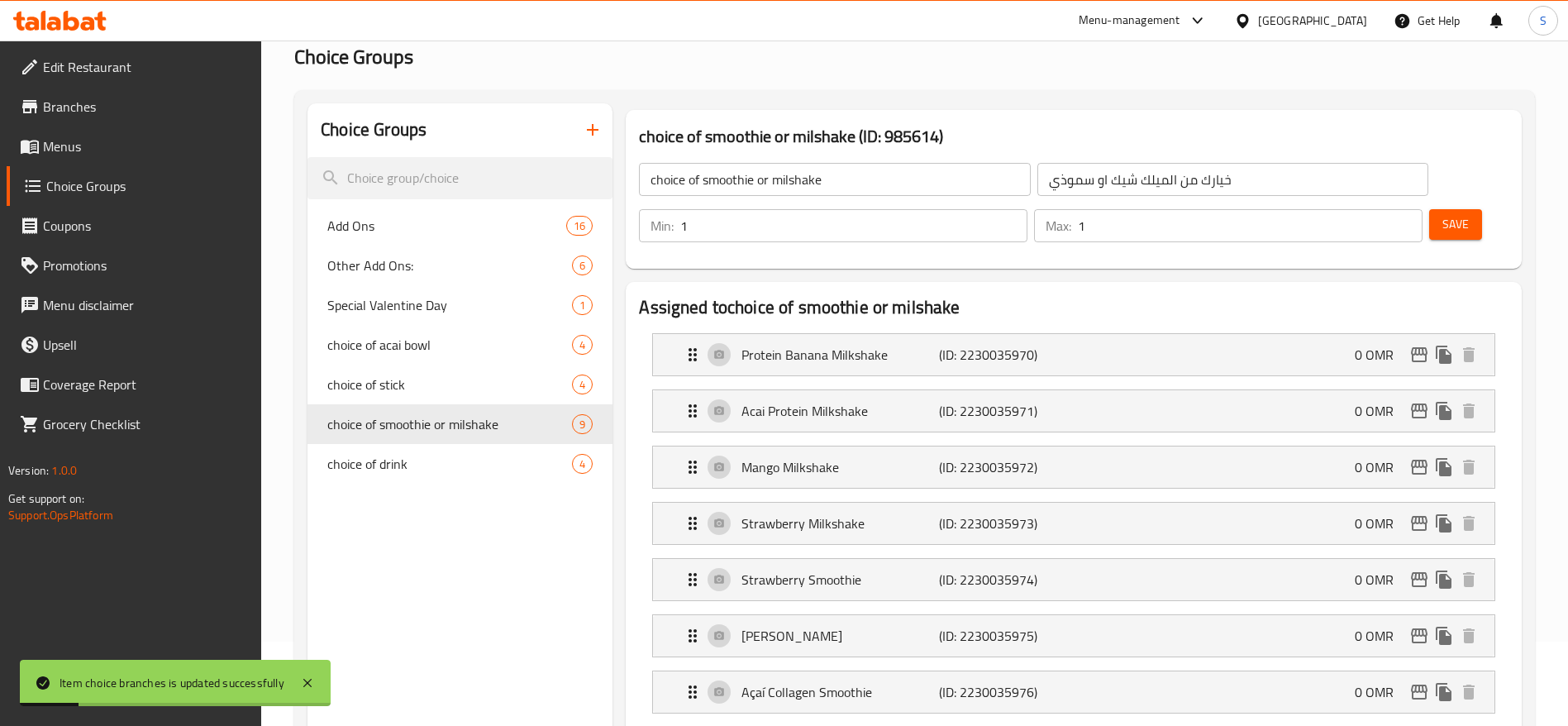
click at [869, 558] on div "Strawberry Smoothie (ID: 2230035974) 0 OMR Name (En) Strawberry Smoothie Name (…" at bounding box center [1074, 579] width 843 height 43
click at [1416, 570] on icon "edit" at bounding box center [1418, 579] width 19 height 19
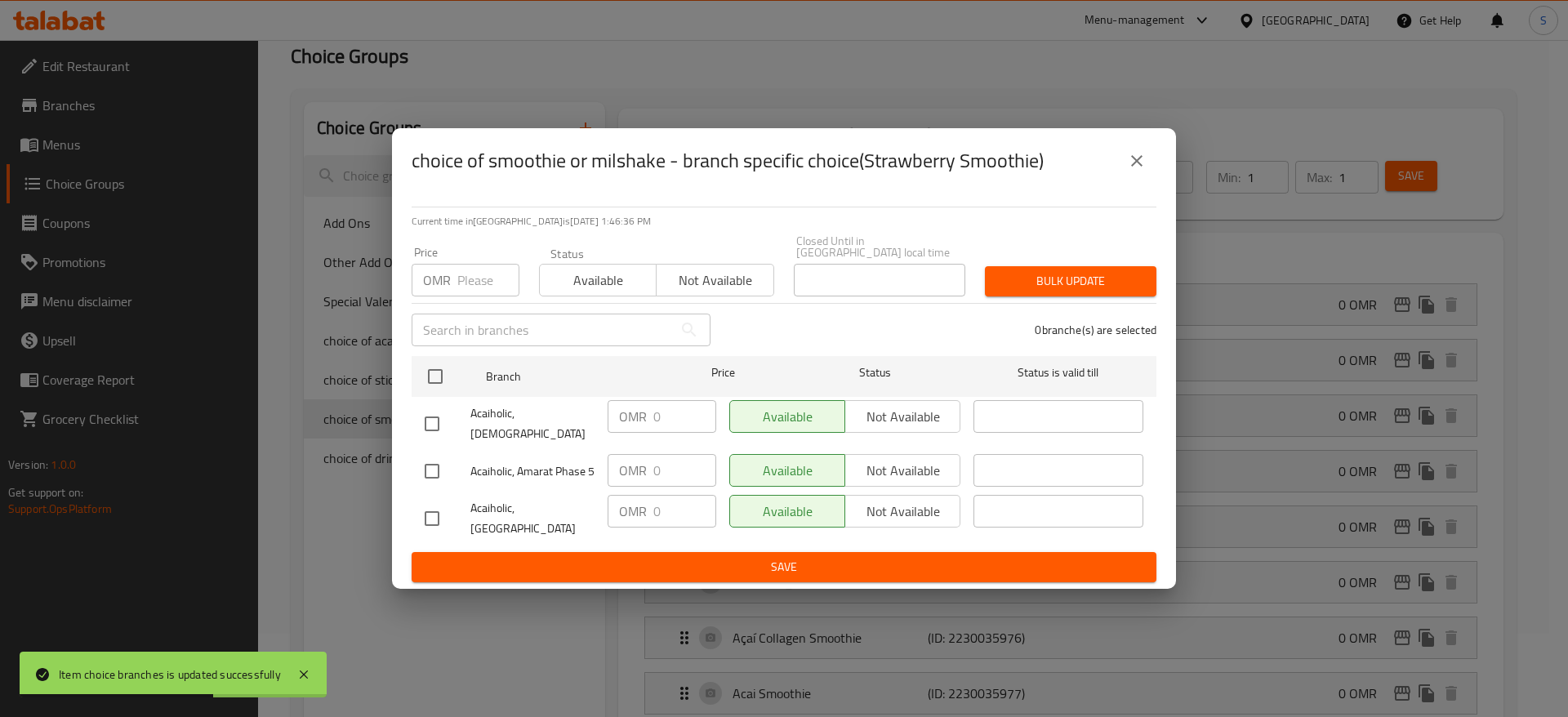
click at [1141, 188] on div "choice of smoothie or milshake - branch specific choice(Strawberry Smoothie)" at bounding box center [784, 161] width 784 height 65
click at [1142, 181] on button "close" at bounding box center [1136, 161] width 39 height 39
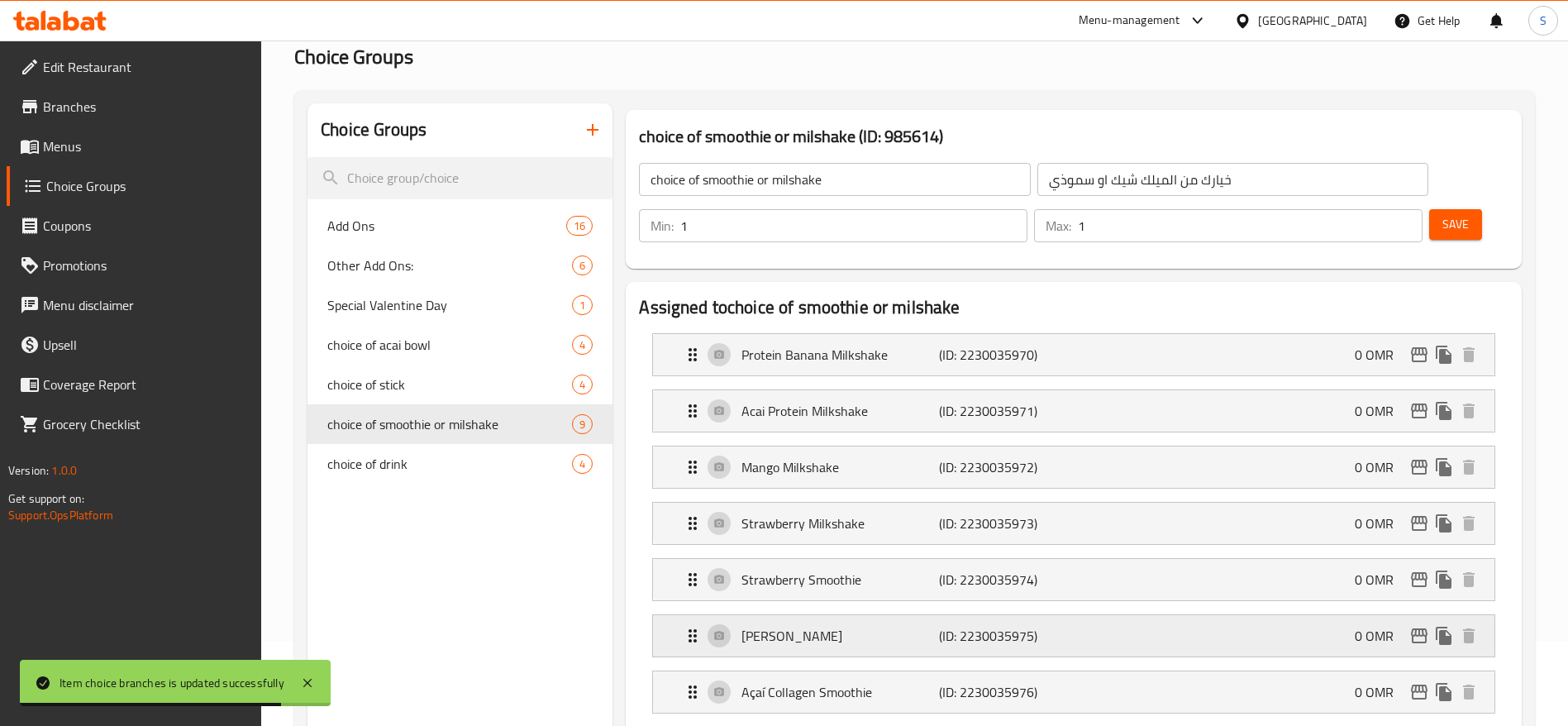
click at [797, 626] on p "[PERSON_NAME]" at bounding box center [840, 635] width 196 height 19
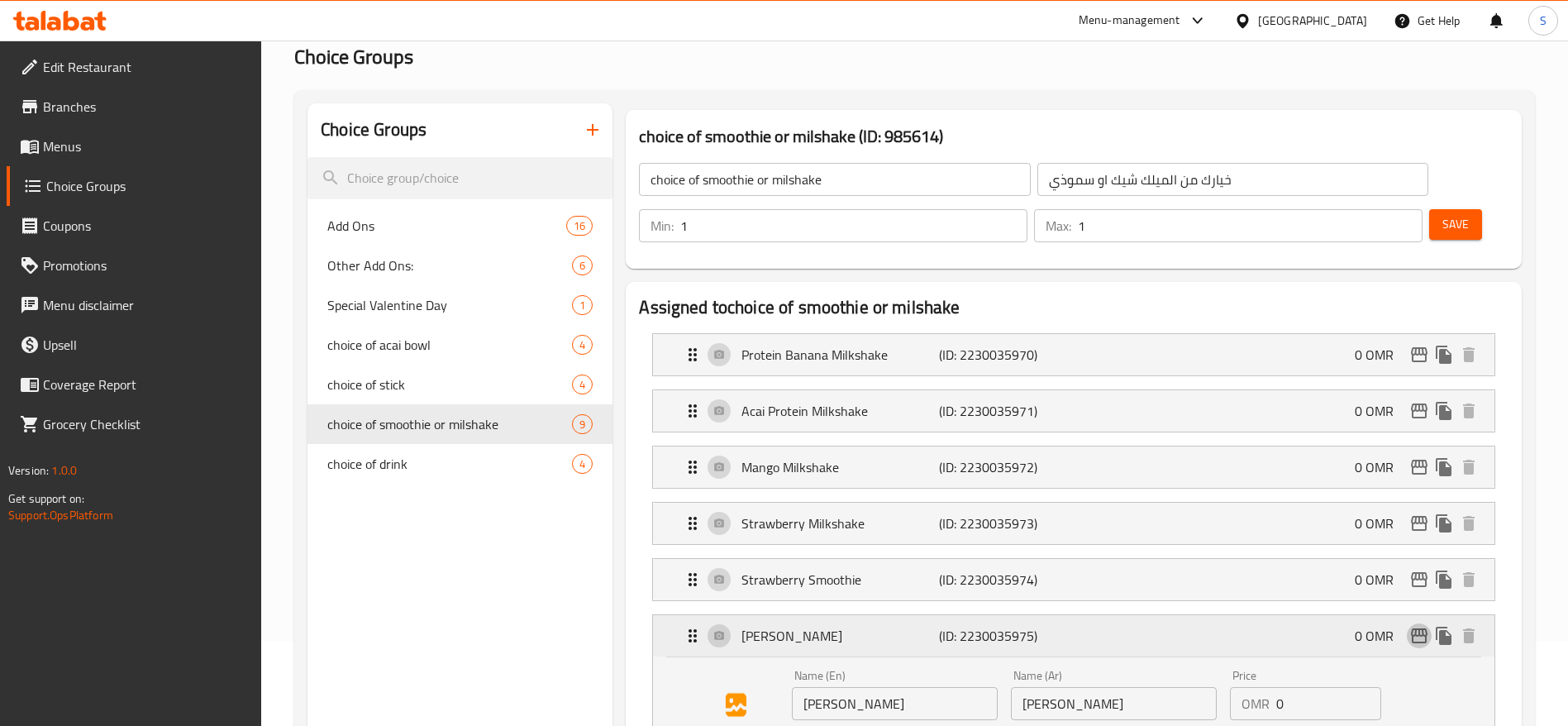
drag, startPoint x: 919, startPoint y: 590, endPoint x: 1415, endPoint y: 599, distance: 496.1
click at [1415, 626] on icon "edit" at bounding box center [1418, 635] width 19 height 19
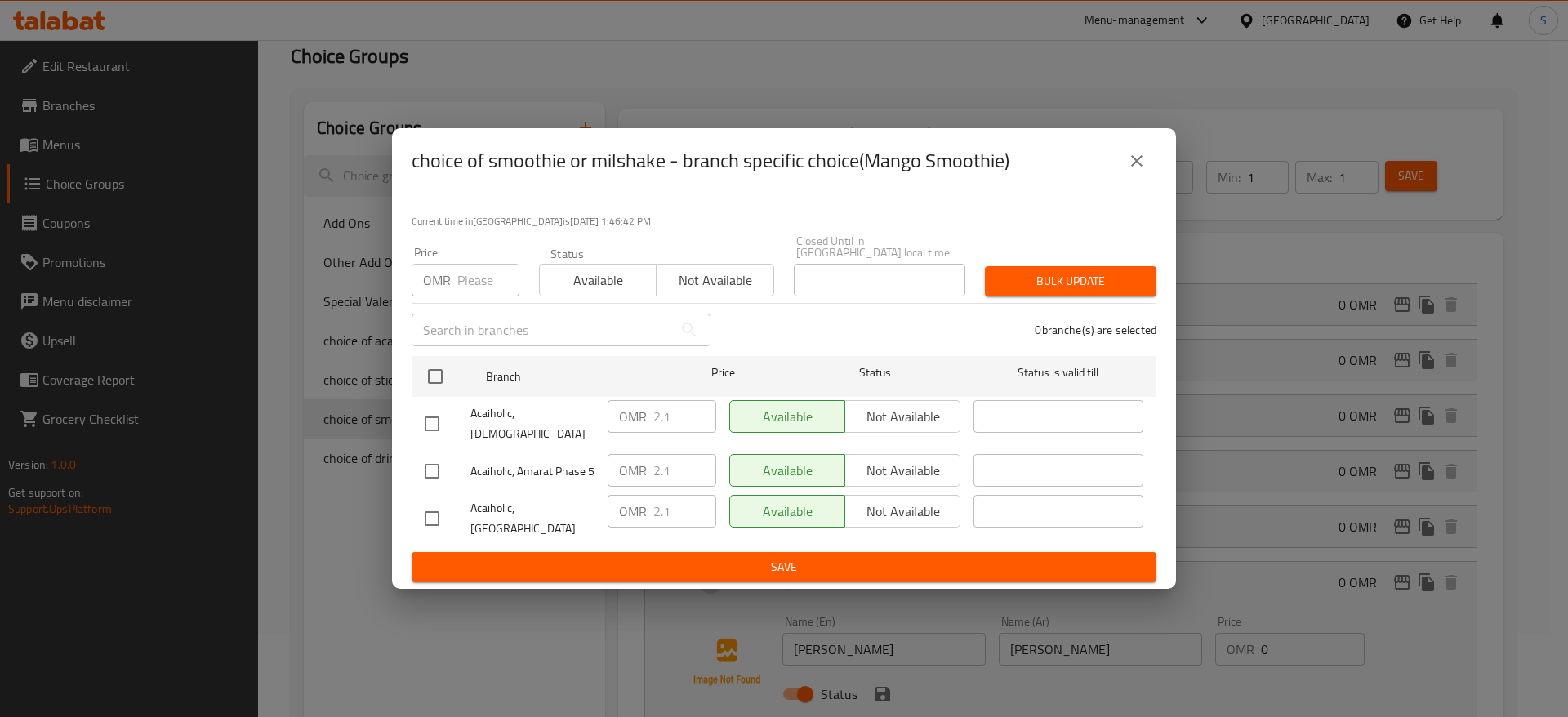
click at [461, 278] on input "number" at bounding box center [489, 279] width 62 height 33
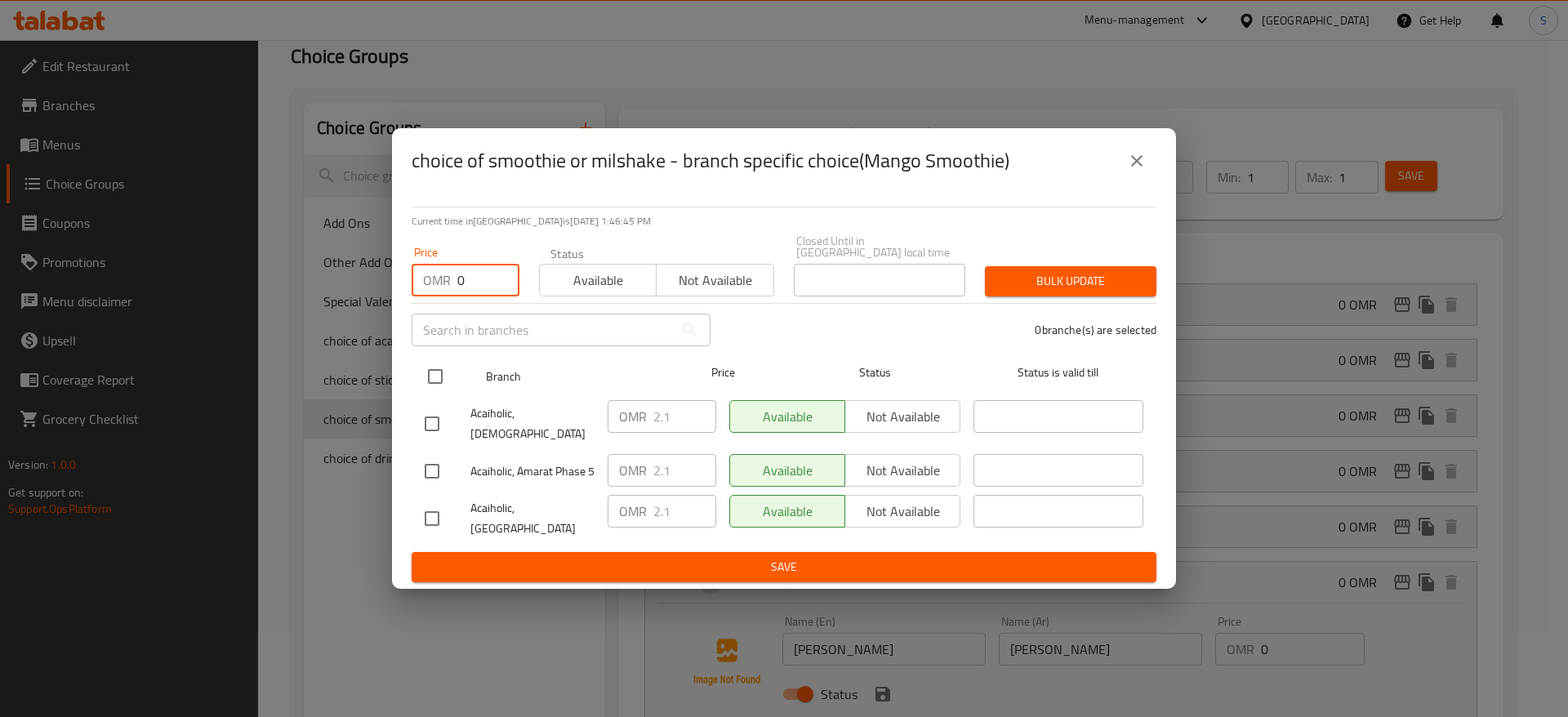
type input "0"
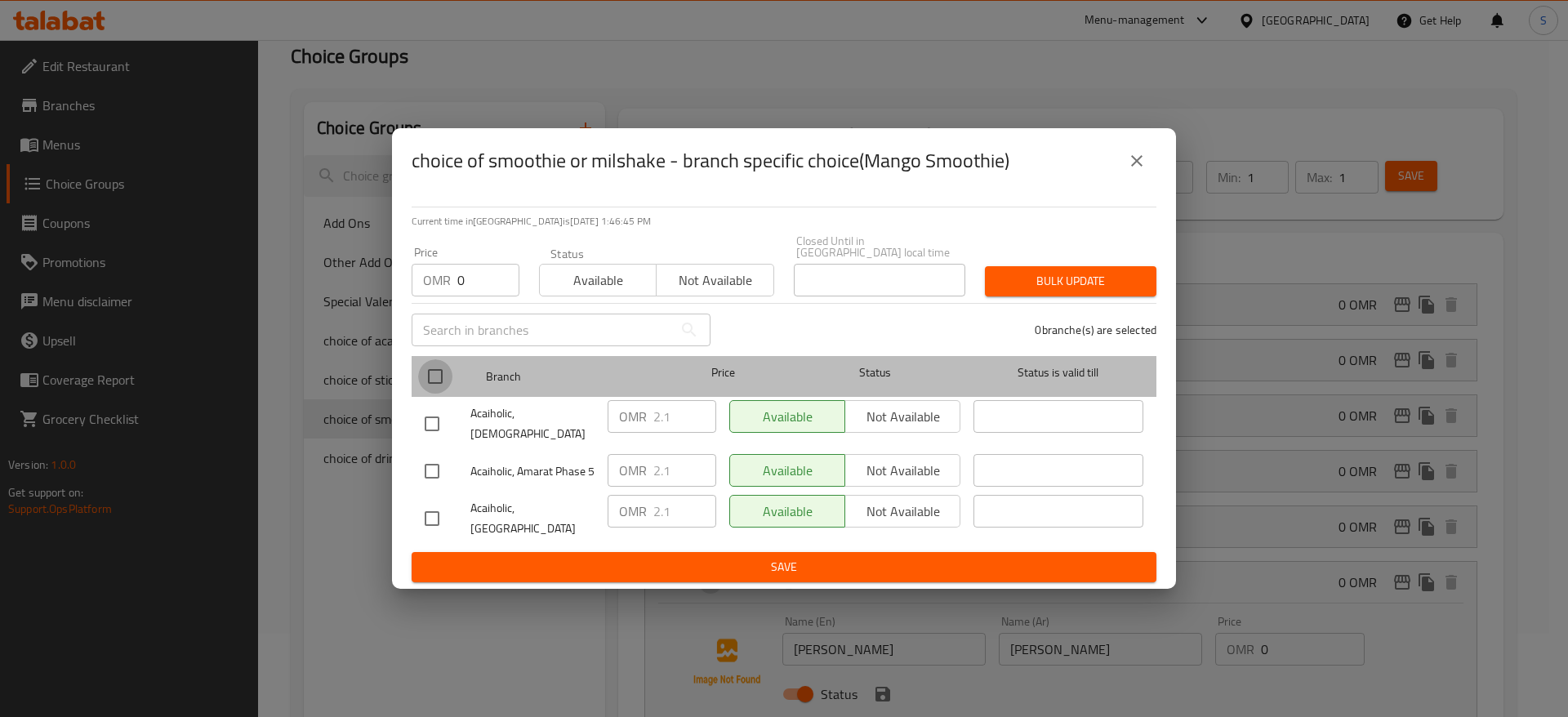
click at [433, 366] on input "checkbox" at bounding box center [435, 376] width 34 height 34
checkbox input "true"
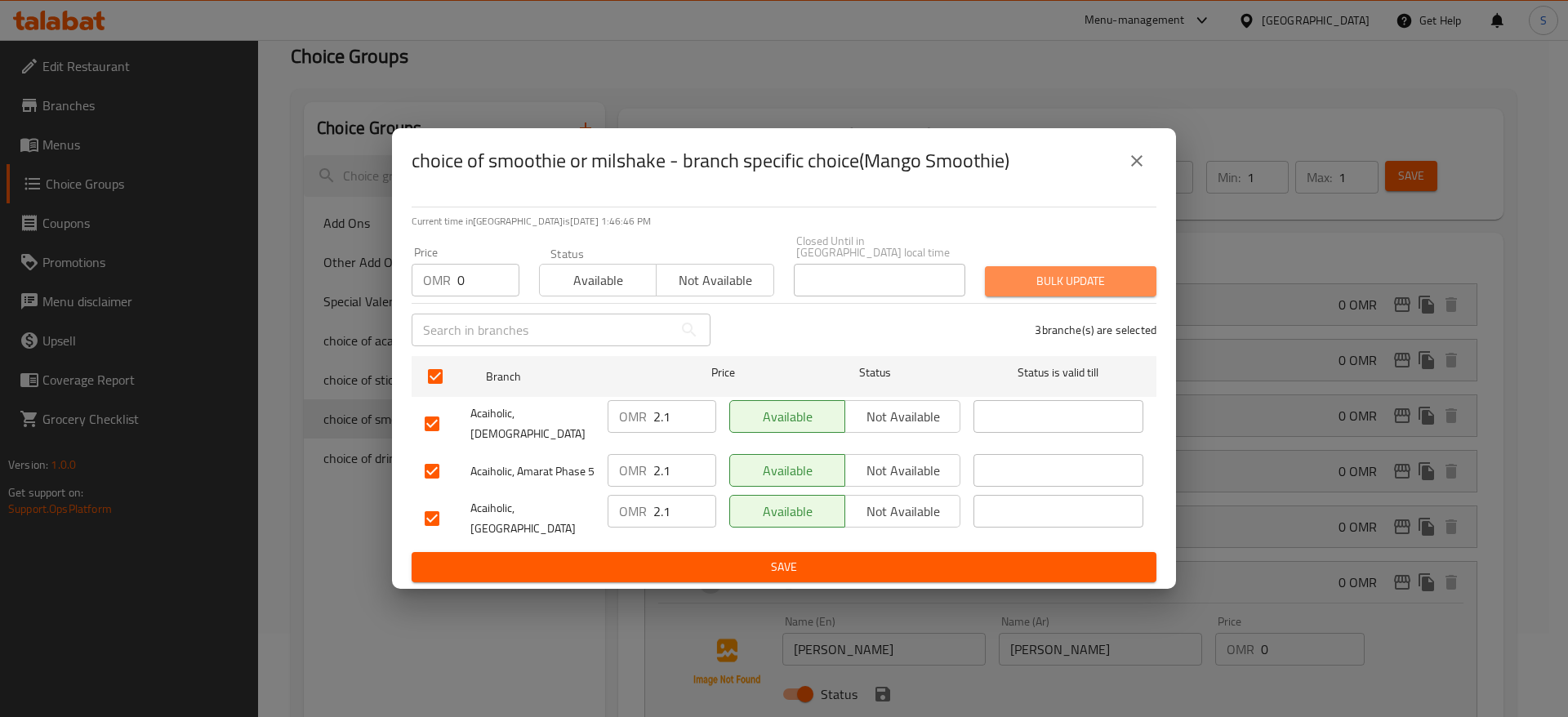
click at [1012, 266] on button "Bulk update" at bounding box center [1070, 281] width 172 height 30
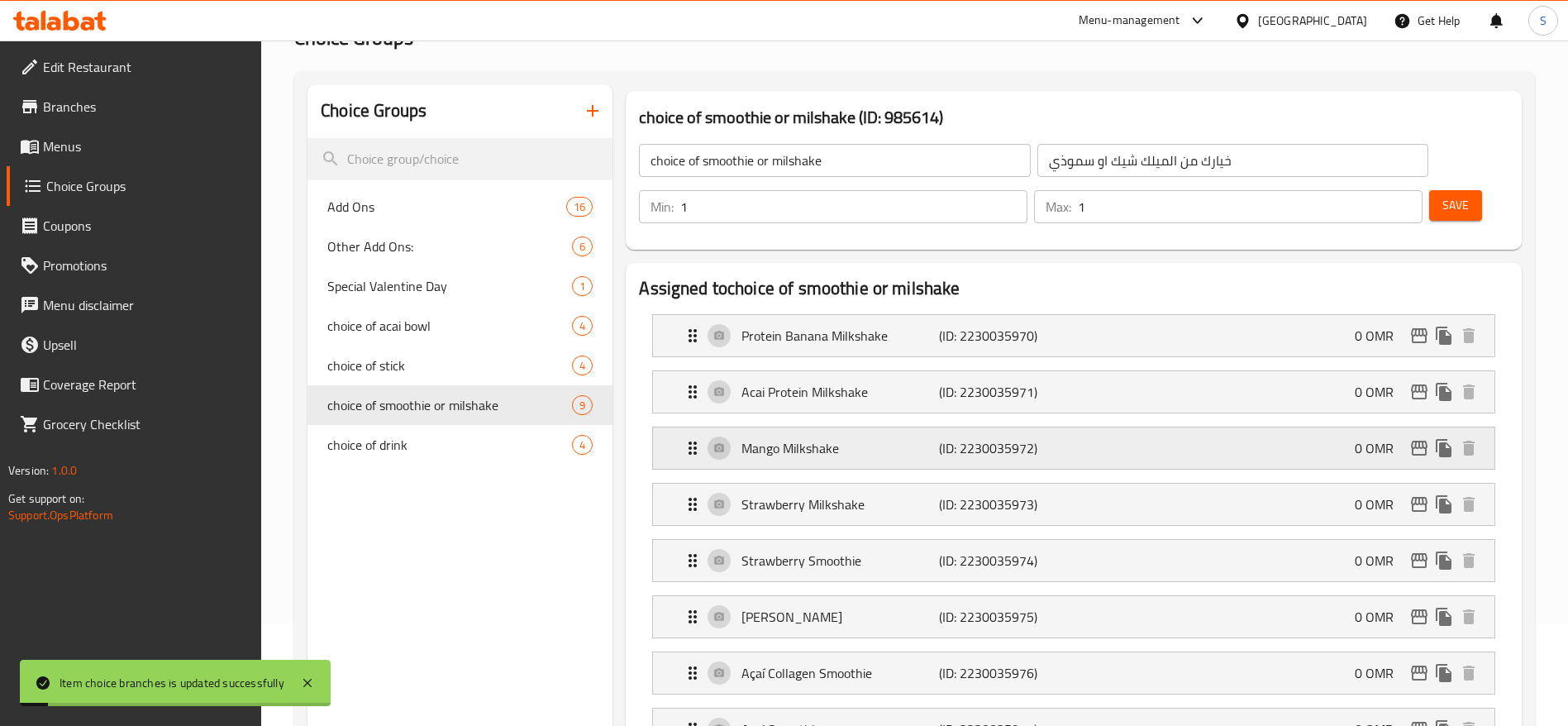
scroll to position [109, 0]
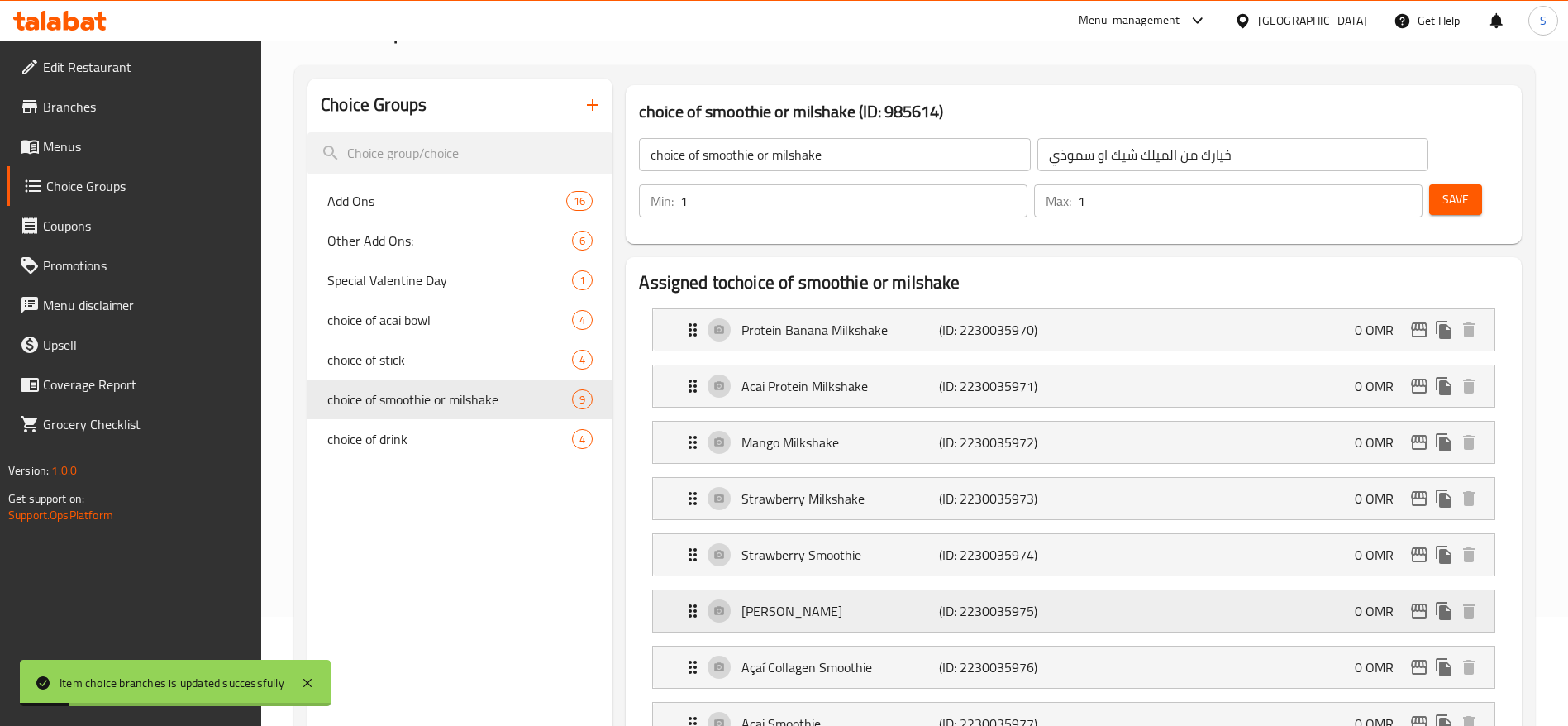
click at [842, 601] on p "[PERSON_NAME]" at bounding box center [840, 611] width 196 height 19
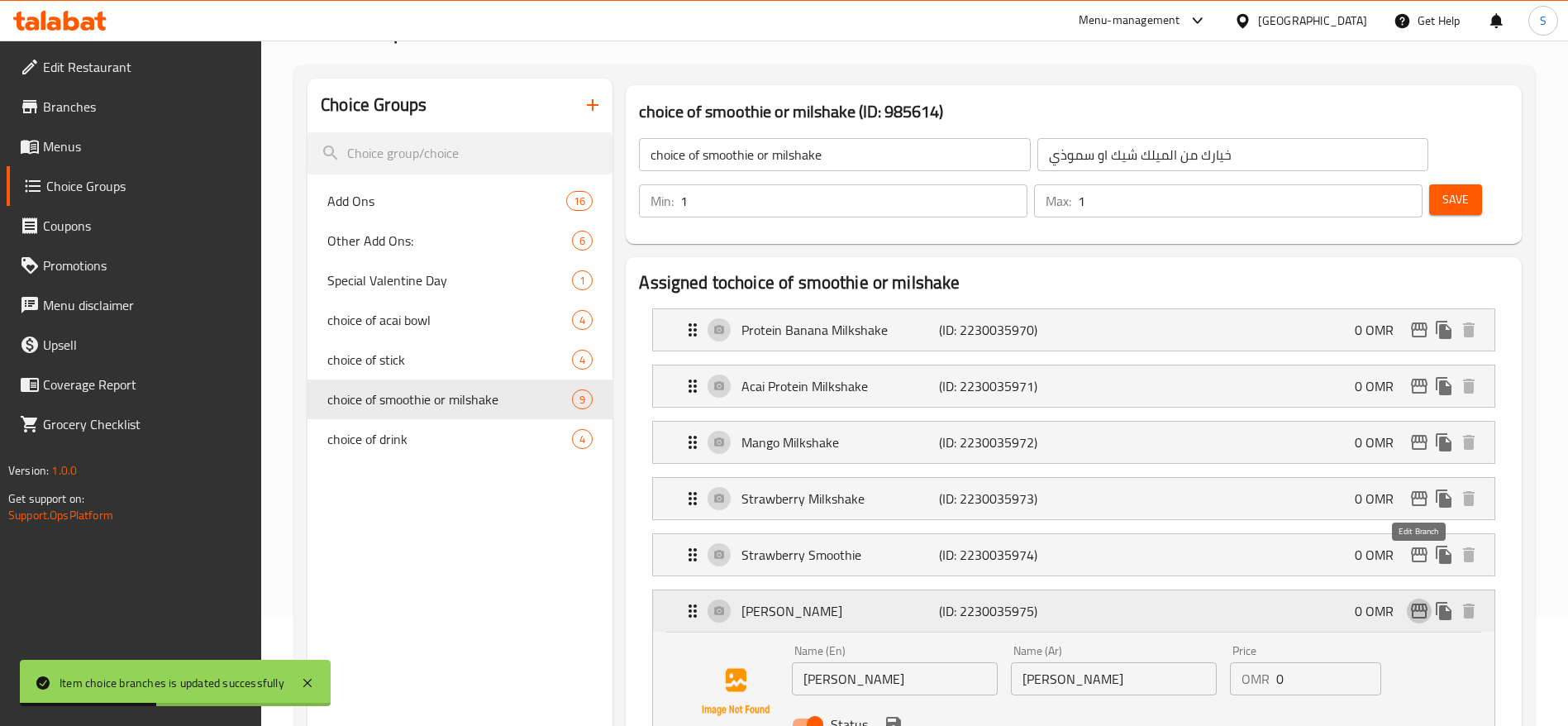
click at [1422, 604] on icon "edit" at bounding box center [1419, 612] width 17 height 15
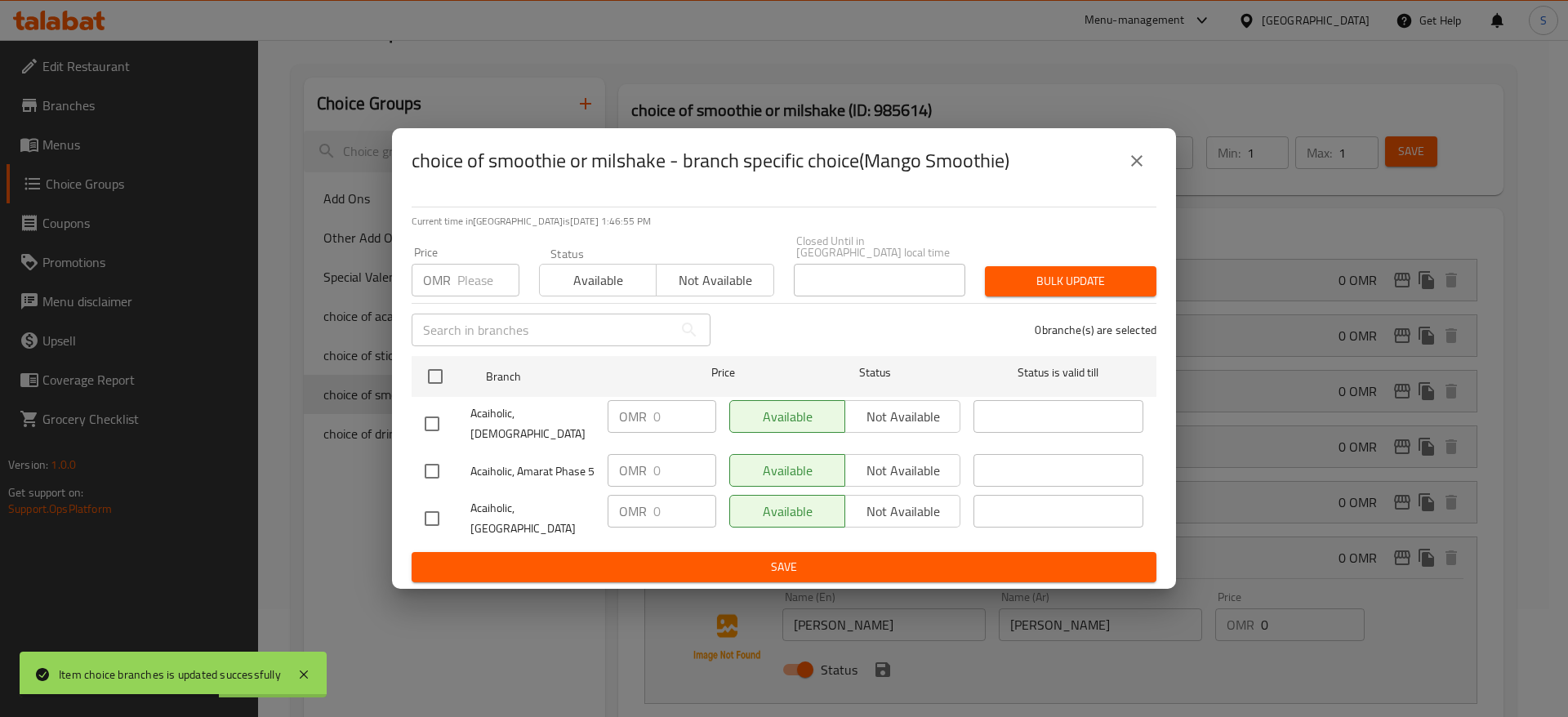
click at [1130, 168] on icon "close" at bounding box center [1136, 161] width 19 height 19
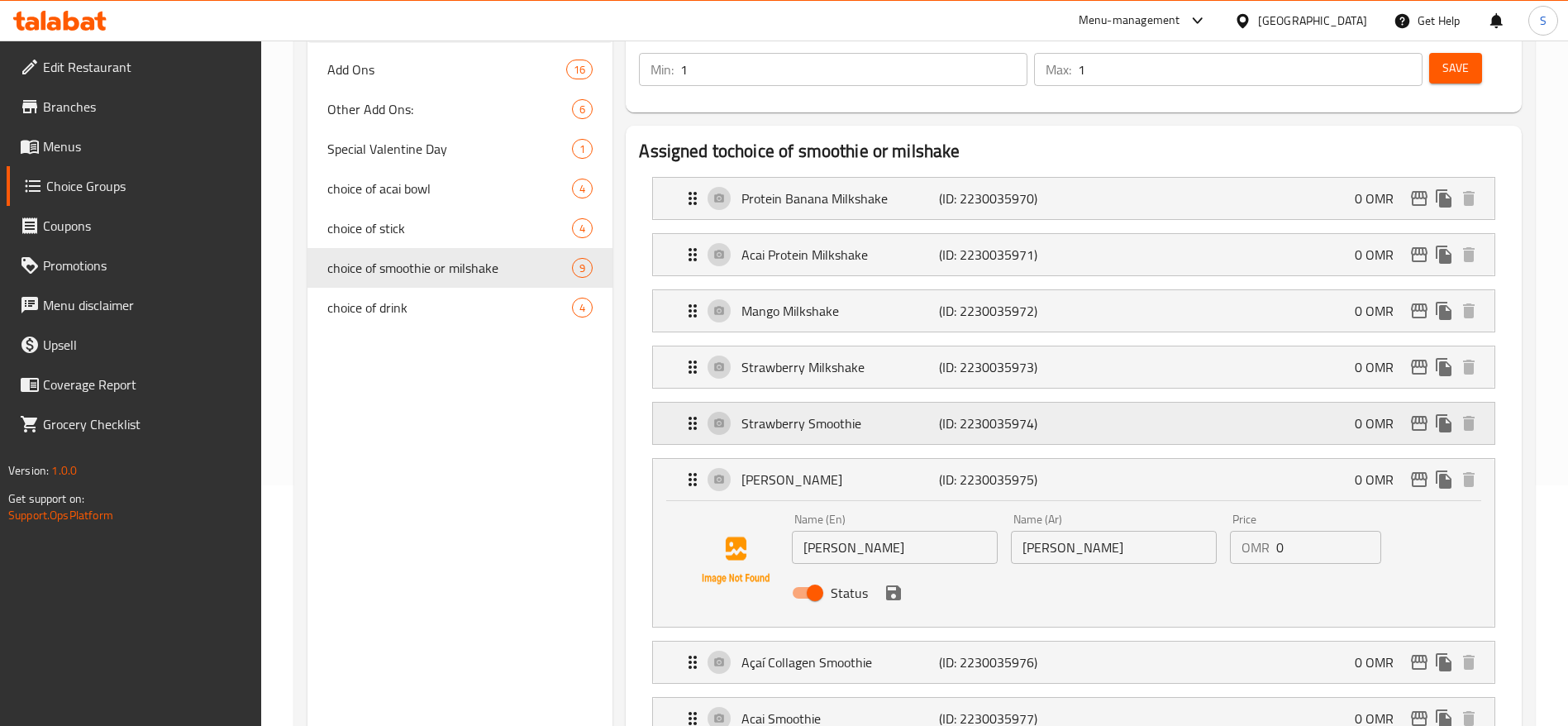
scroll to position [294, 0]
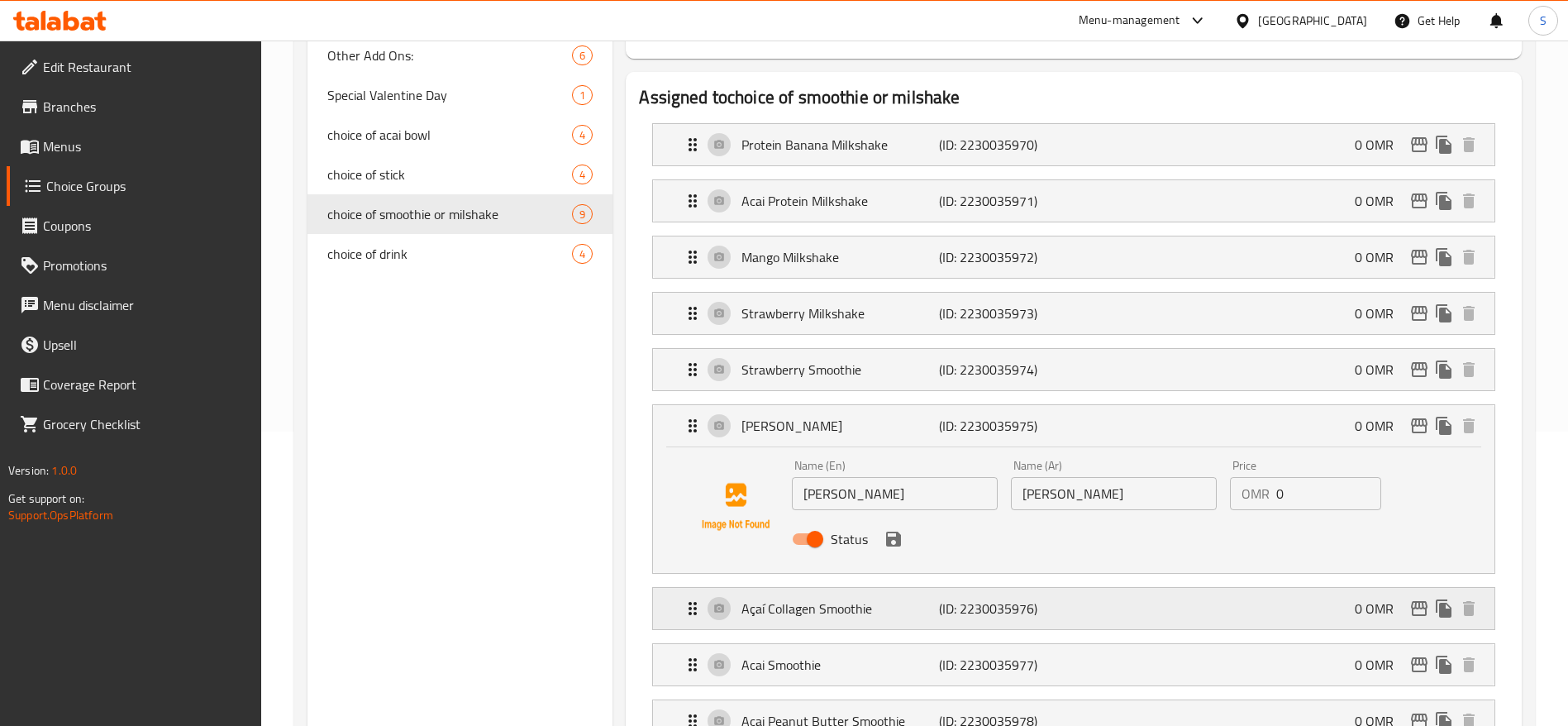
click at [1308, 588] on div "Açaí Collagen Smoothie (ID: 2230035976) 0 OMR" at bounding box center [1078, 608] width 792 height 42
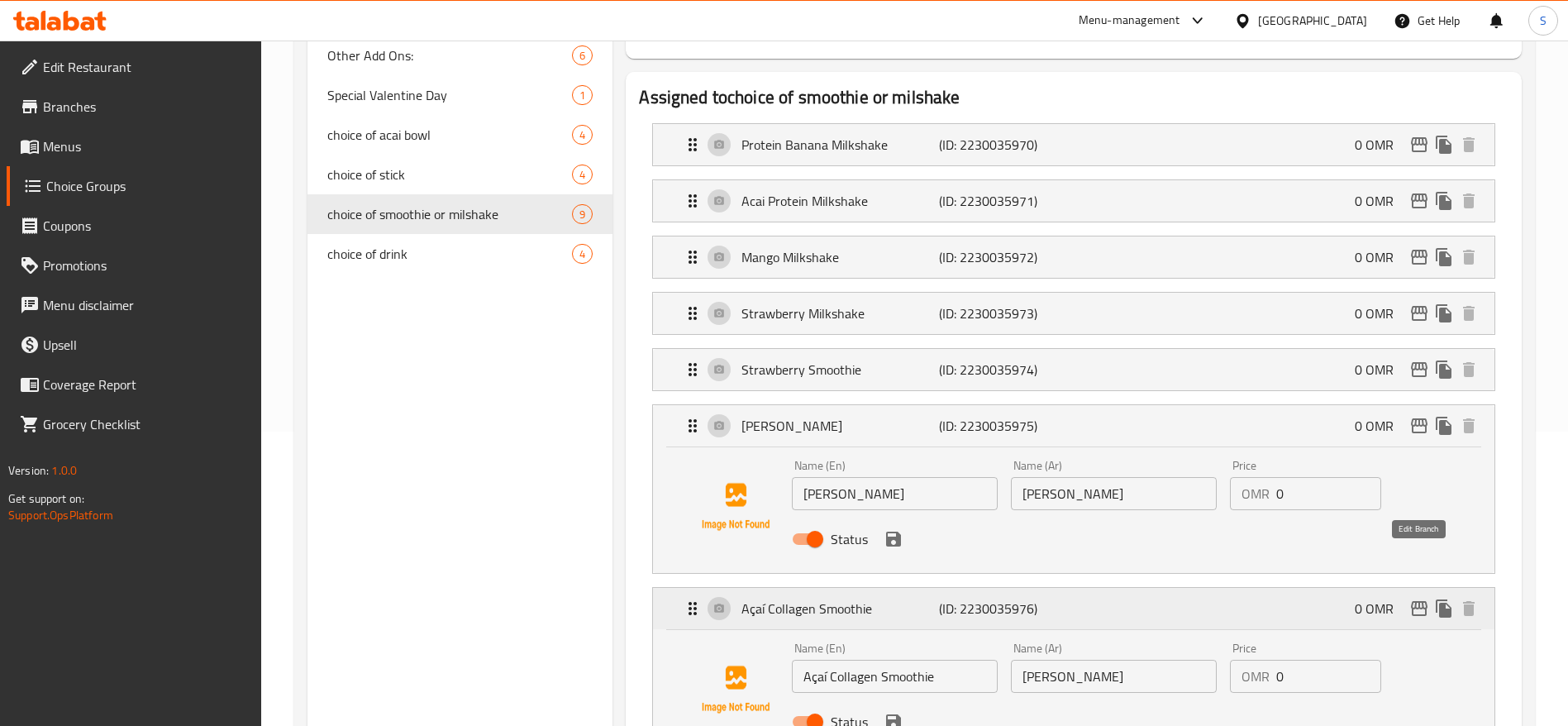
click at [1409, 599] on icon "edit" at bounding box center [1418, 608] width 19 height 19
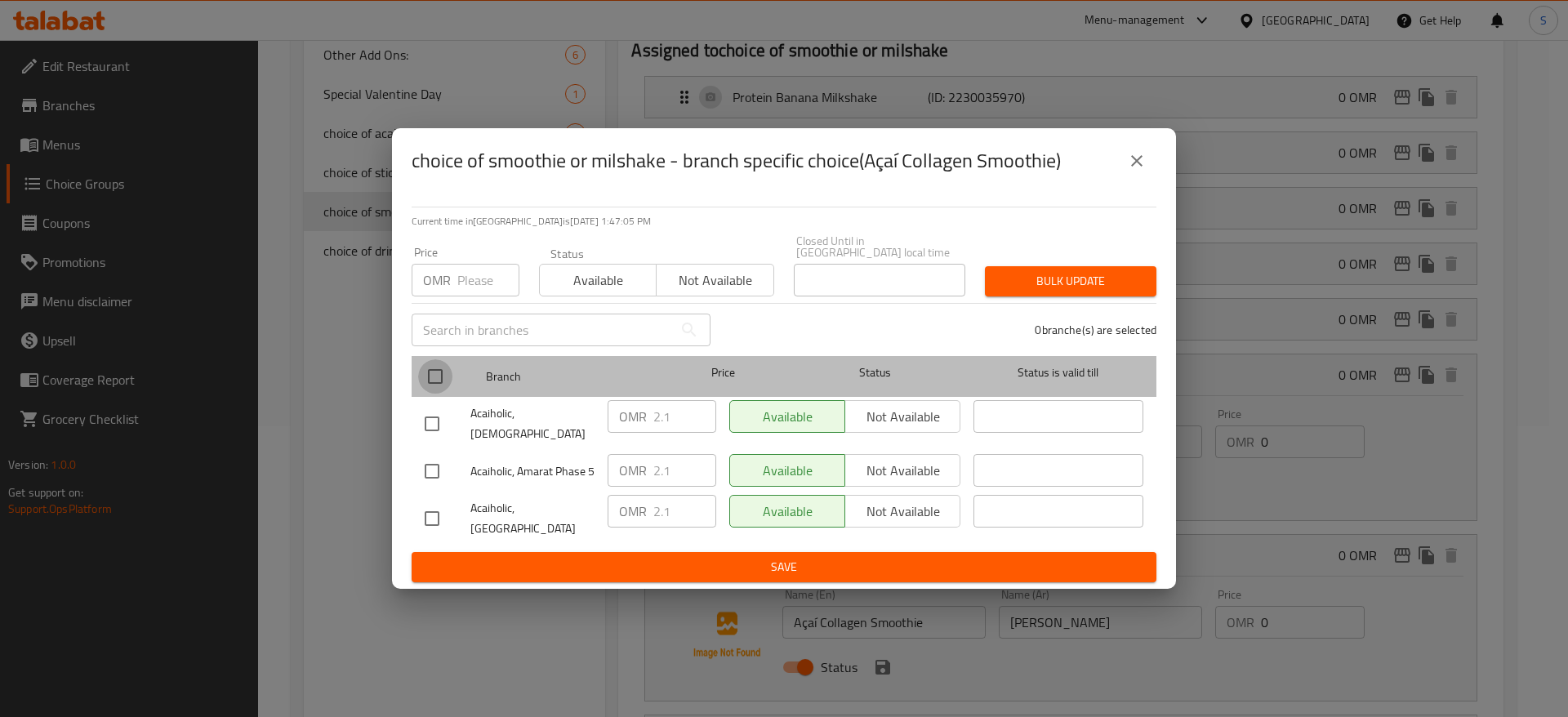
click at [436, 360] on input "checkbox" at bounding box center [435, 376] width 34 height 34
checkbox input "true"
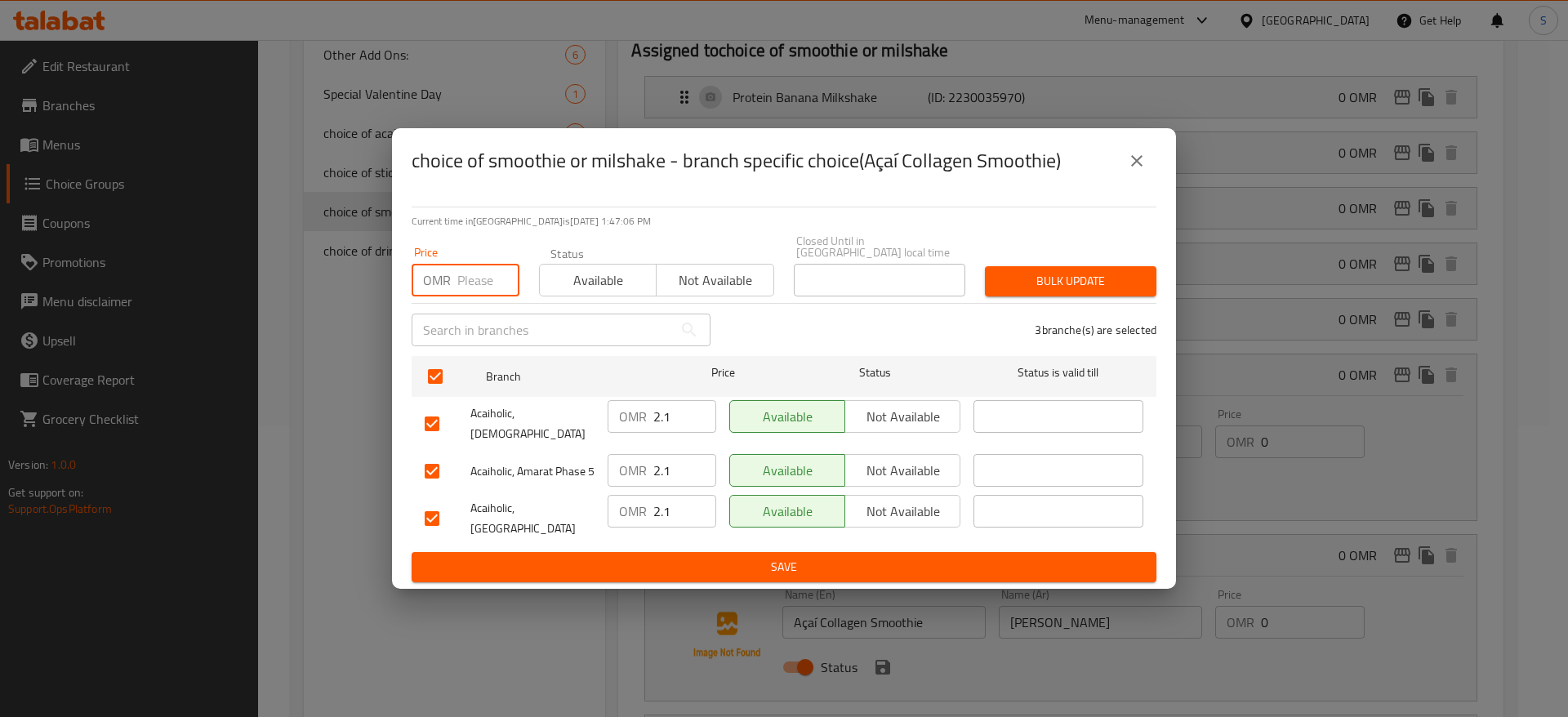
click at [464, 282] on input "number" at bounding box center [489, 279] width 62 height 33
type input "0"
click at [1076, 272] on span "Bulk update" at bounding box center [1071, 281] width 146 height 20
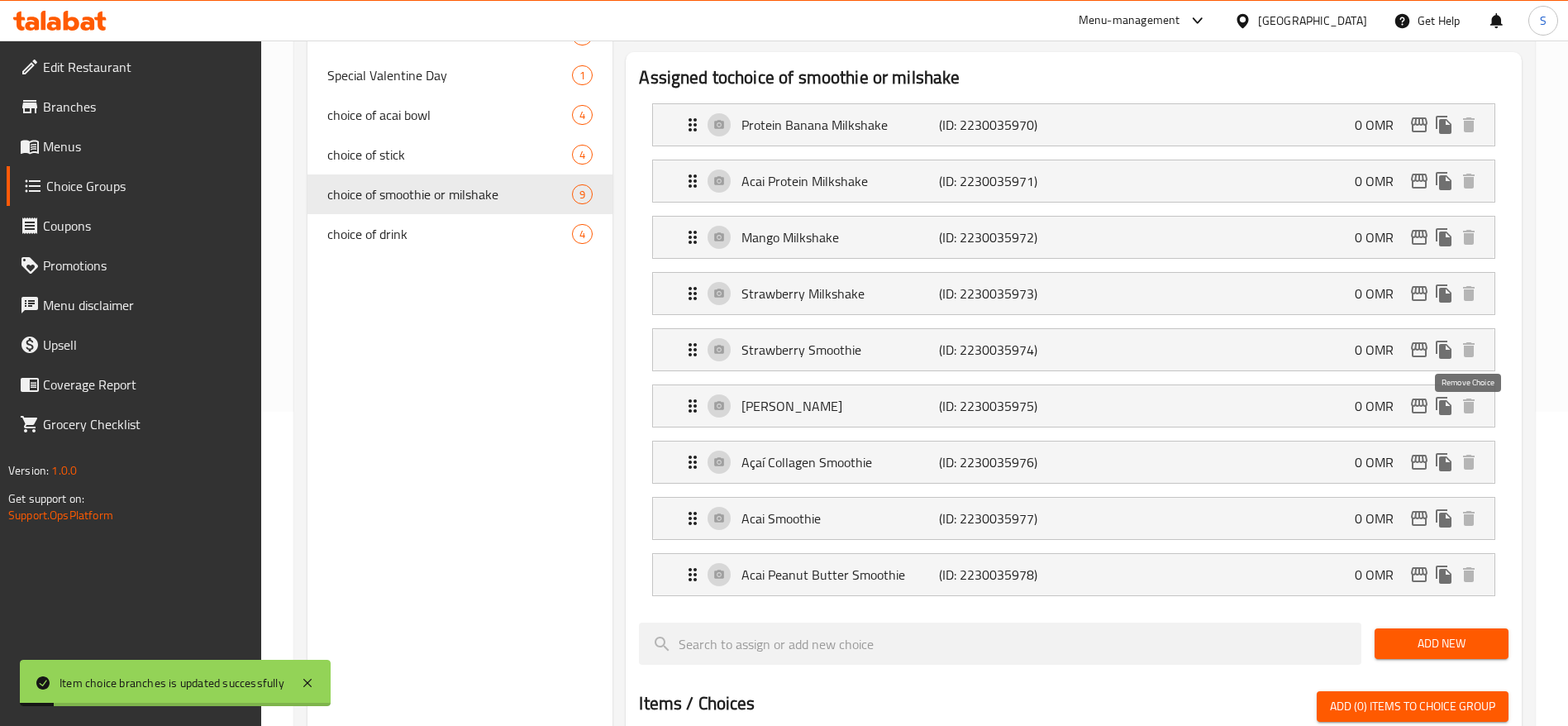
scroll to position [315, 0]
click at [1189, 441] on div "Açaí Collagen Smoothie (ID: 2230035976) 0 OMR" at bounding box center [1078, 461] width 792 height 42
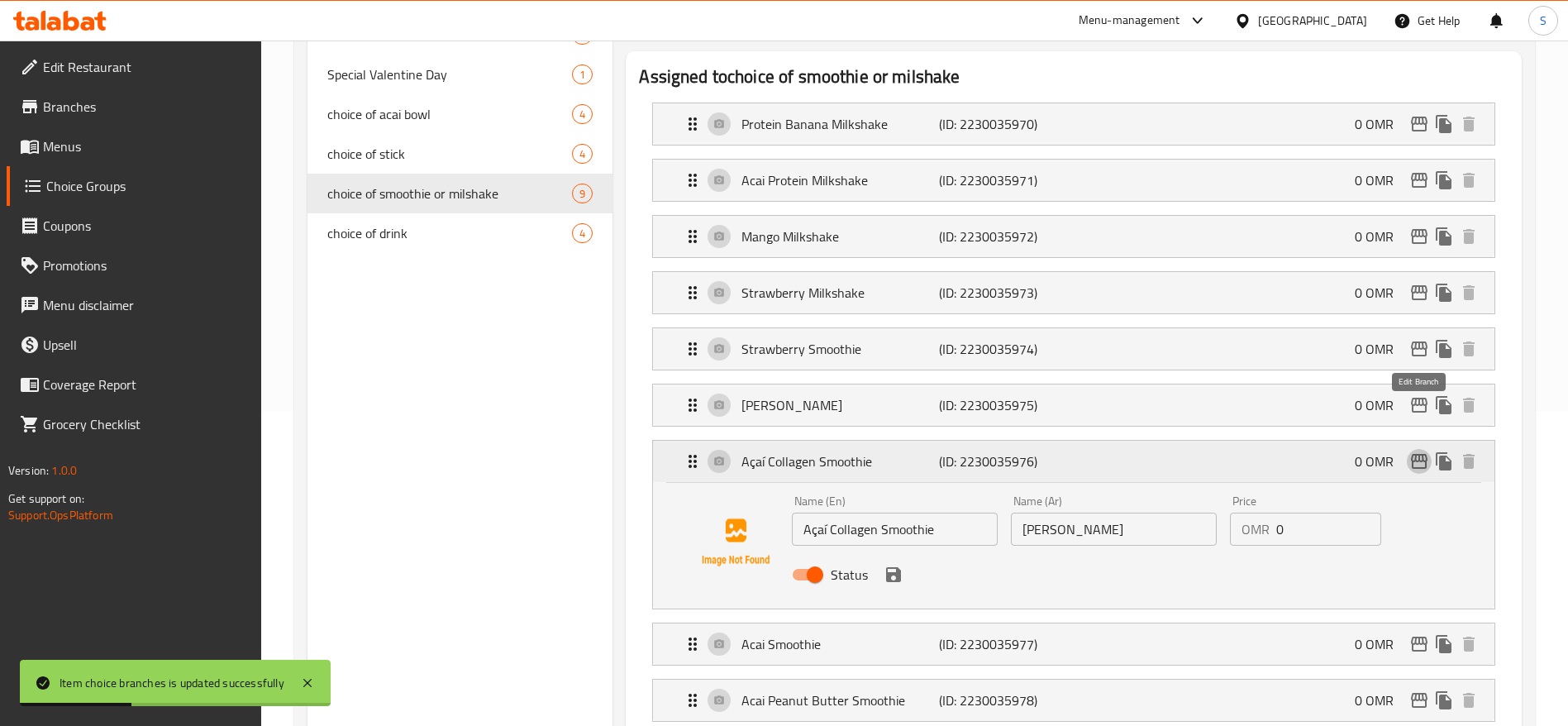
click at [1409, 452] on icon "edit" at bounding box center [1418, 461] width 19 height 19
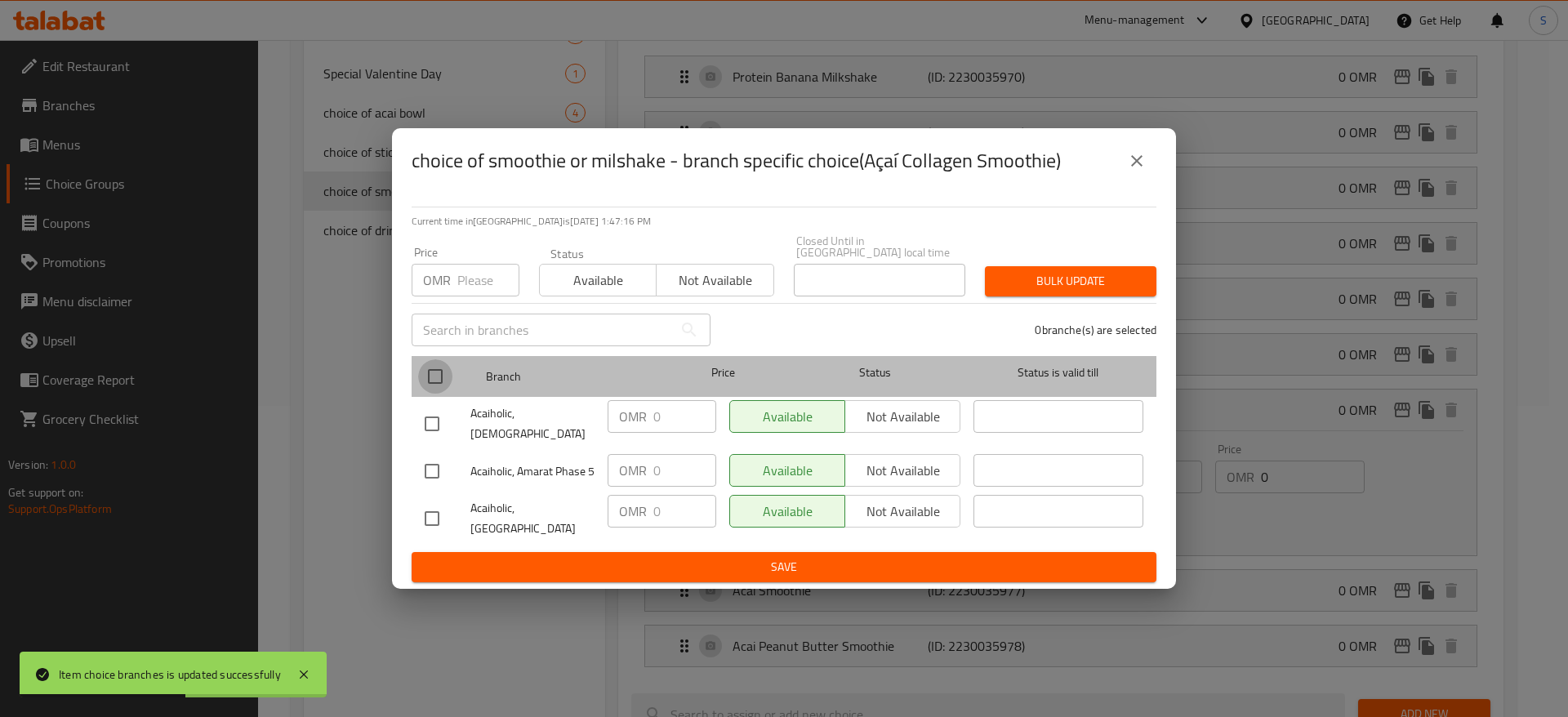
click at [439, 375] on input "checkbox" at bounding box center [435, 376] width 34 height 34
checkbox input "true"
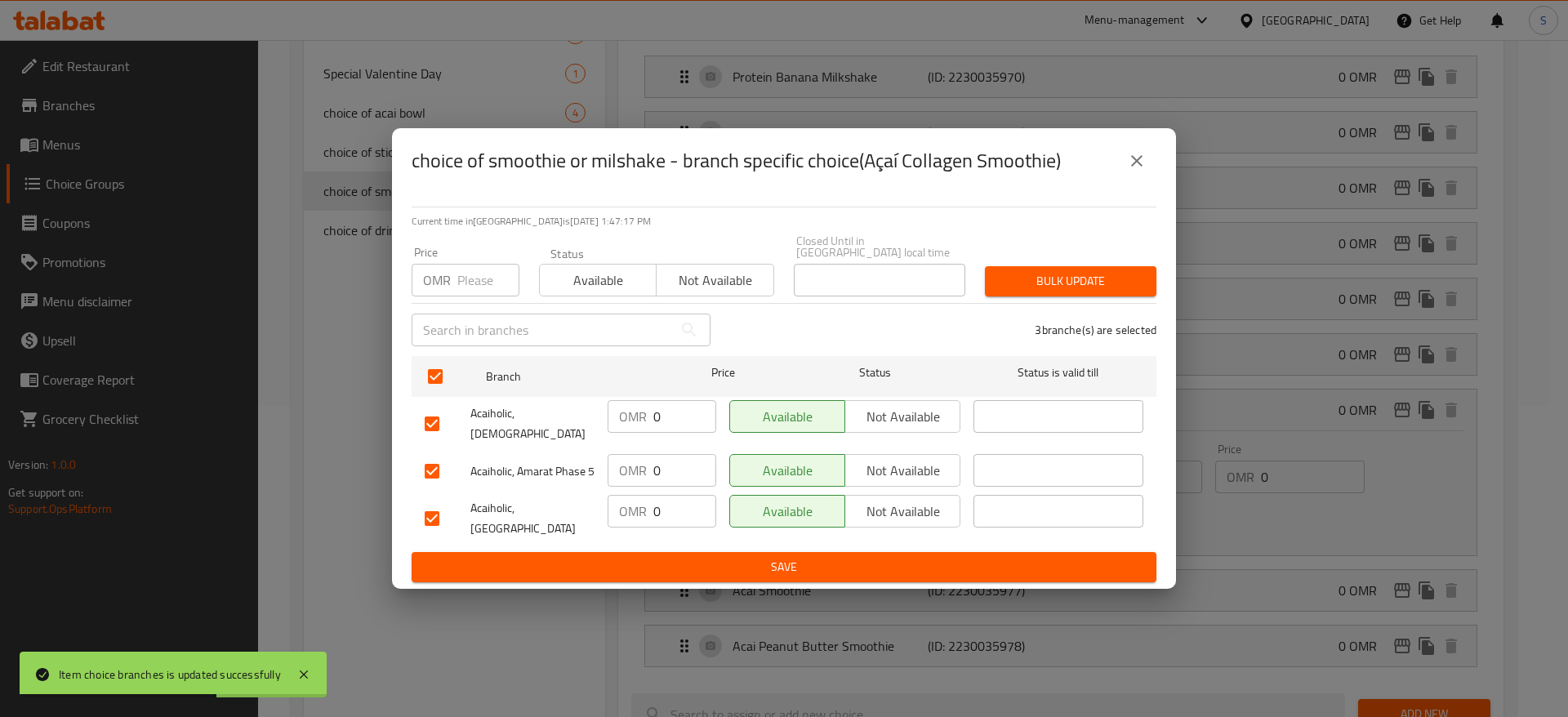
click at [1143, 168] on icon "close" at bounding box center [1136, 161] width 19 height 19
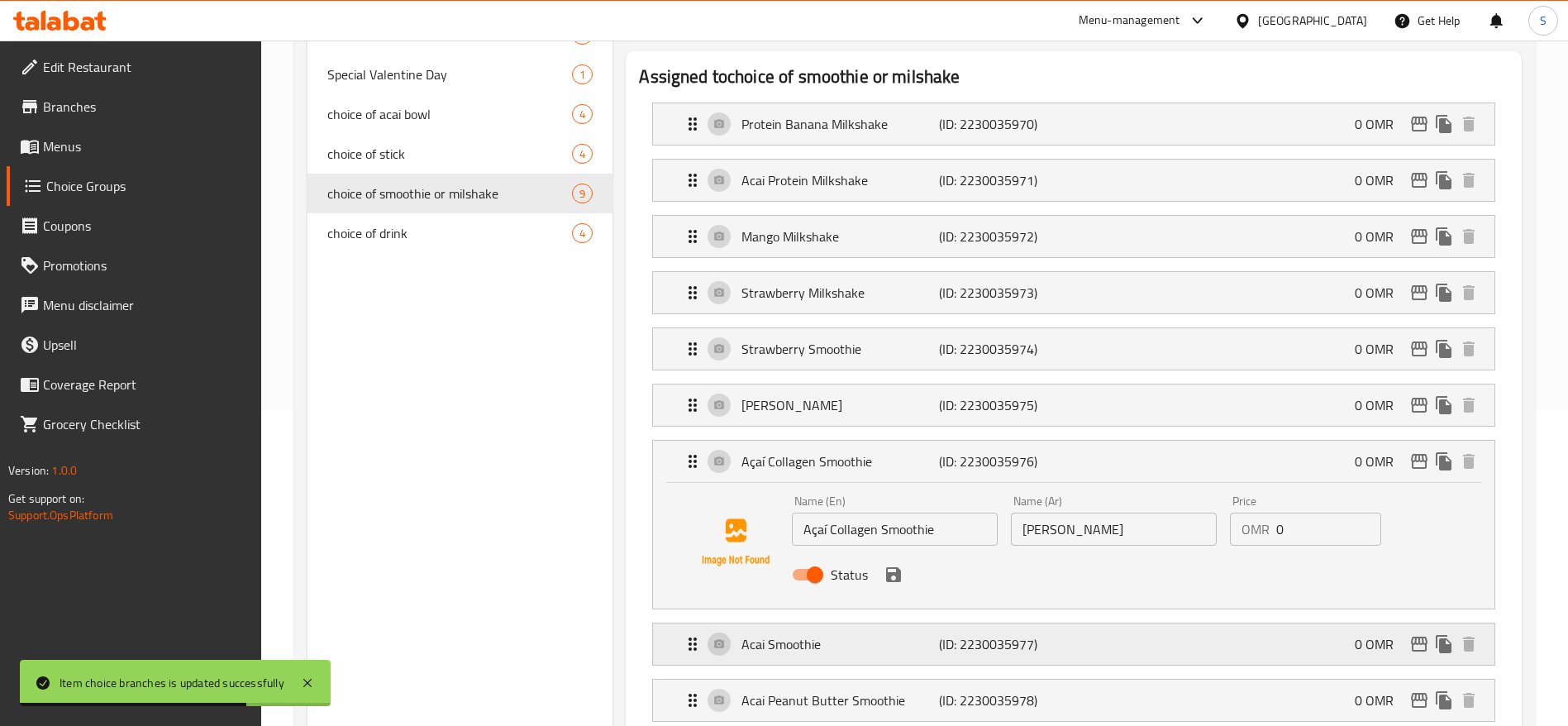
click at [974, 623] on div "Acai Smoothie (ID: 2230035977) 0 OMR" at bounding box center [1078, 644] width 792 height 42
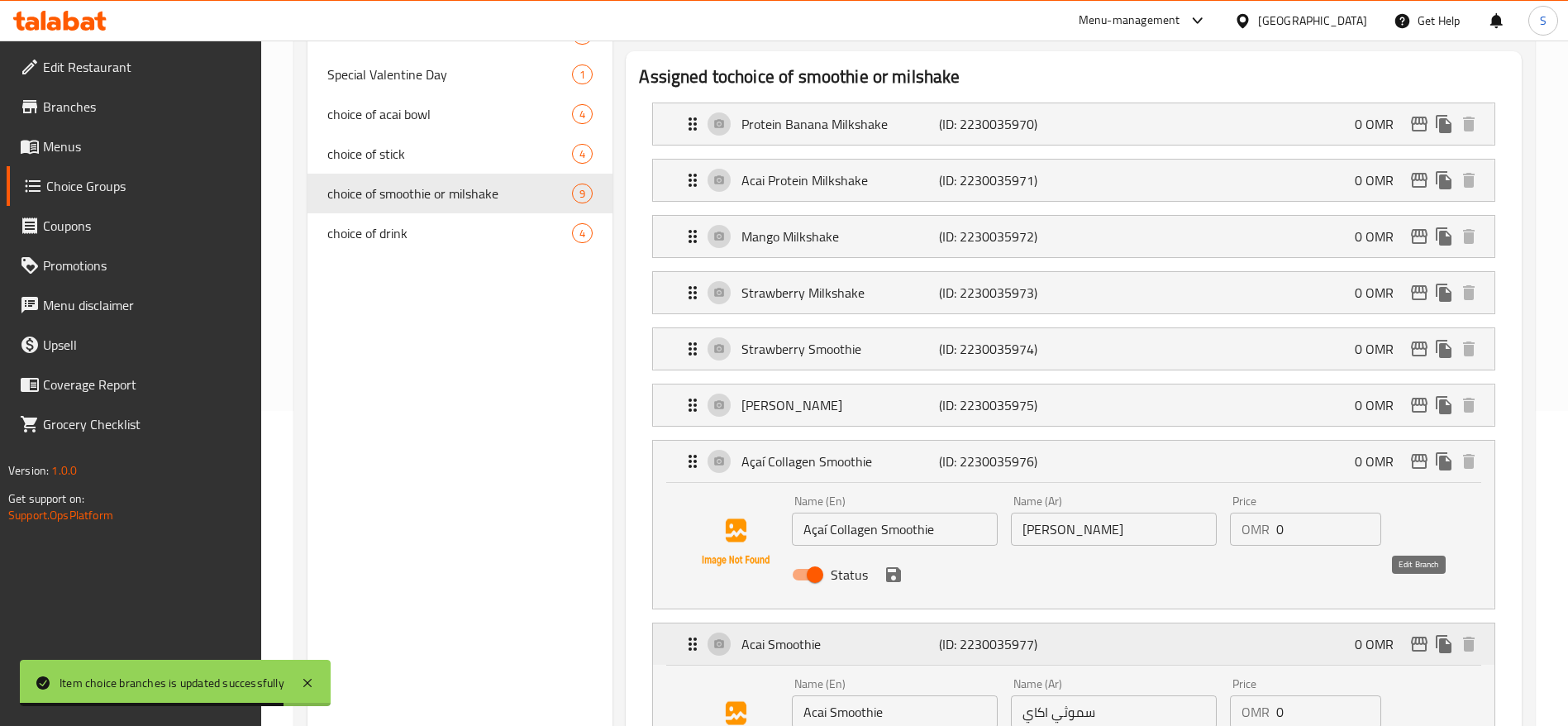
click at [1422, 637] on icon "edit" at bounding box center [1419, 645] width 17 height 15
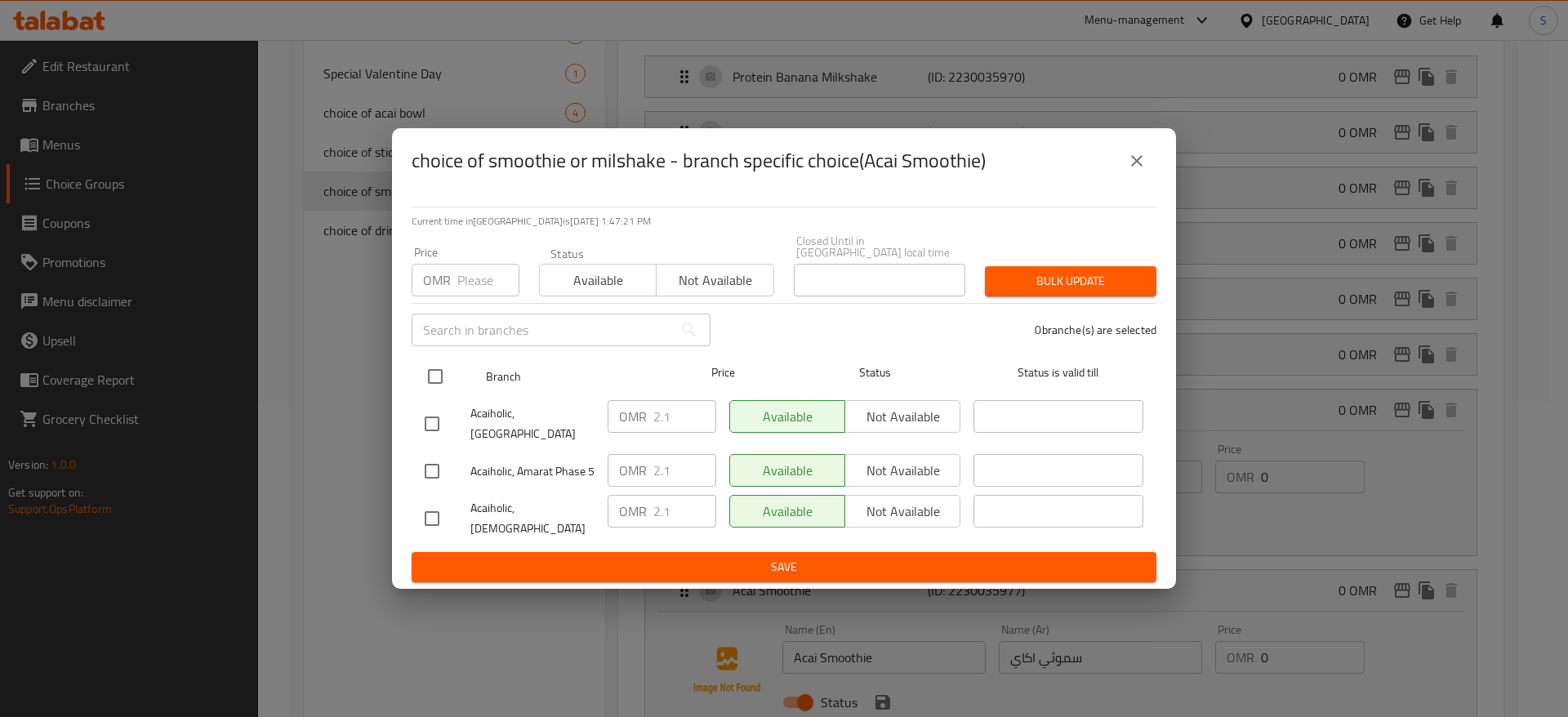
click at [436, 371] on input "checkbox" at bounding box center [435, 376] width 34 height 34
checkbox input "true"
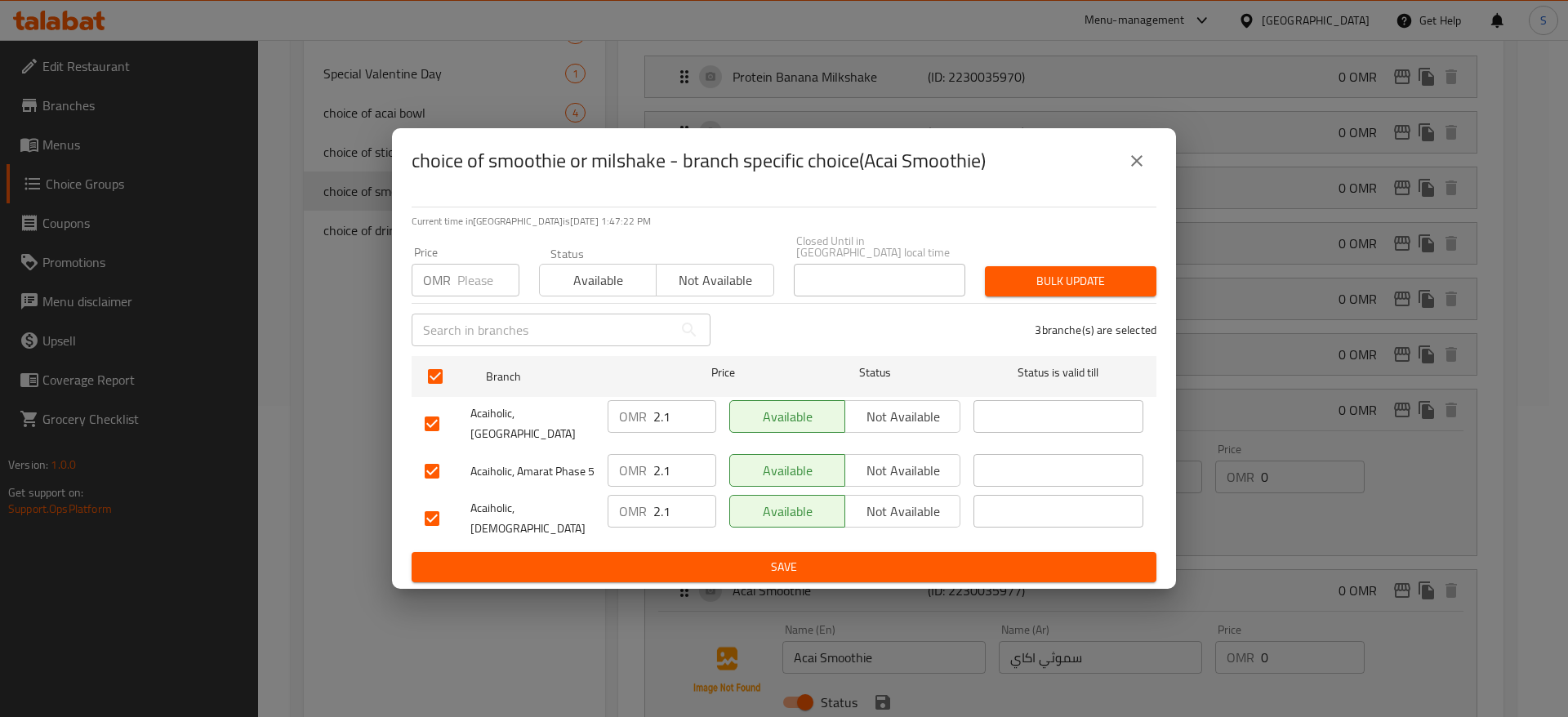
click at [465, 275] on input "number" at bounding box center [489, 279] width 62 height 33
type input "0"
click at [1075, 271] on span "Bulk update" at bounding box center [1071, 281] width 146 height 20
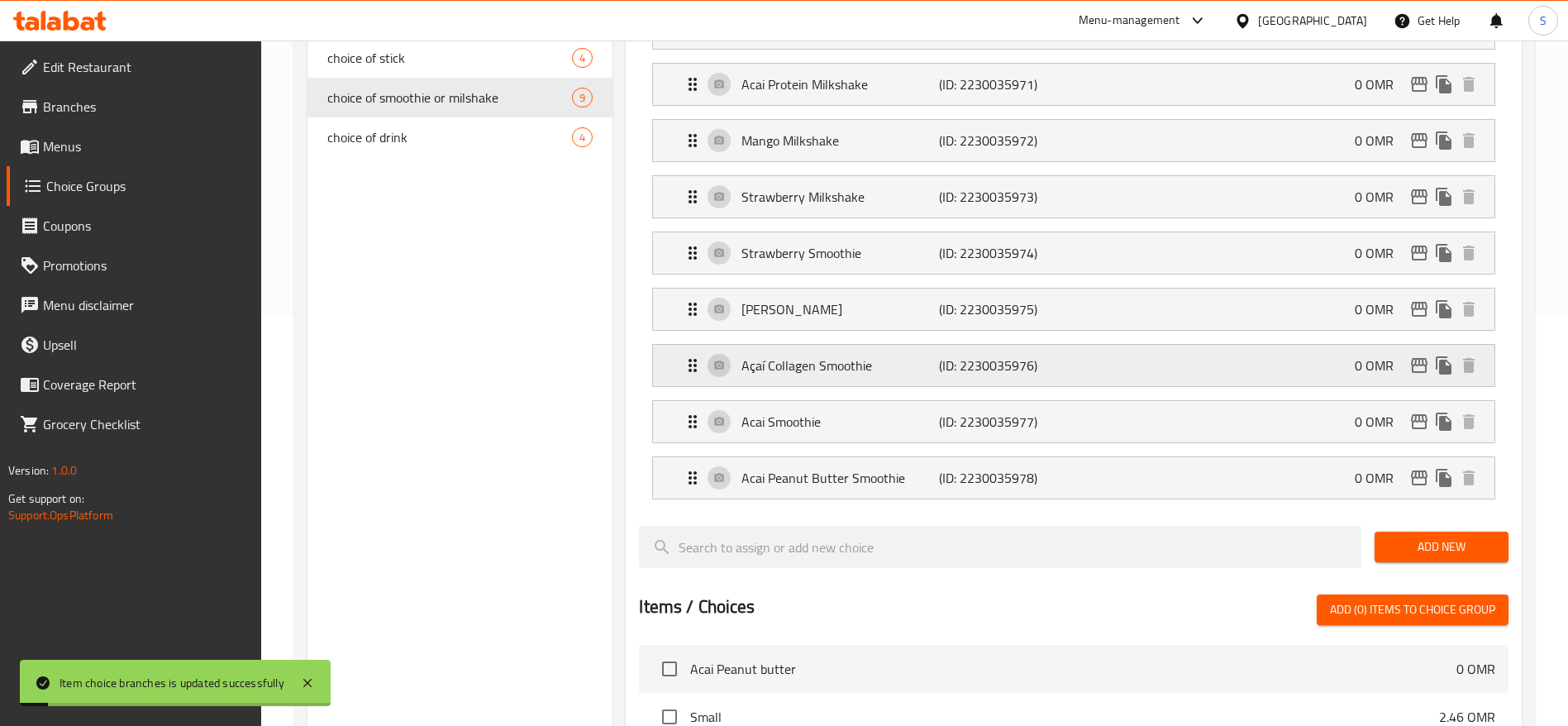
scroll to position [412, 0]
click at [1013, 411] on p "(ID: 2230035977)" at bounding box center [1004, 420] width 131 height 19
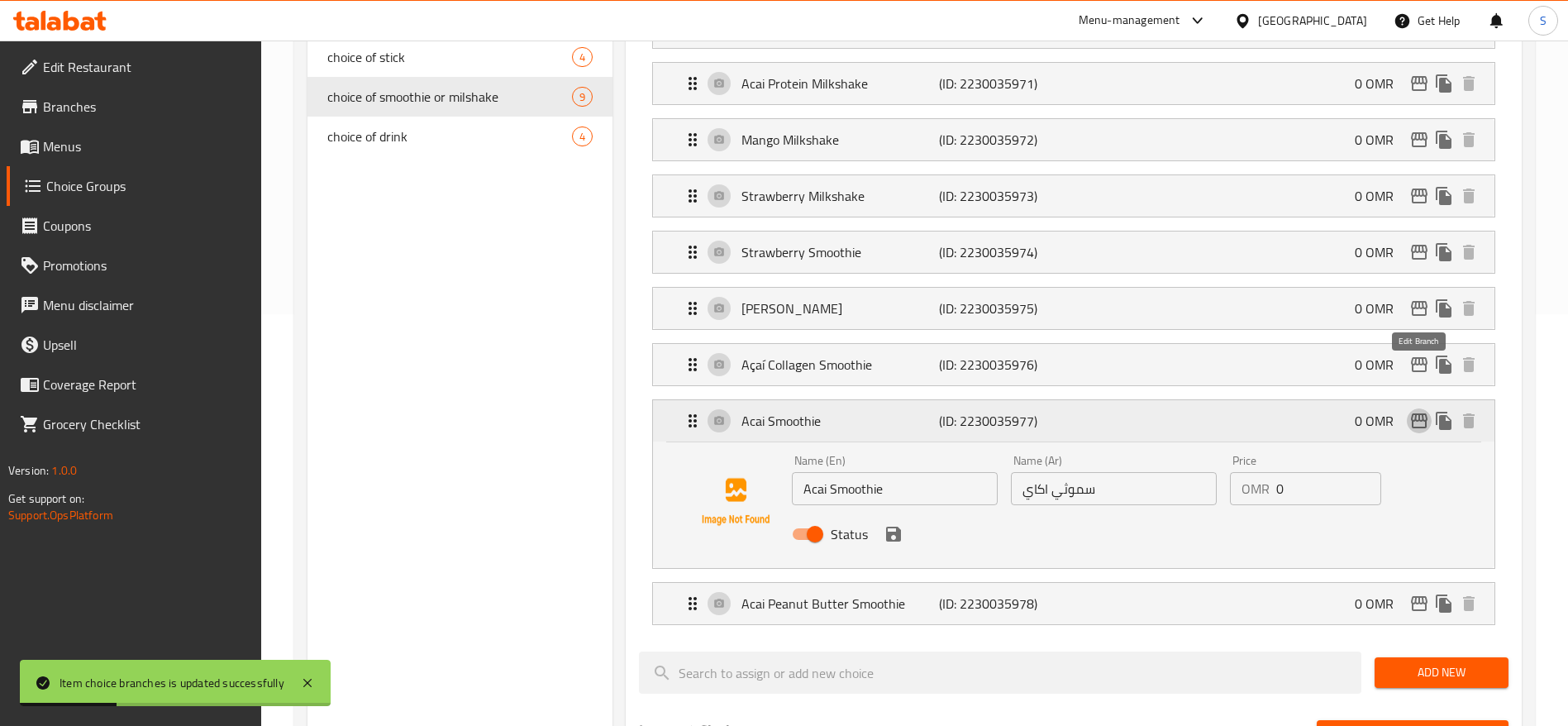
click at [1415, 411] on icon "edit" at bounding box center [1418, 420] width 19 height 19
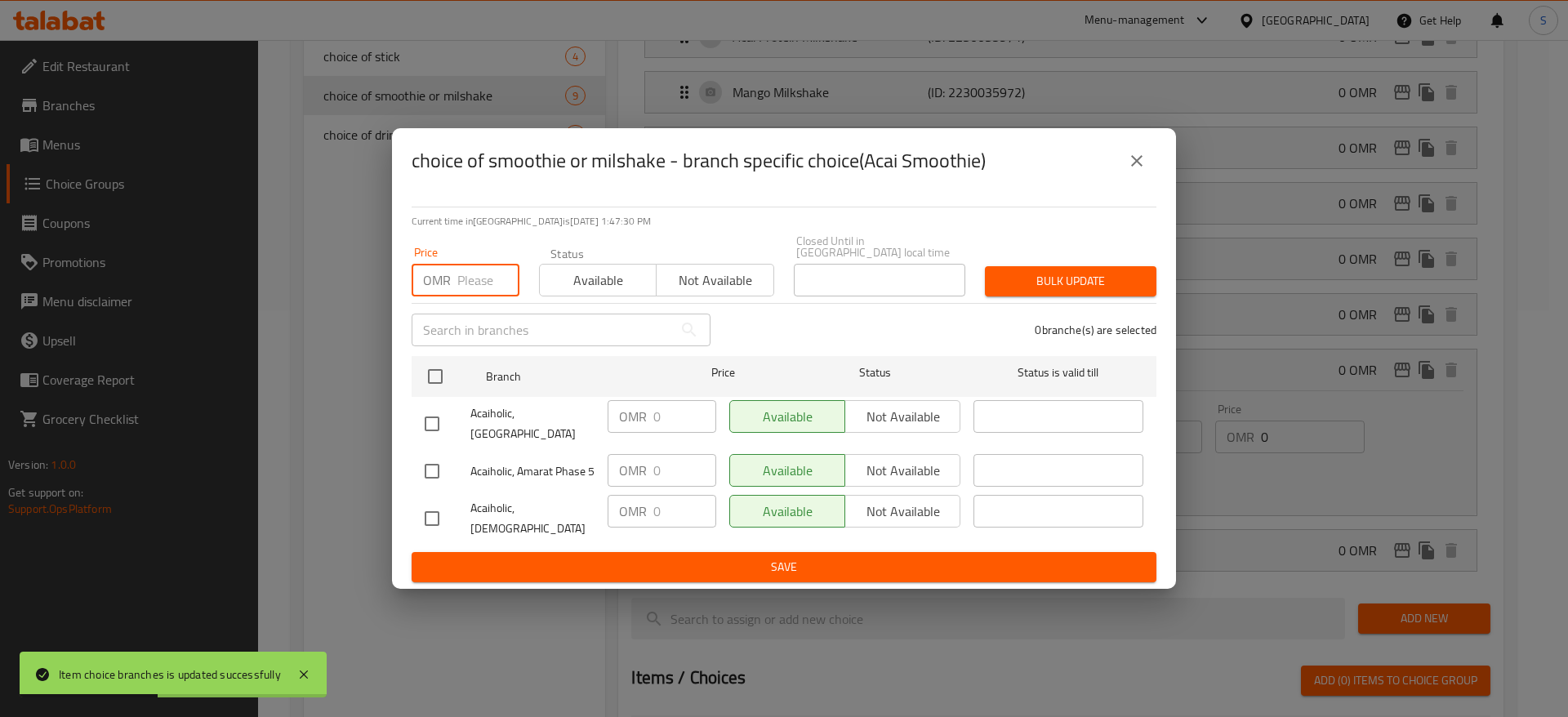
click at [491, 272] on input "number" at bounding box center [489, 279] width 62 height 33
click at [1125, 165] on button "close" at bounding box center [1136, 161] width 39 height 39
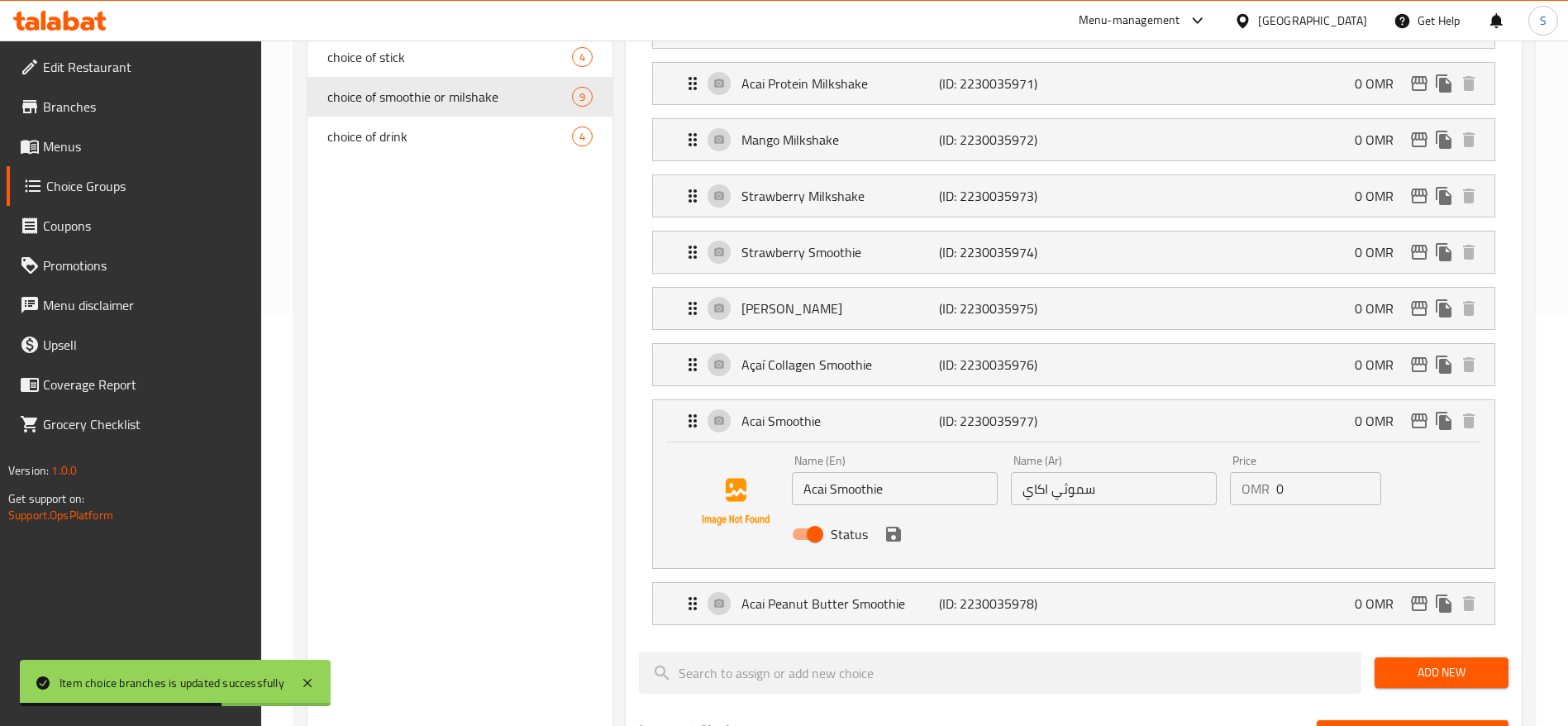
click at [1185, 589] on nav "Protein Banana Milkshake (ID: 2230035970) 0 OMR Name (En) Protein Banana Milksh…" at bounding box center [1074, 315] width 870 height 646
click at [1175, 583] on div "Acai Peanut Butter Smoothie (ID: 2230035978) 0 OMR" at bounding box center [1078, 603] width 792 height 42
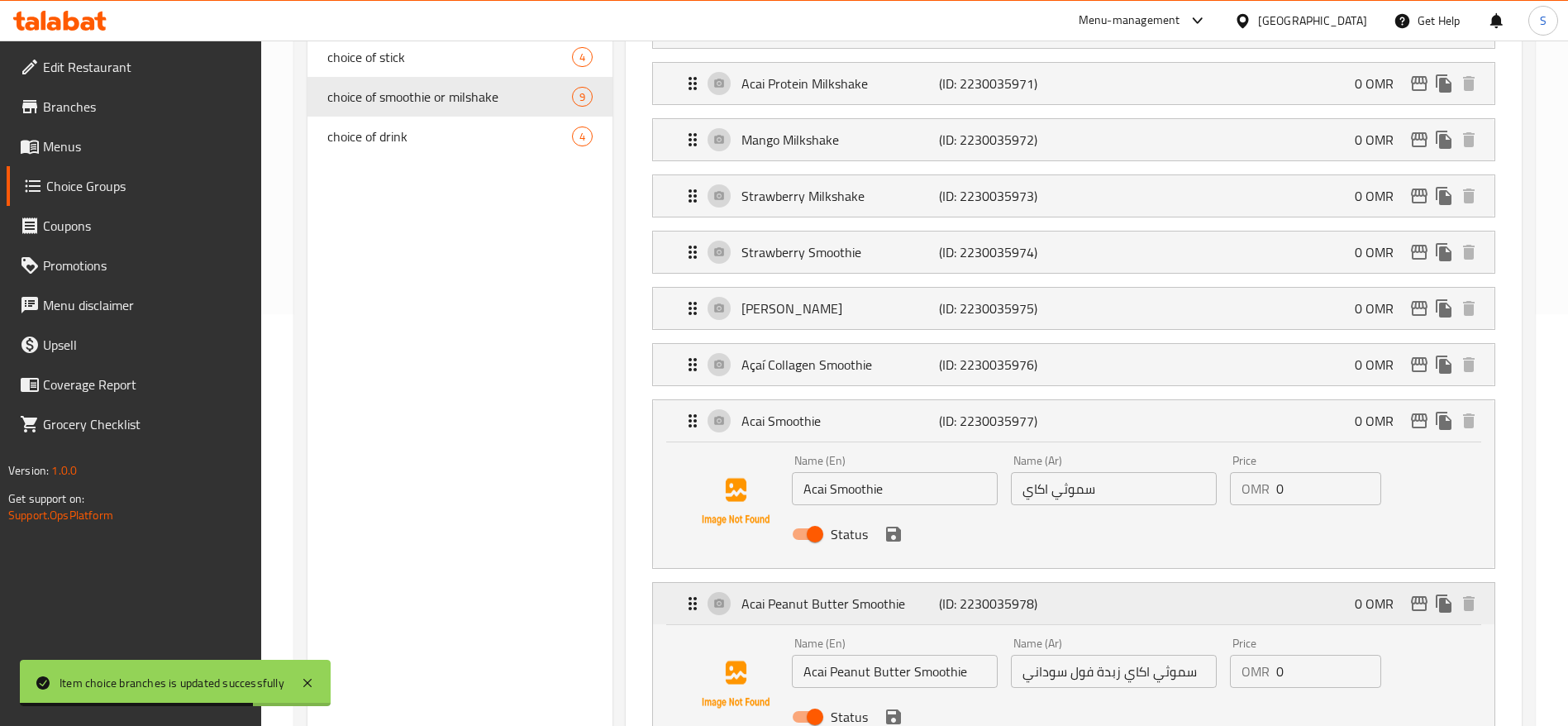
scroll to position [464, 0]
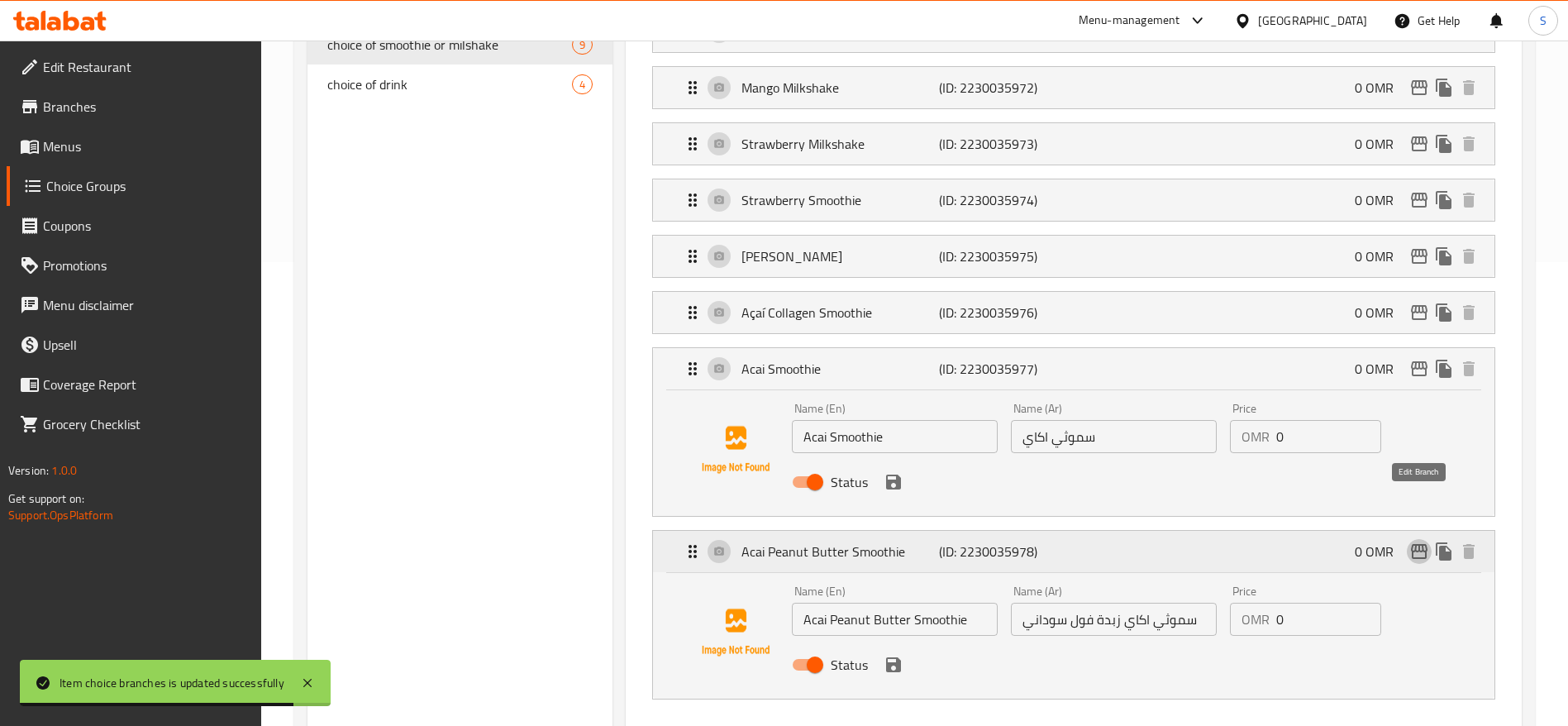
click at [1417, 541] on icon "edit" at bounding box center [1418, 551] width 19 height 19
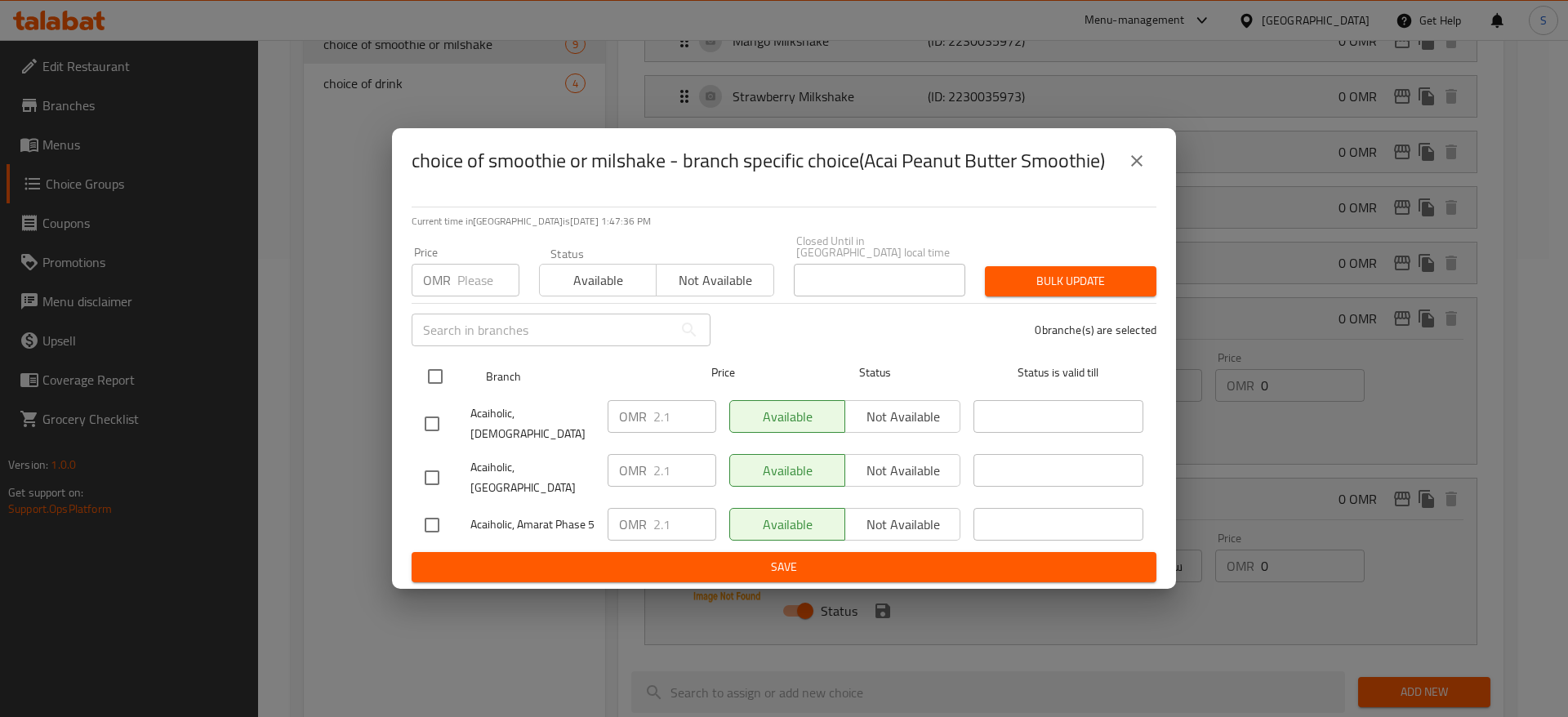
click at [434, 371] on input "checkbox" at bounding box center [435, 376] width 34 height 34
checkbox input "true"
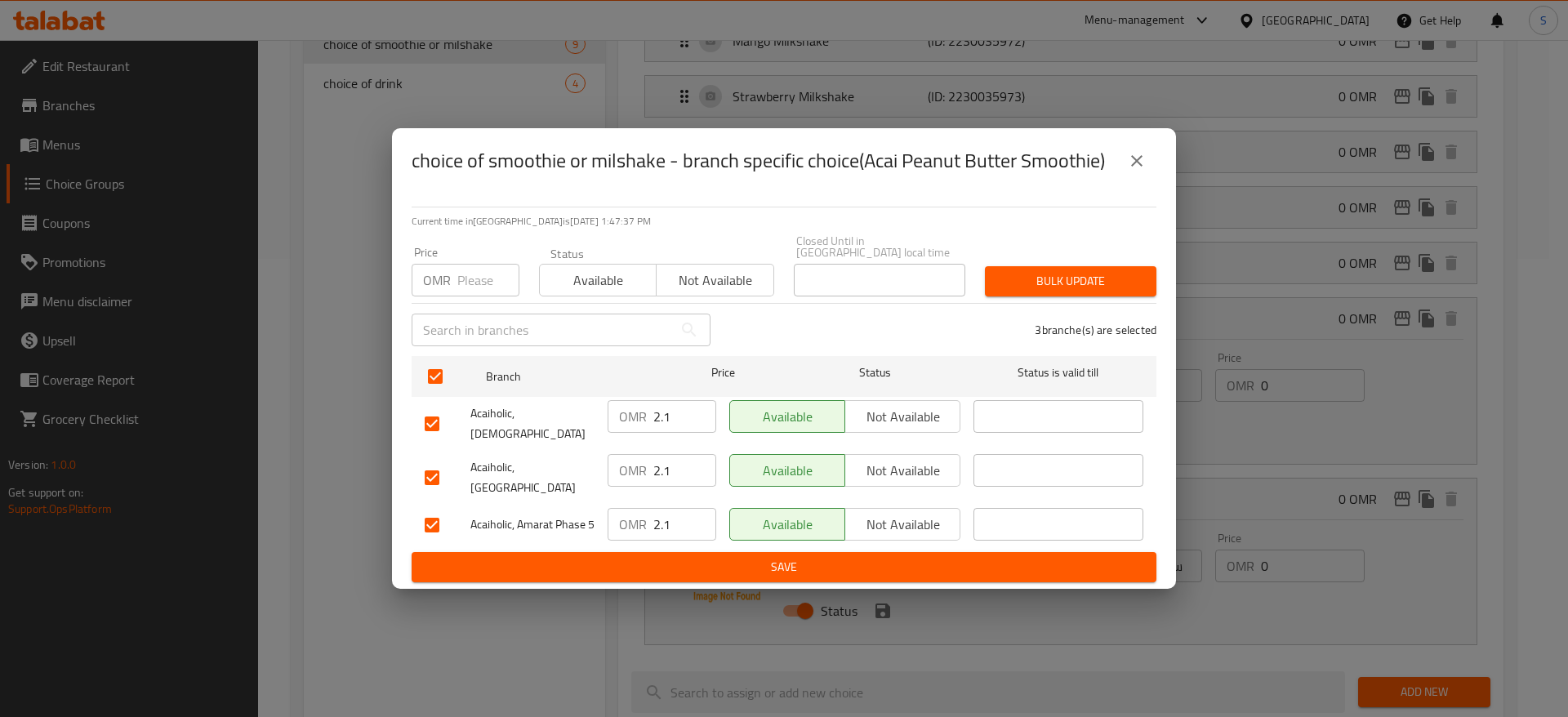
click at [460, 279] on input "number" at bounding box center [489, 279] width 62 height 33
type input "0"
click at [1125, 271] on span "Bulk update" at bounding box center [1071, 281] width 146 height 20
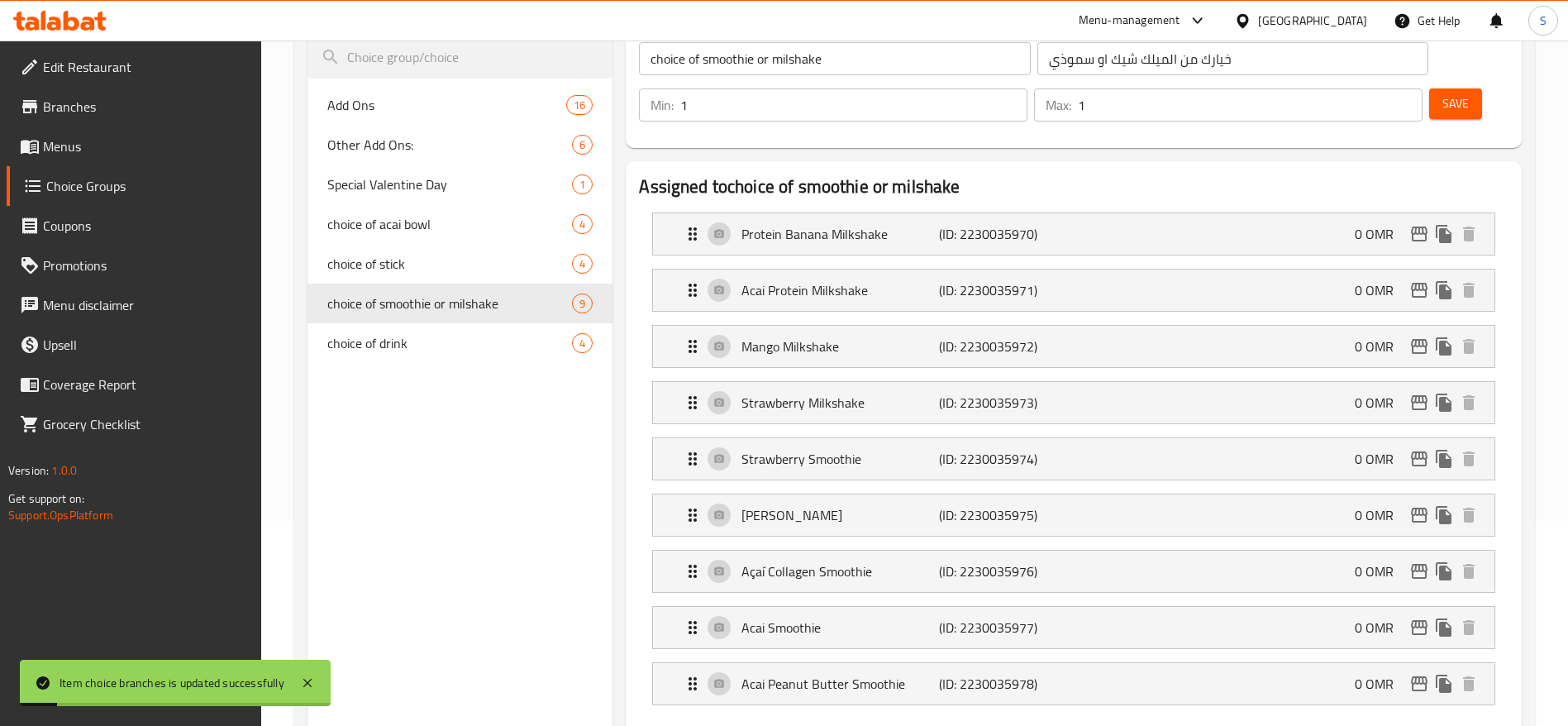
scroll to position [202, 0]
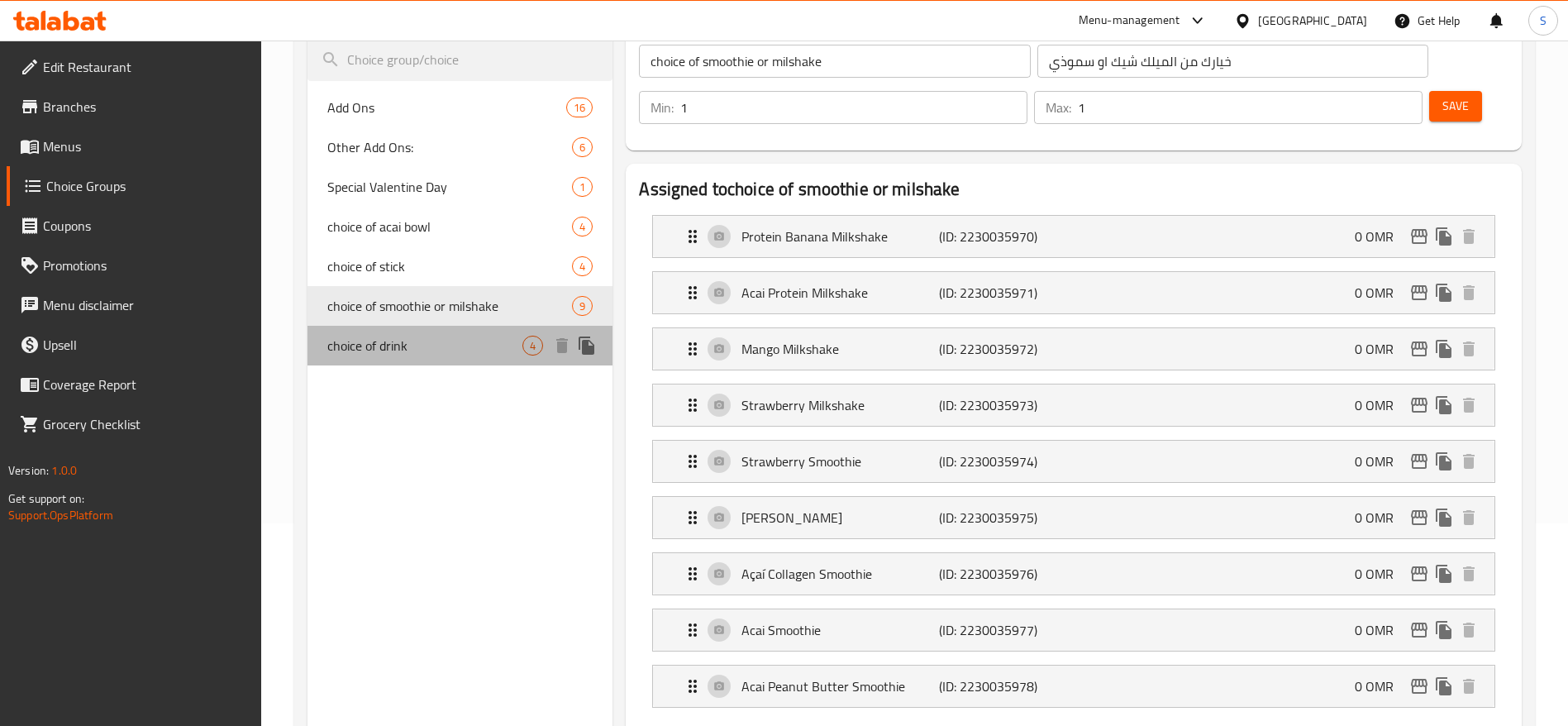
click at [421, 350] on span "choice of drink" at bounding box center [425, 345] width 195 height 19
type input "choice of drink"
type input "اختيار المشروب"
